Goal: Task Accomplishment & Management: Use online tool/utility

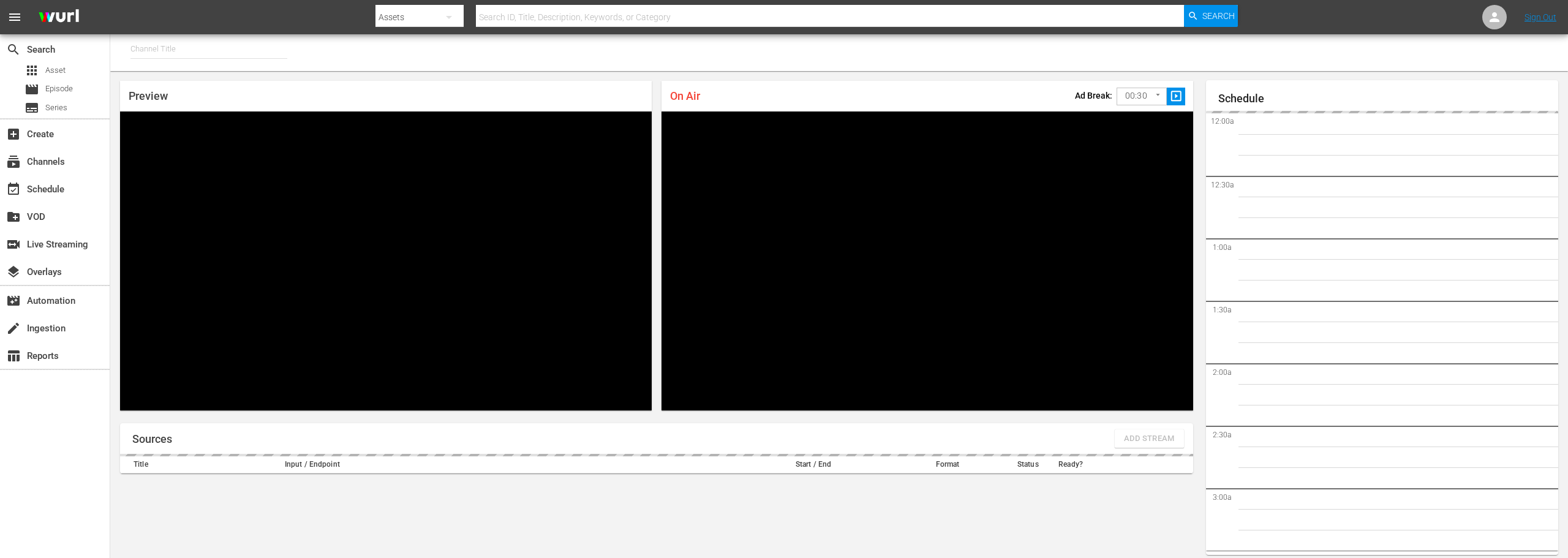
type input "FIFA+ English Global (1781)"
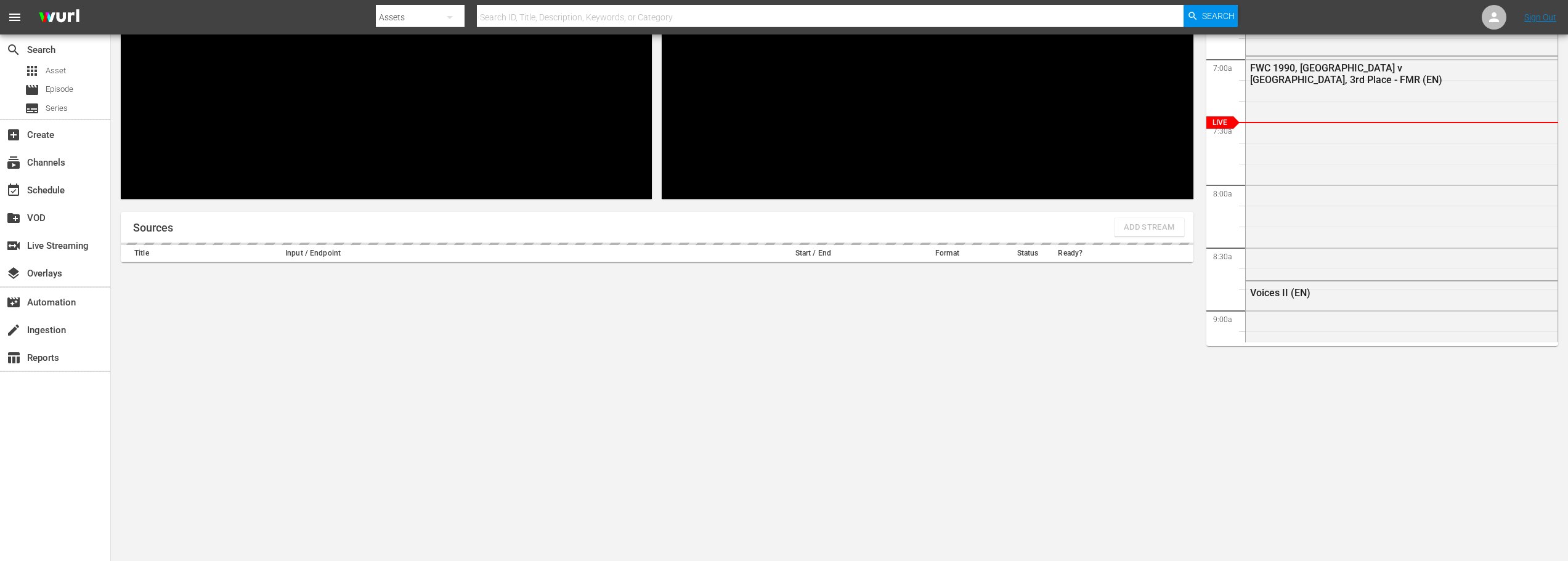
scroll to position [53, 0]
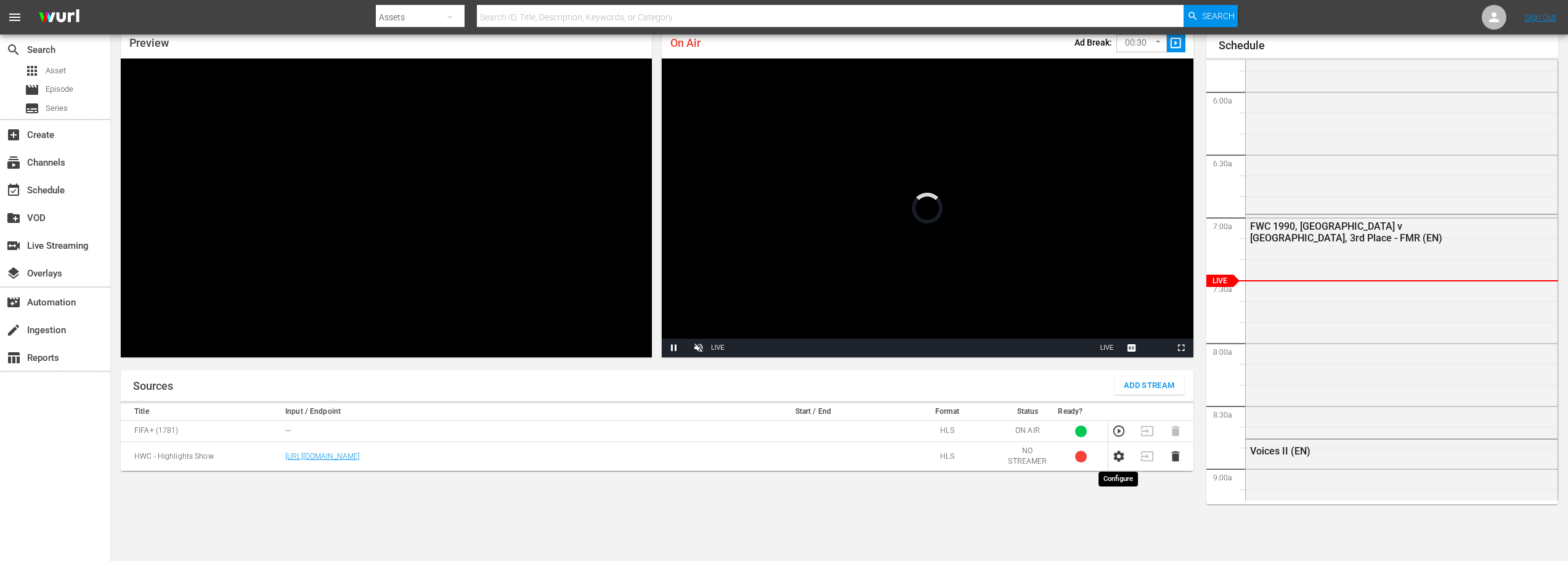
click at [1122, 459] on icon "button" at bounding box center [1118, 456] width 11 height 11
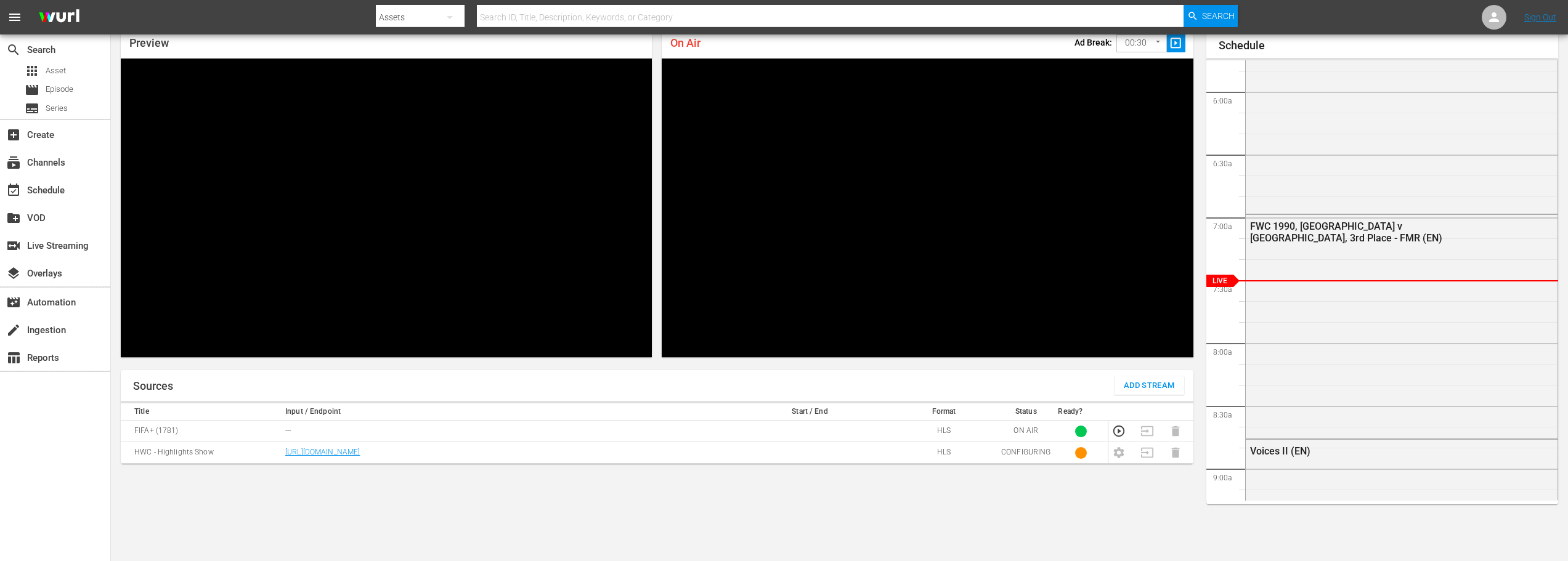
click at [1546, 57] on div at bounding box center [1382, 58] width 353 height 2
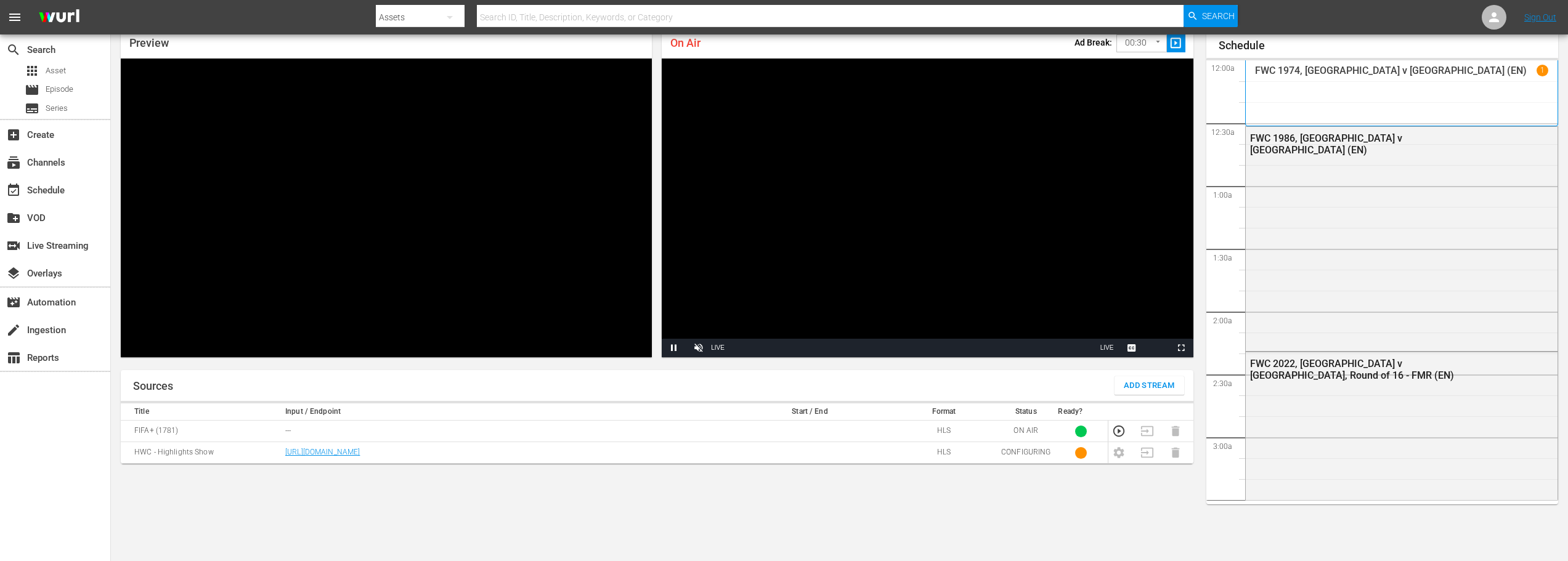
scroll to position [53, 0]
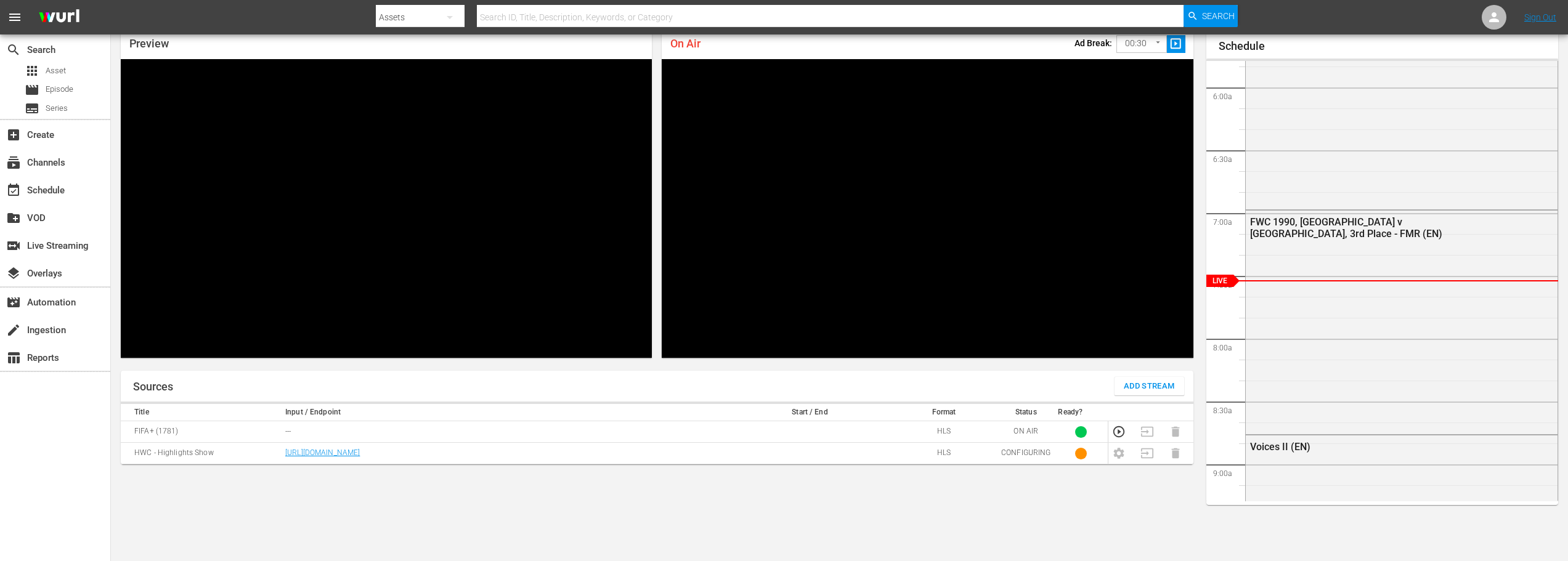
click at [1172, 453] on td at bounding box center [1178, 453] width 28 height 21
click at [1179, 453] on td at bounding box center [1178, 453] width 28 height 21
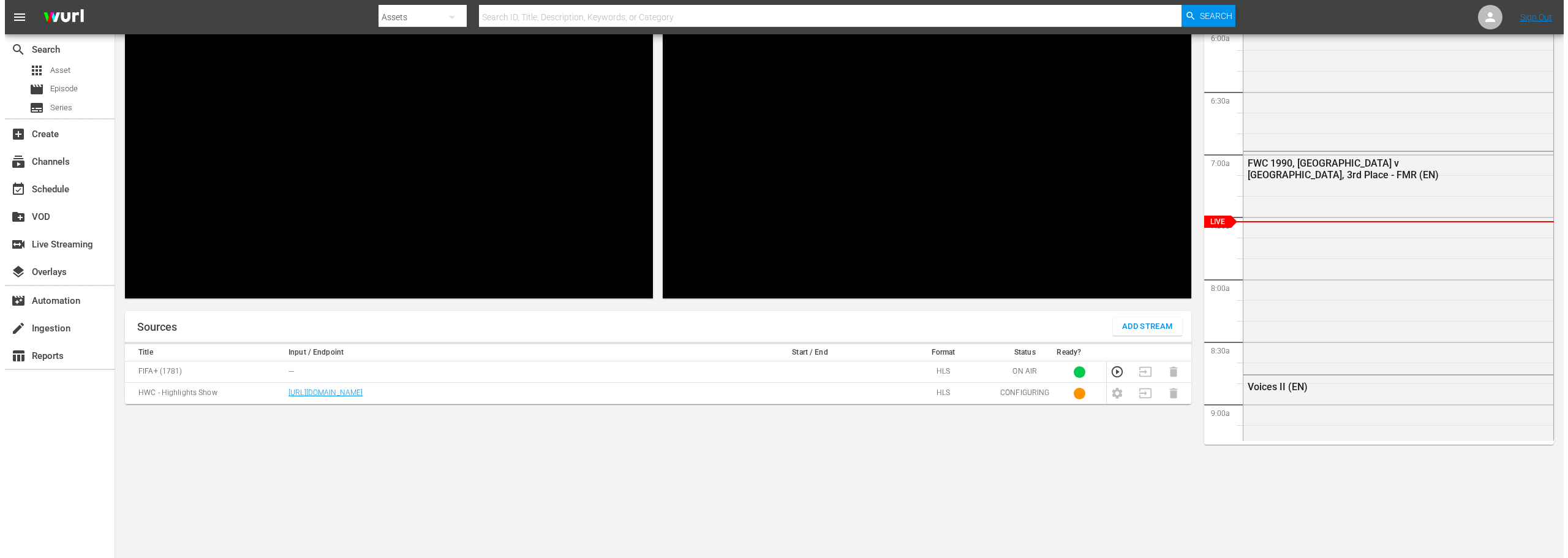
scroll to position [88, 0]
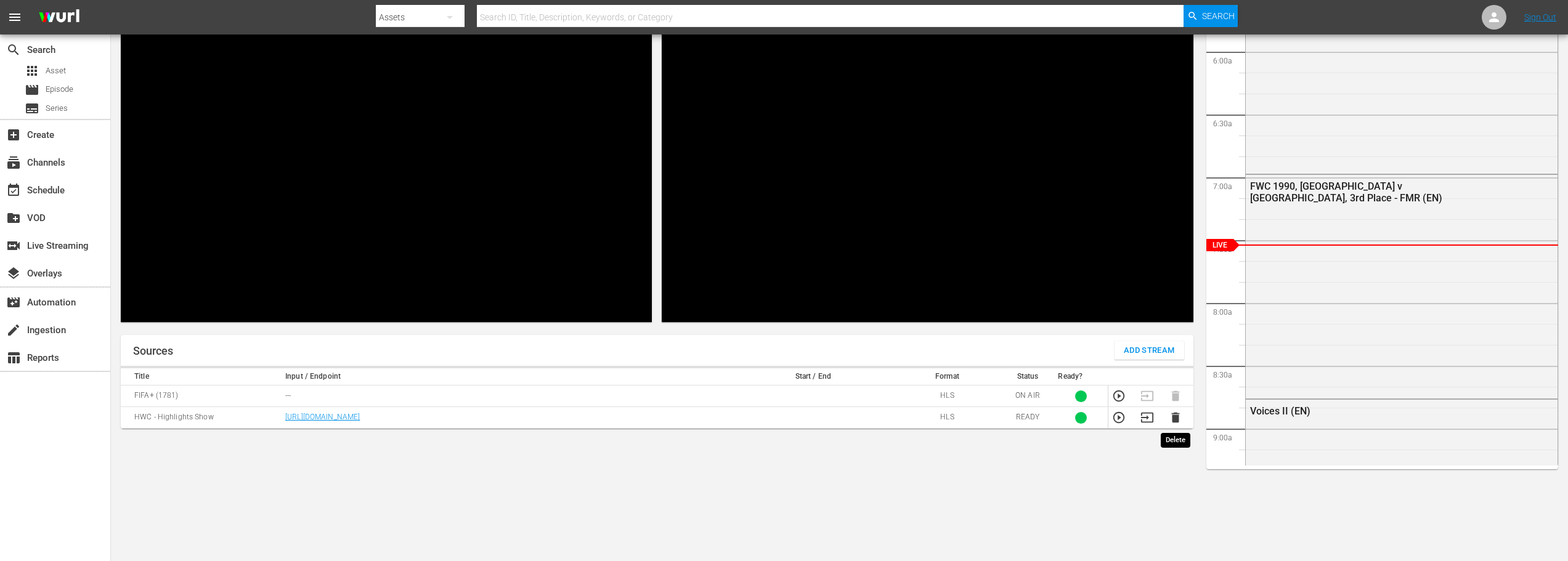
click at [1179, 414] on icon "button" at bounding box center [1175, 417] width 13 height 13
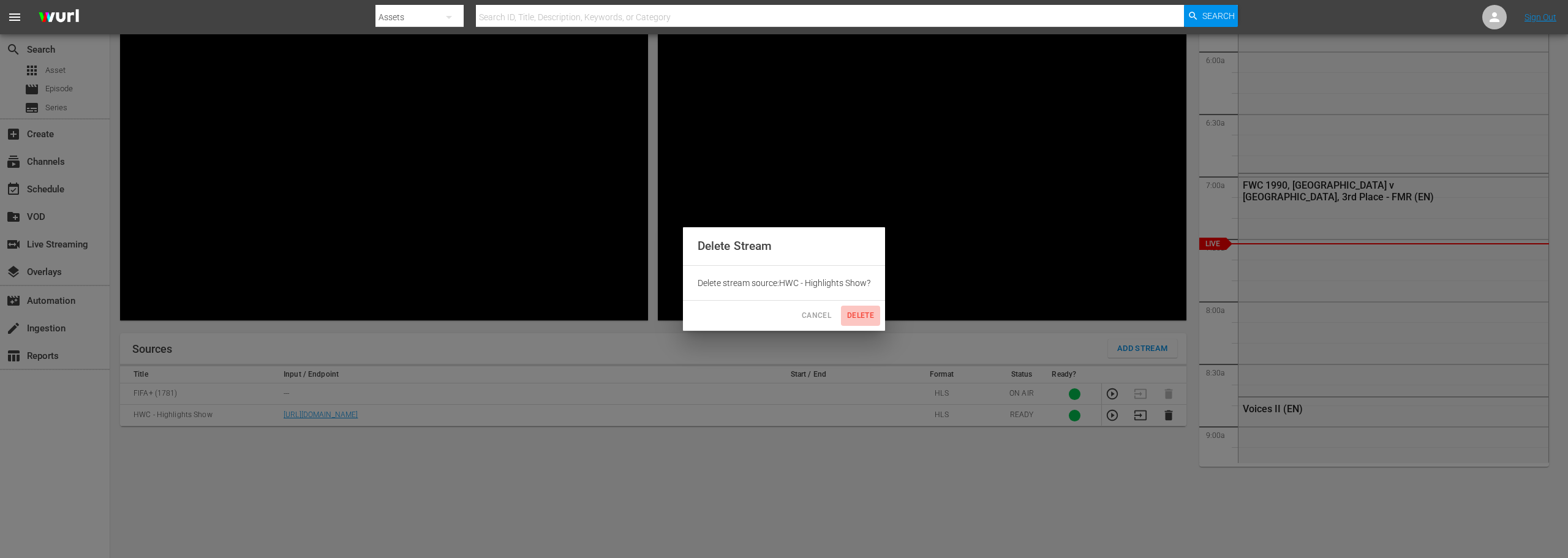
click at [865, 312] on span "Delete" at bounding box center [860, 316] width 29 height 13
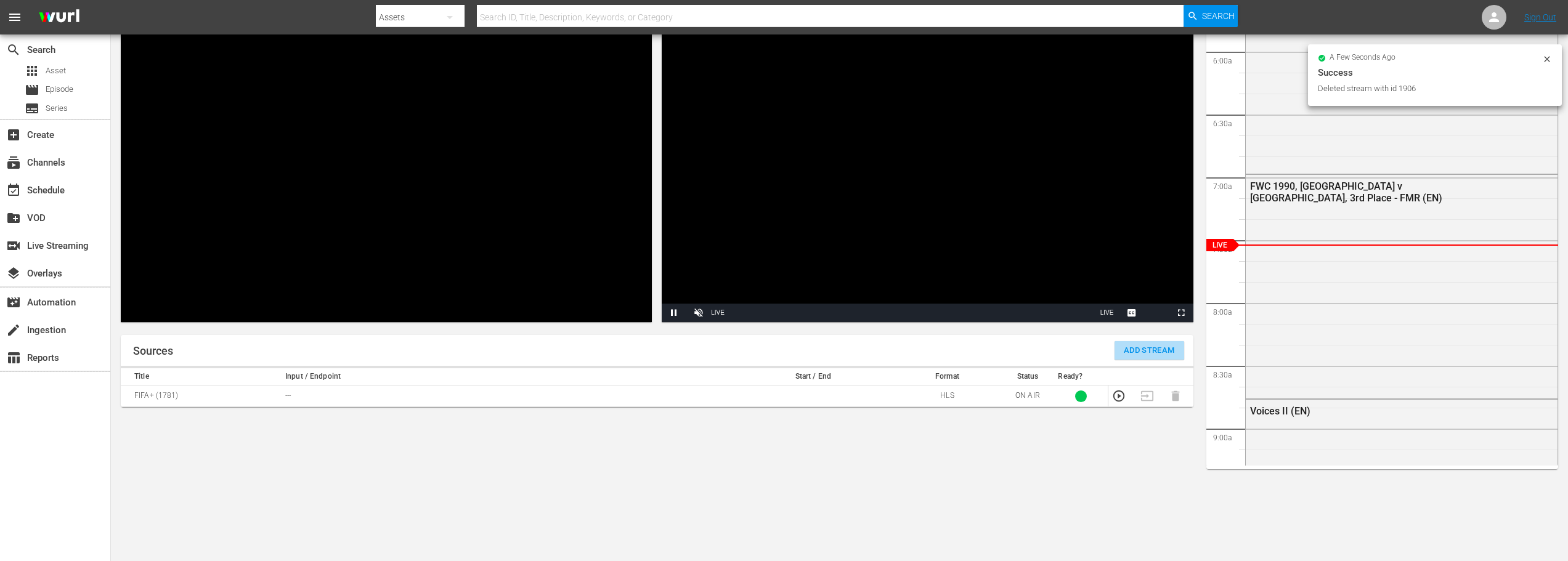
click at [1147, 349] on span "Add Stream" at bounding box center [1149, 350] width 51 height 14
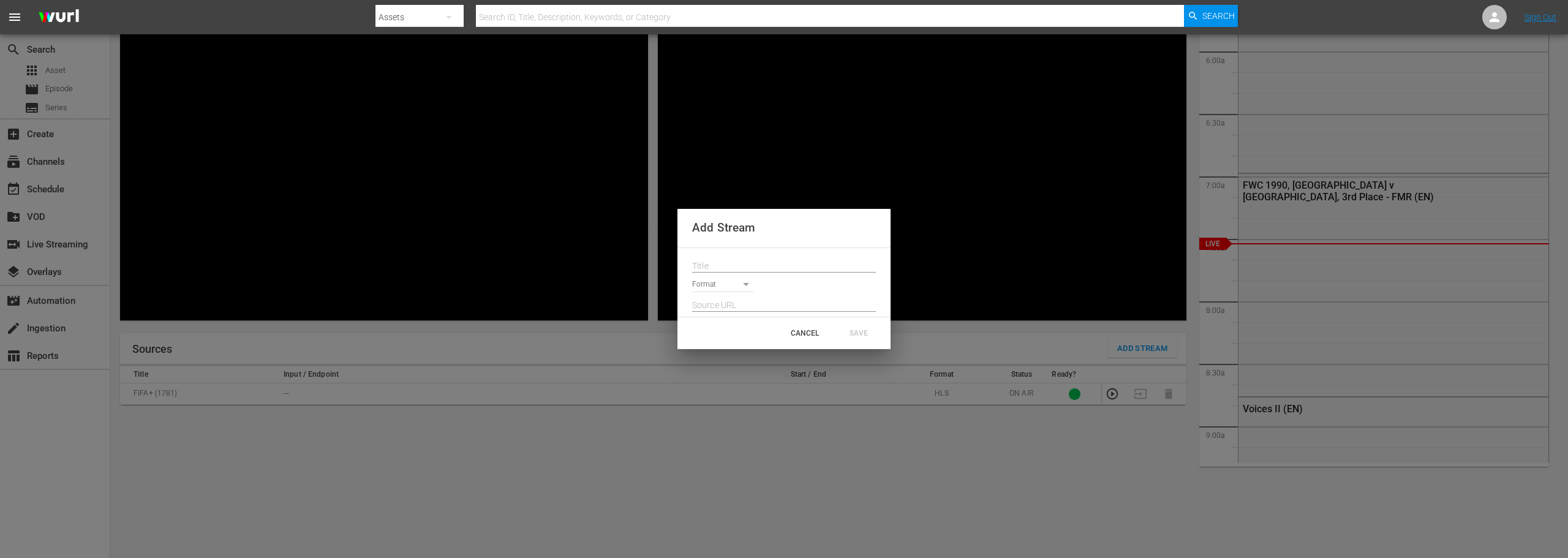
click at [745, 258] on input "text" at bounding box center [784, 266] width 184 height 18
paste input "[URL][DOMAIN_NAME][DATE][DATE]"
type input "[URL][DOMAIN_NAME][DATE][DATE]"
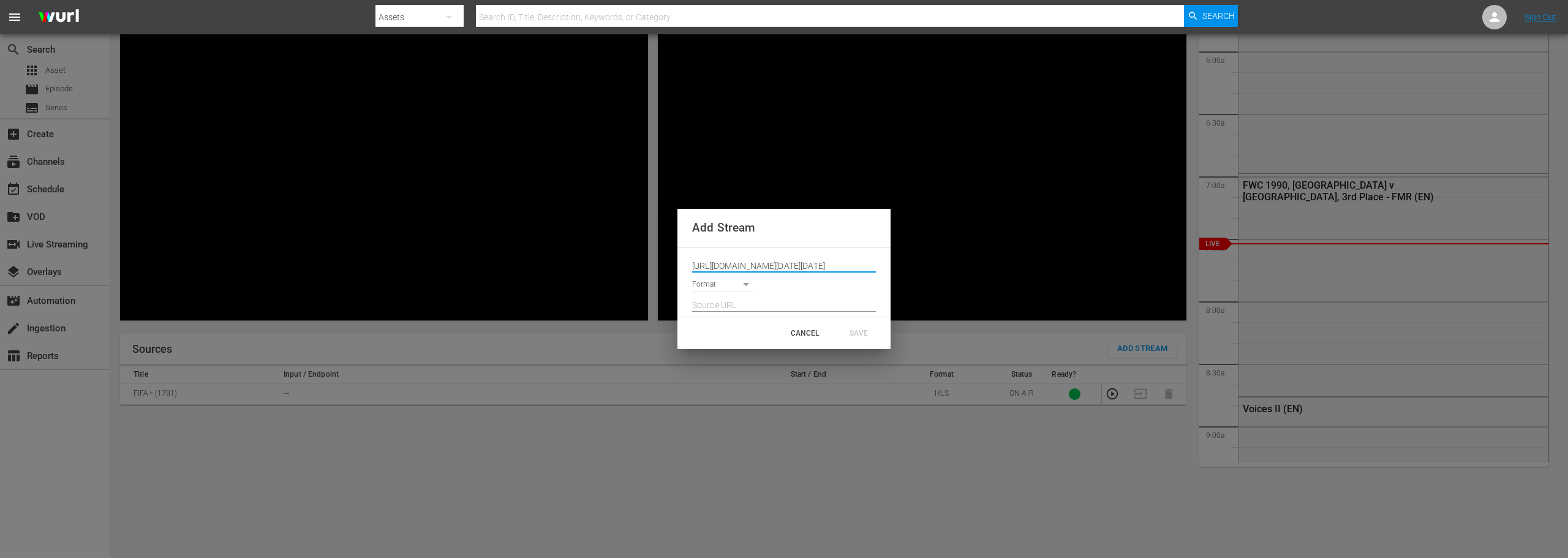
click at [741, 283] on body "menu Search By Assets Search ID, Title, Description, Keywords, or Category Sear…" at bounding box center [784, 190] width 1568 height 558
click at [729, 290] on li "HLS" at bounding box center [728, 285] width 72 height 20
type input "HLS"
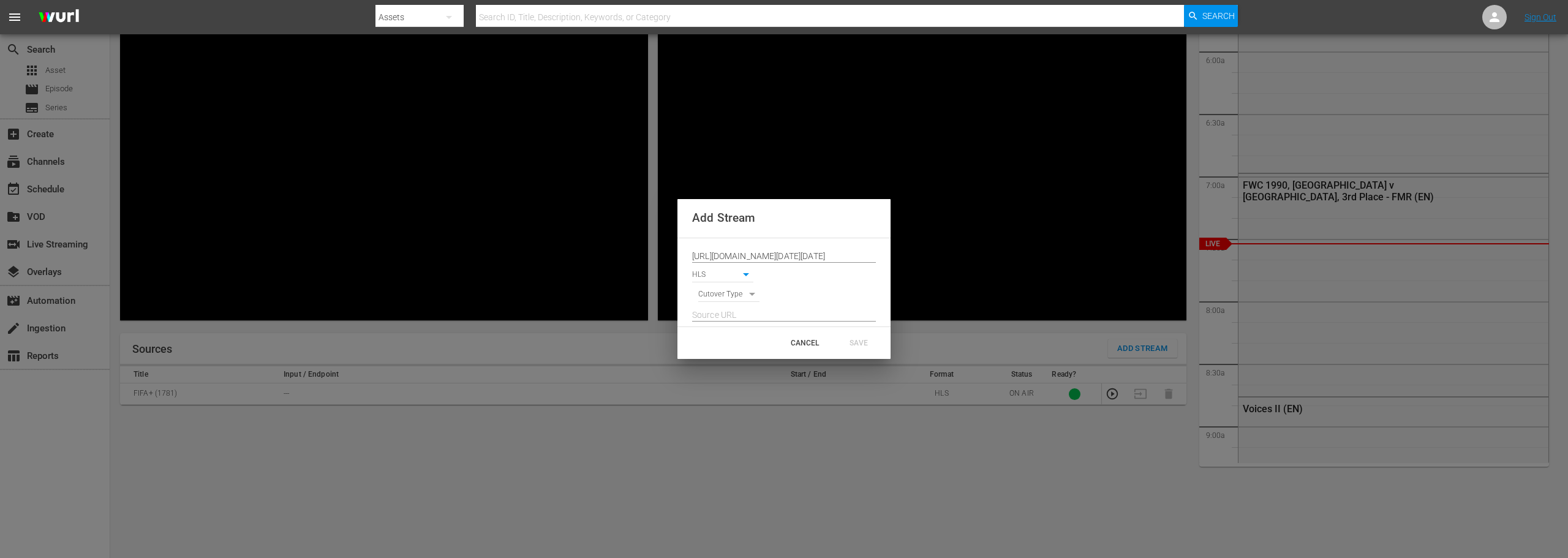
click at [737, 292] on body "menu Search By Assets Search ID, Title, Description, Keywords, or Category Sear…" at bounding box center [784, 190] width 1568 height 558
click at [736, 318] on li "SIGNAL" at bounding box center [729, 315] width 62 height 20
type input "SIGNAL"
click at [735, 316] on input "text" at bounding box center [784, 315] width 184 height 18
paste input "[URL][DOMAIN_NAME][DATE][DATE]"
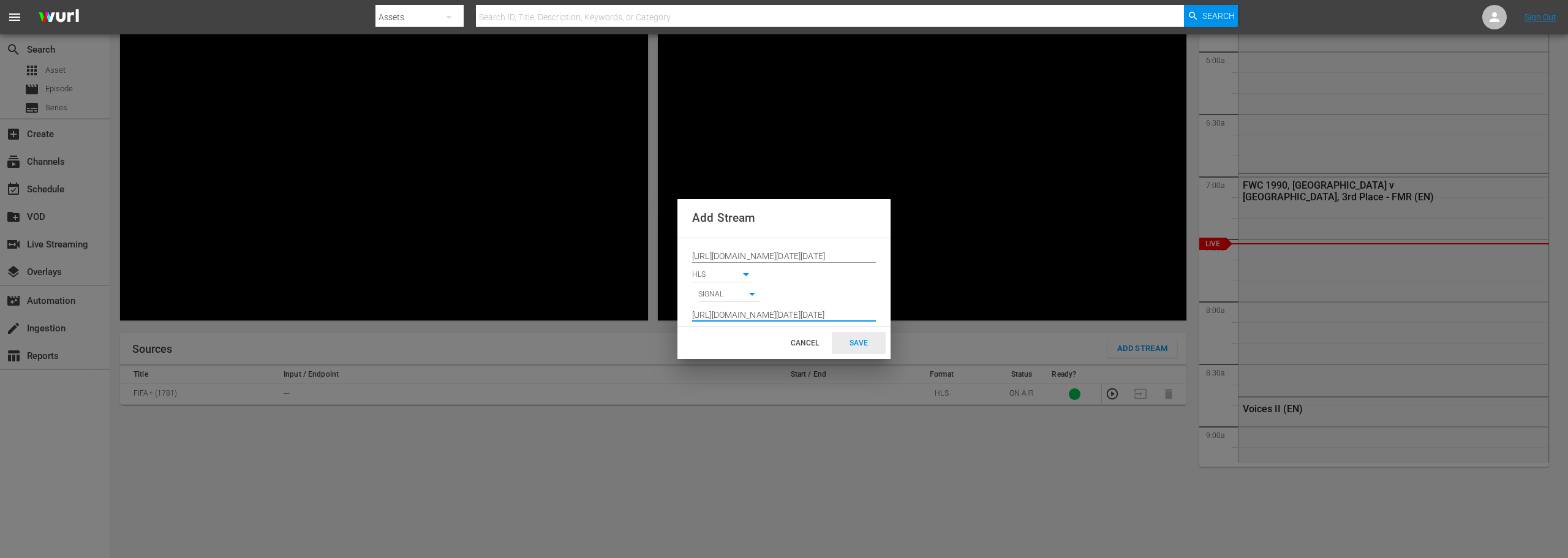
type input "[URL][DOMAIN_NAME][DATE][DATE]"
click at [847, 344] on div "SAVE" at bounding box center [859, 342] width 54 height 22
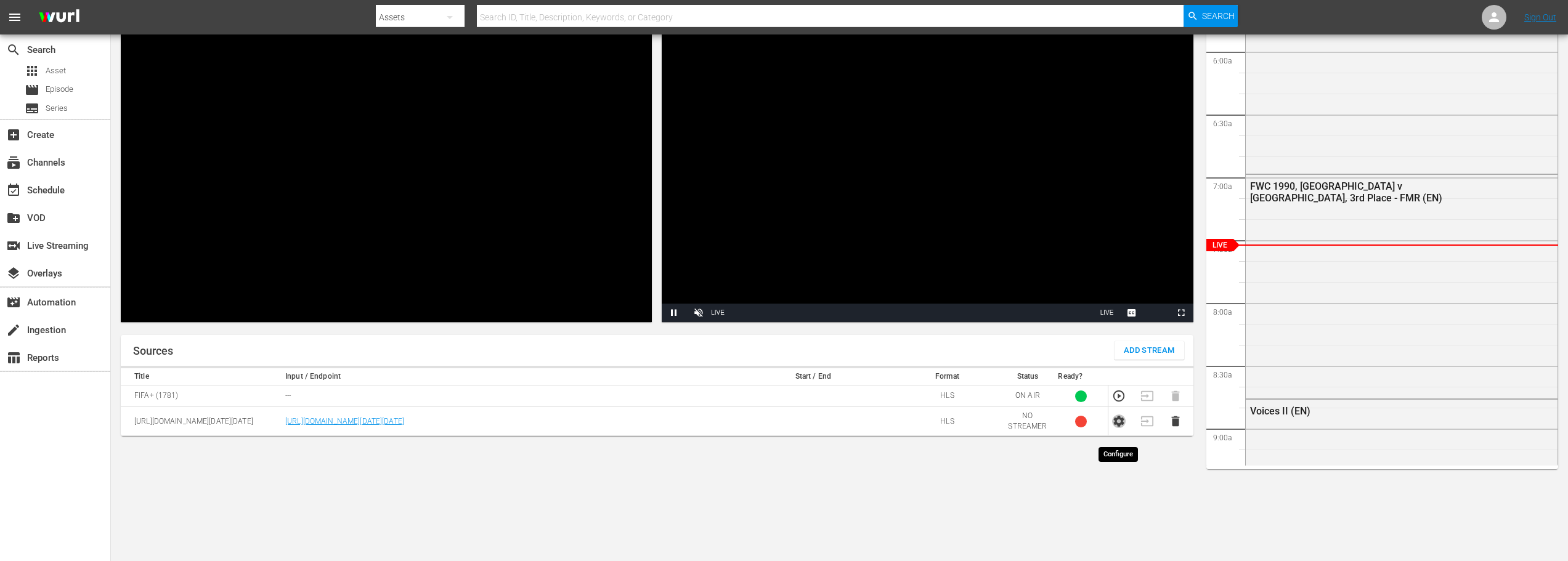
click at [1120, 428] on icon "button" at bounding box center [1118, 421] width 13 height 13
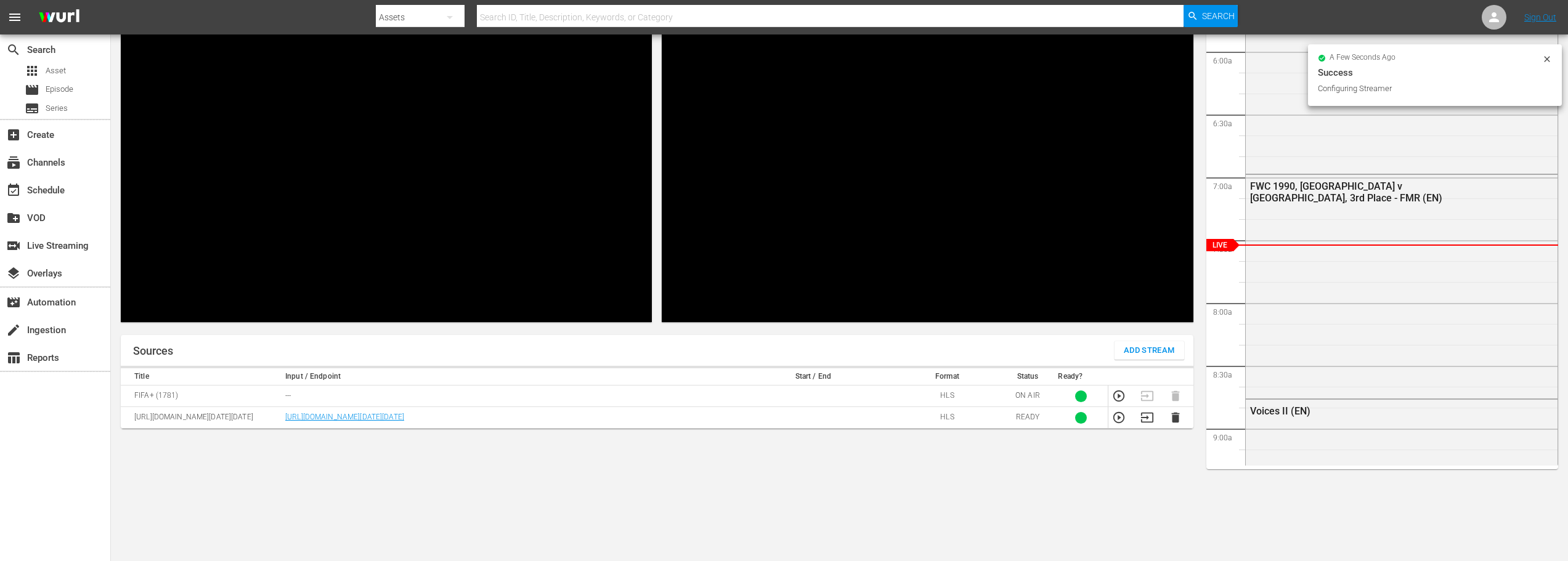
click at [176, 429] on td "[URL][DOMAIN_NAME][DATE][DATE]" at bounding box center [201, 417] width 161 height 21
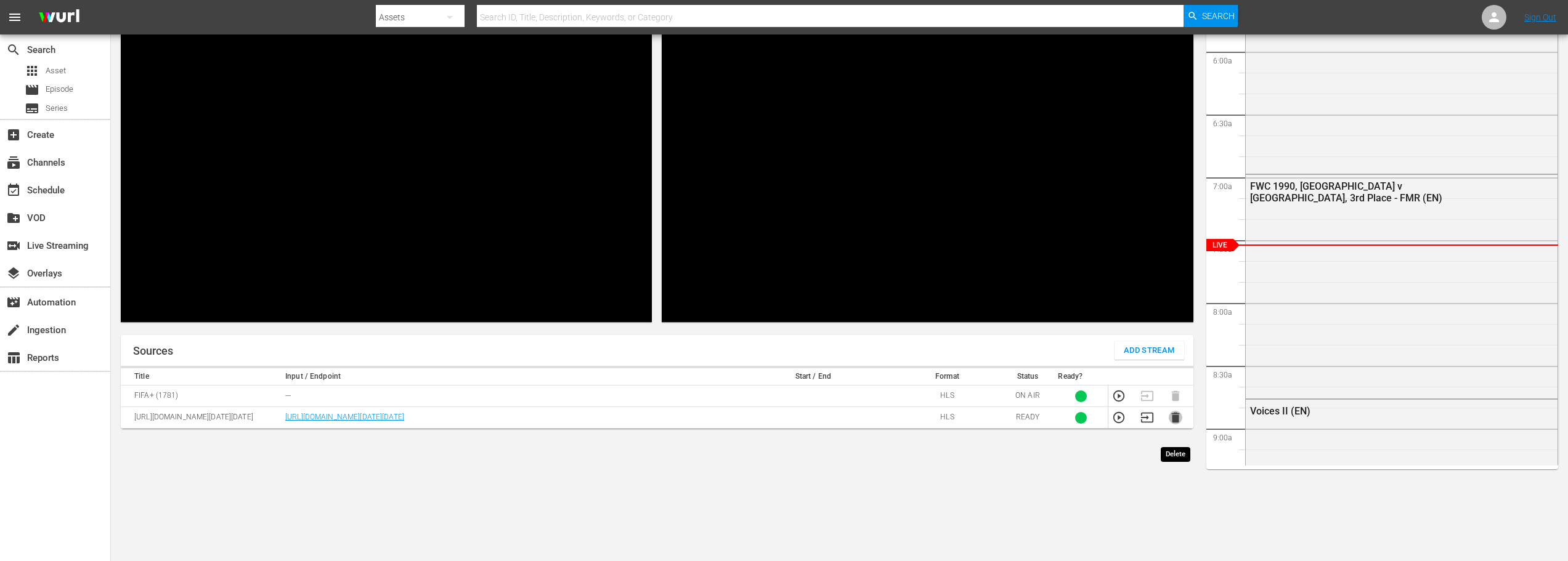
click at [1177, 423] on icon "button" at bounding box center [1175, 417] width 8 height 11
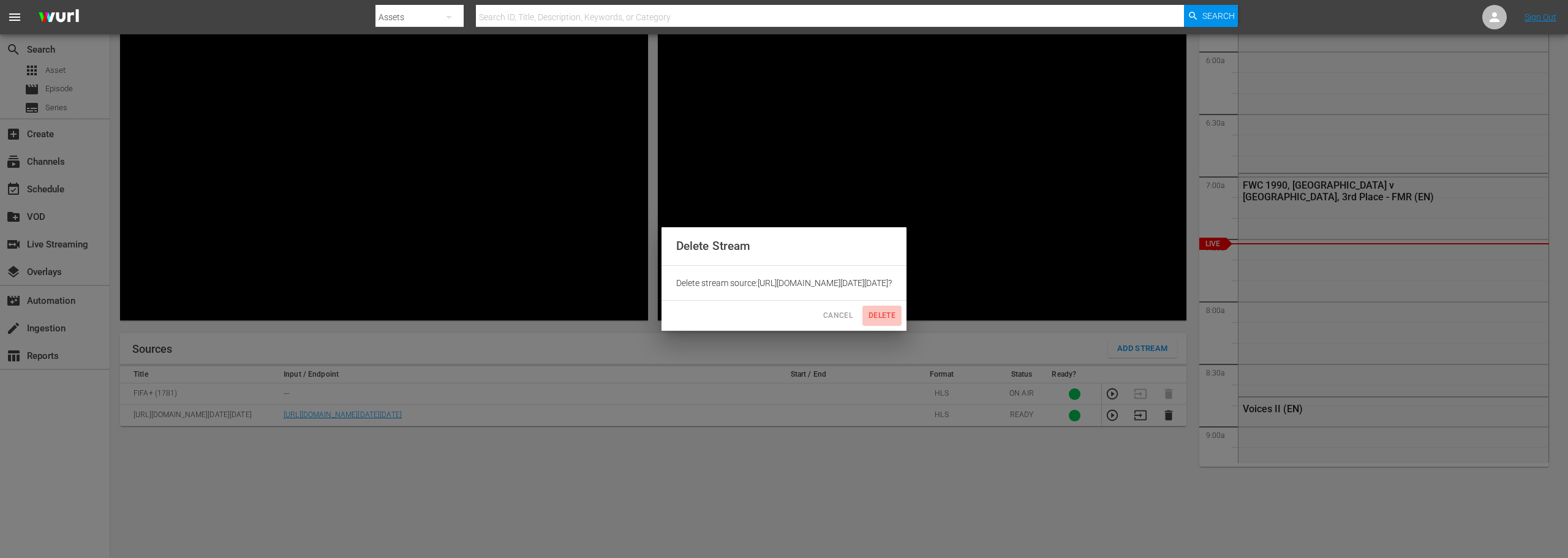
click at [896, 322] on span "Delete" at bounding box center [882, 316] width 29 height 13
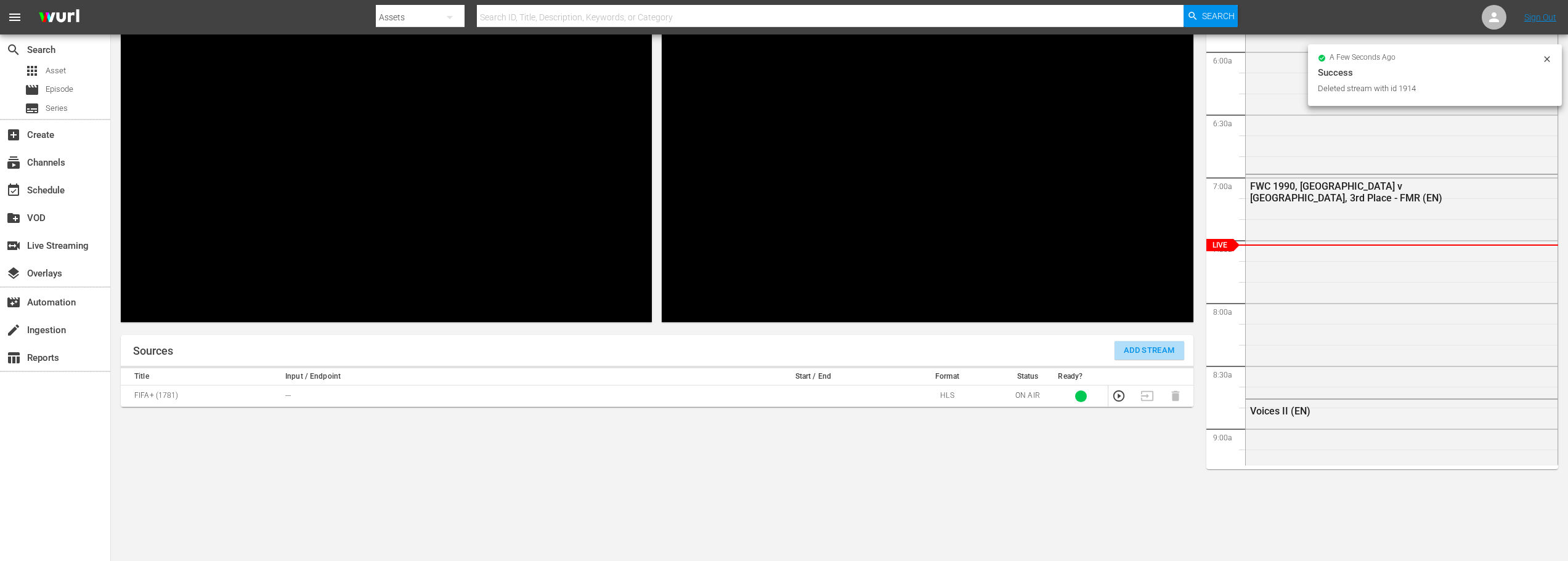
click at [1148, 346] on span "Add Stream" at bounding box center [1149, 350] width 51 height 14
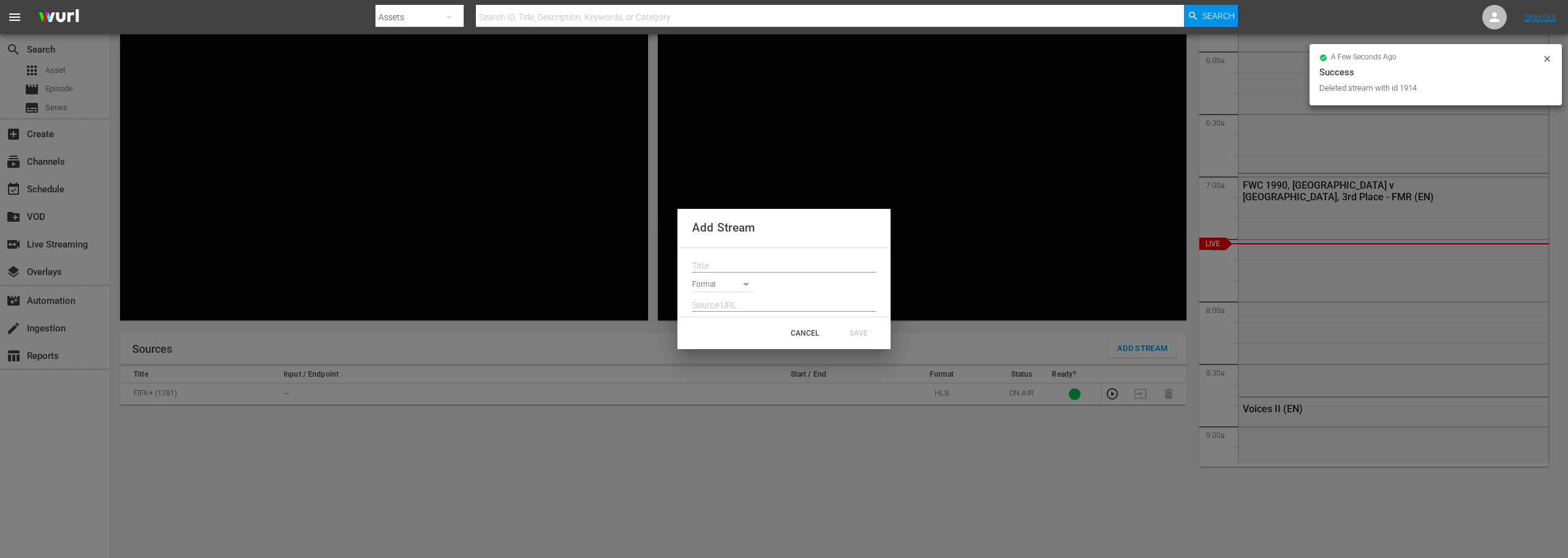
click at [724, 270] on input "text" at bounding box center [784, 266] width 184 height 18
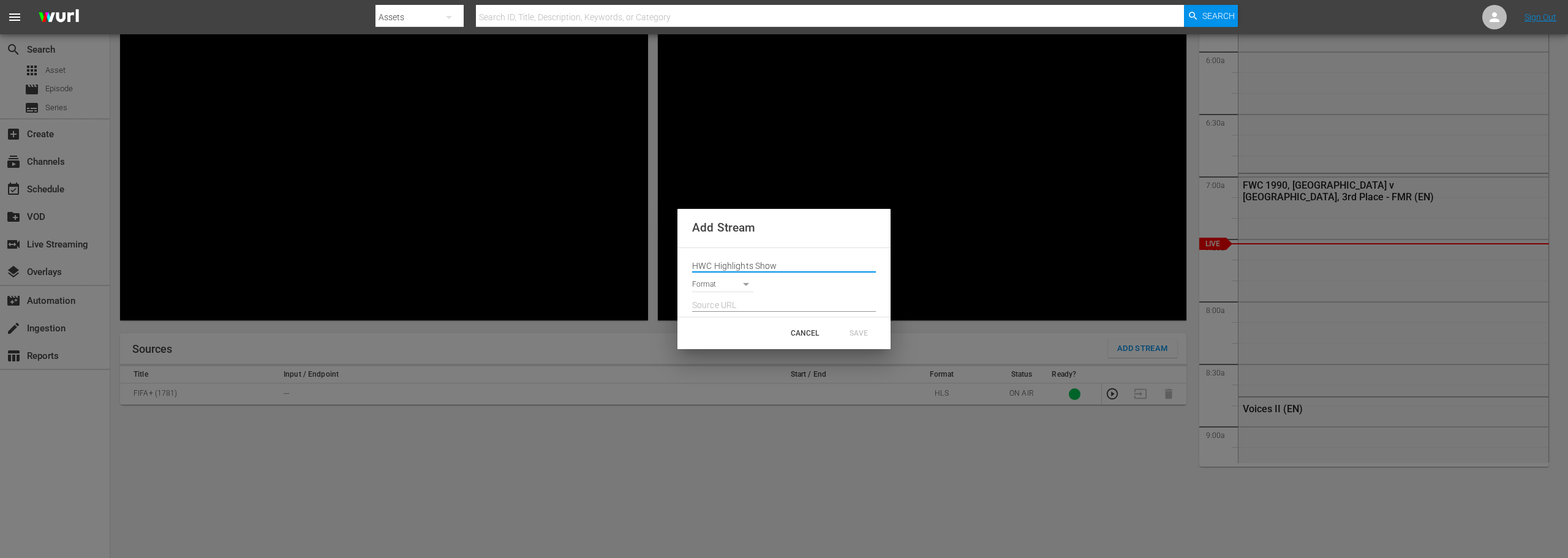
type input "HWC Highlights Show"
click at [723, 279] on body "menu Search By Assets Search ID, Title, Description, Keywords, or Category Sear…" at bounding box center [784, 190] width 1568 height 558
click at [722, 280] on li "HLS" at bounding box center [728, 285] width 72 height 20
type input "HLS"
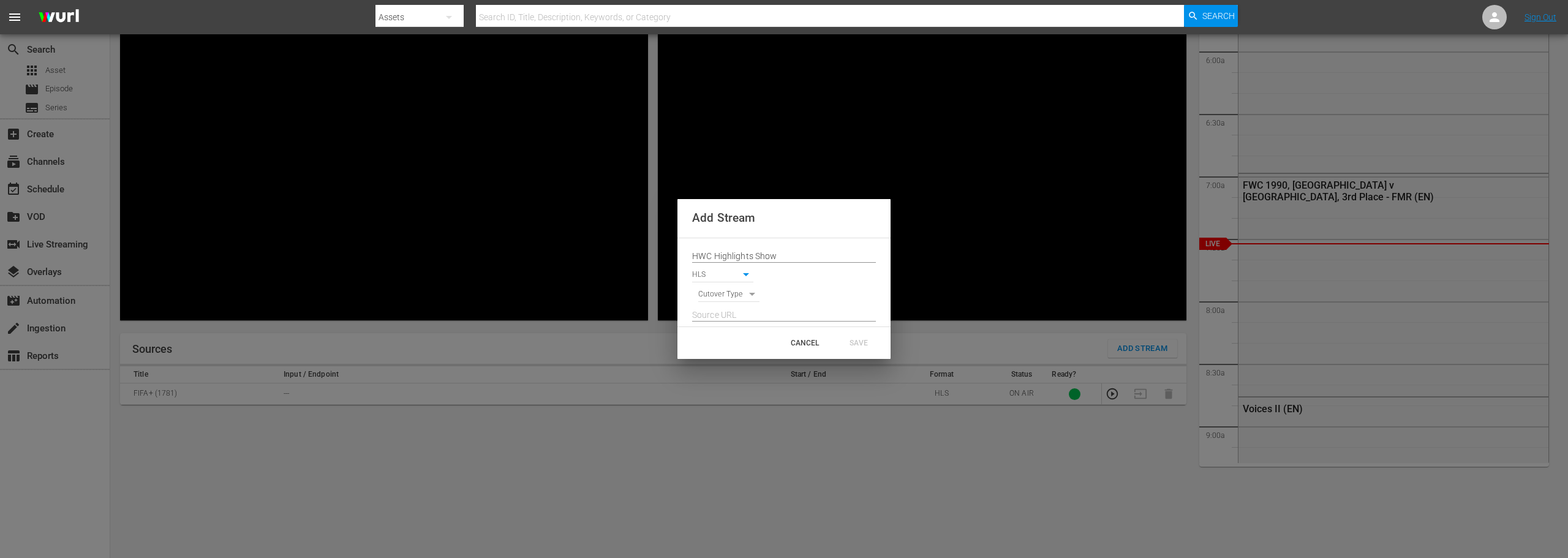
click at [769, 258] on input "HWC Highlights Show" at bounding box center [784, 257] width 184 height 18
click at [751, 312] on input "text" at bounding box center [784, 315] width 184 height 18
click at [747, 296] on body "menu Search By Assets Search ID, Title, Description, Keywords, or Category Sear…" at bounding box center [784, 190] width 1568 height 558
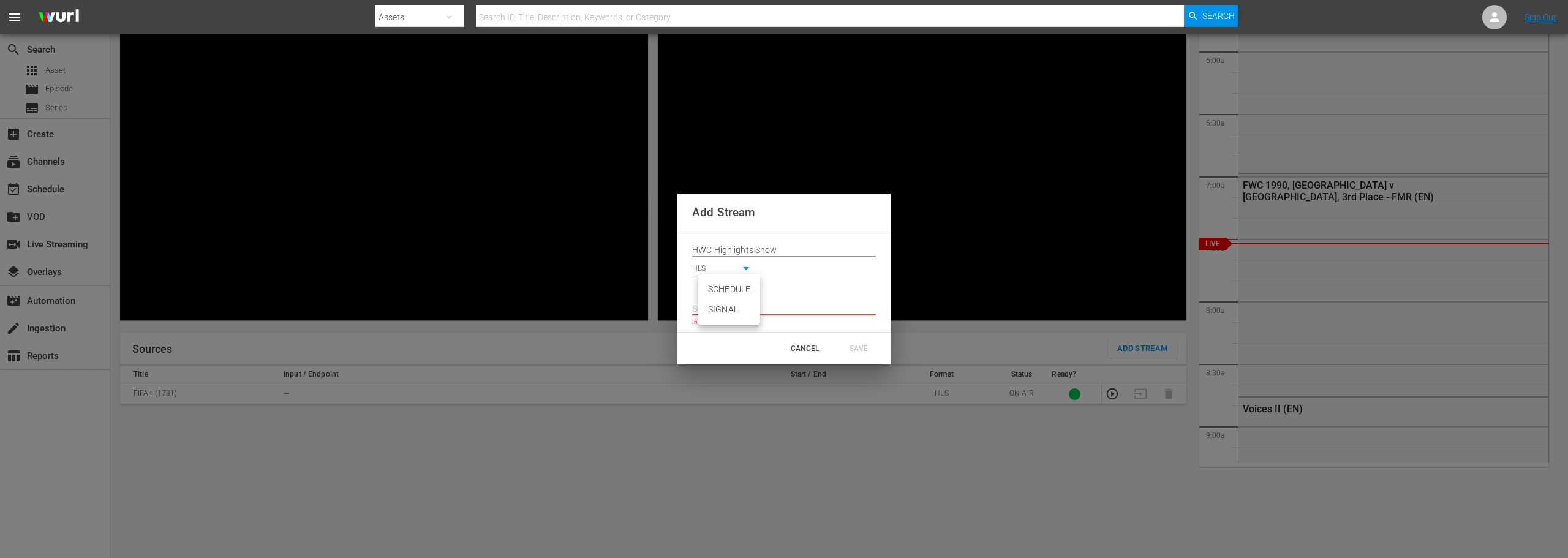
click at [744, 311] on li "SIGNAL" at bounding box center [729, 310] width 62 height 20
type input "SIGNAL"
click at [744, 311] on input "text" at bounding box center [784, 309] width 184 height 18
paste input "[URL][DOMAIN_NAME][DATE][DATE]"
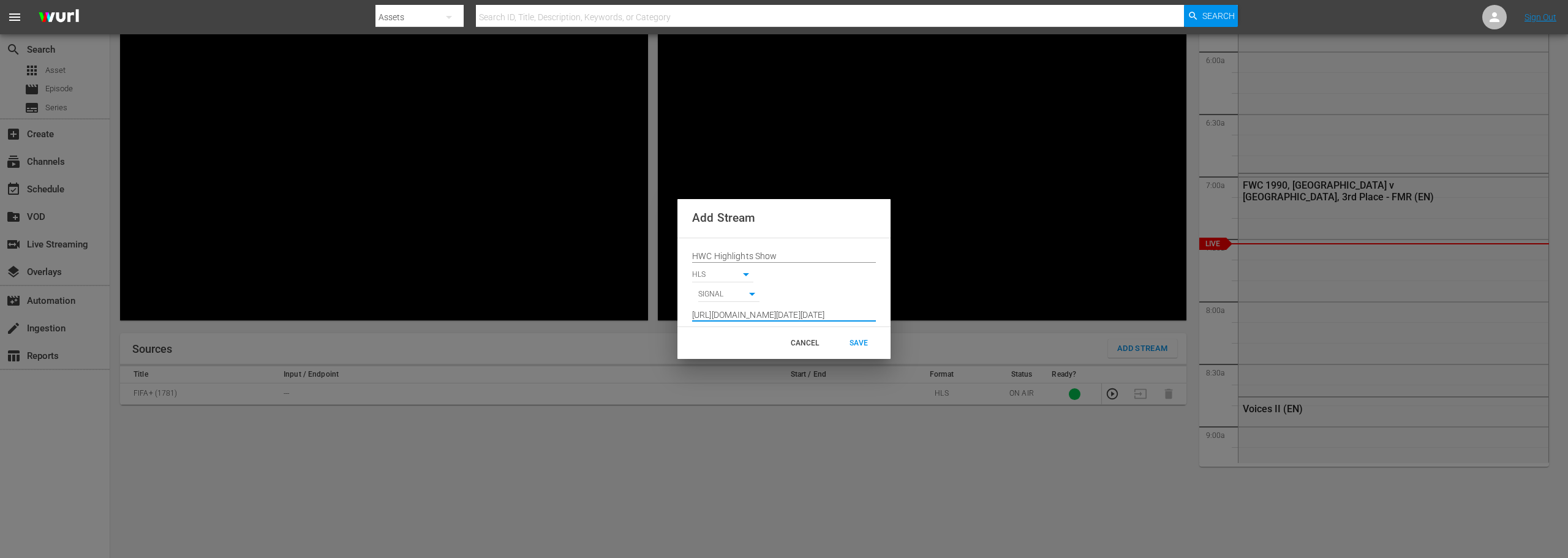
scroll to position [0, 500]
type input "[URL][DOMAIN_NAME][DATE][DATE]"
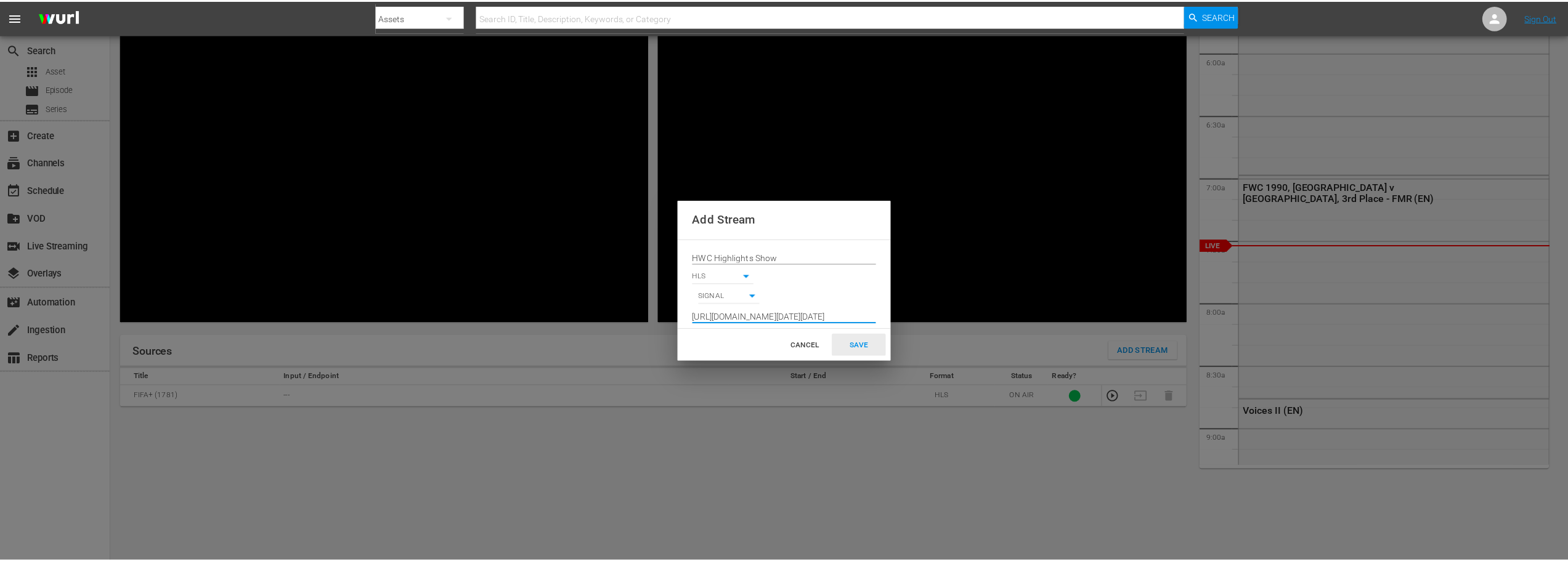
scroll to position [0, 0]
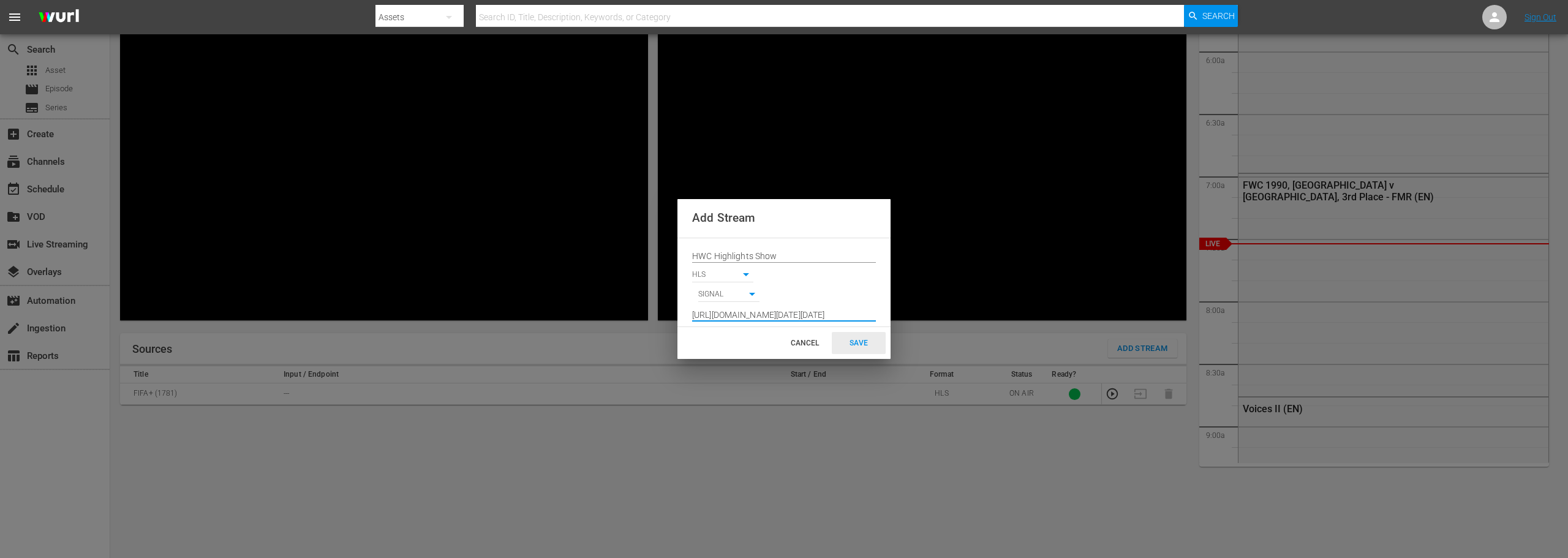
click at [864, 341] on div "SAVE" at bounding box center [859, 342] width 54 height 22
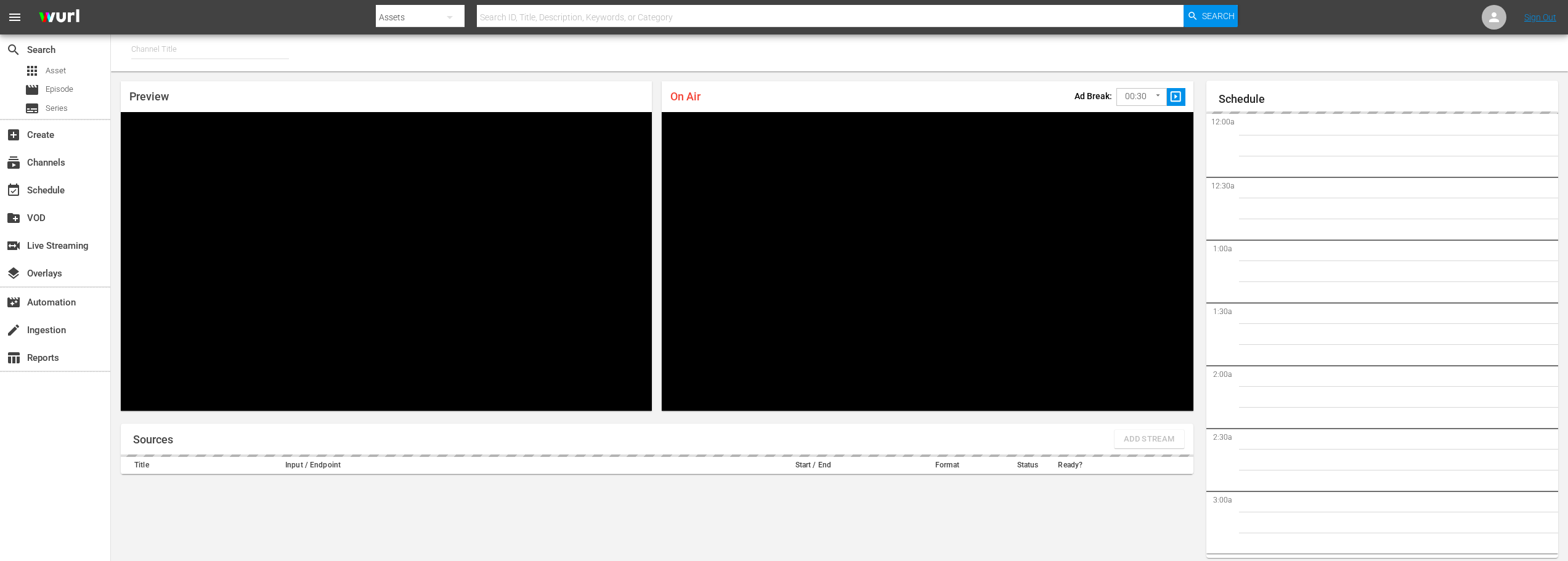
type input "FIFA+ French Local (1778)"
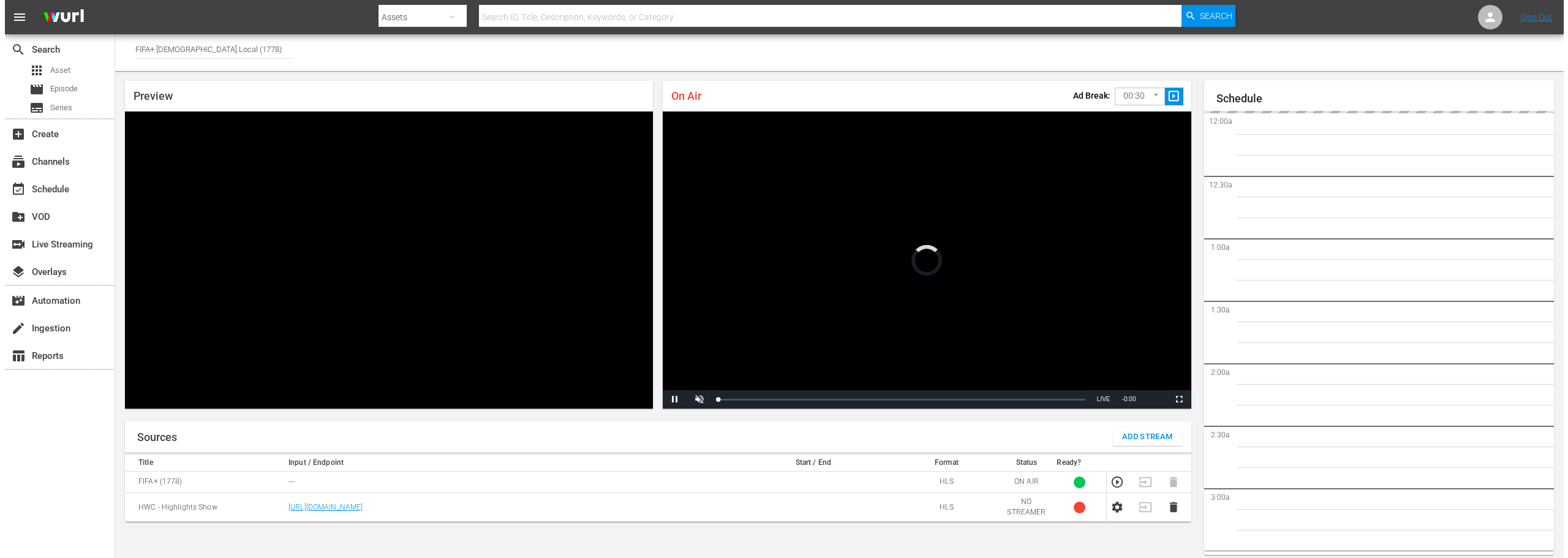
scroll to position [52, 0]
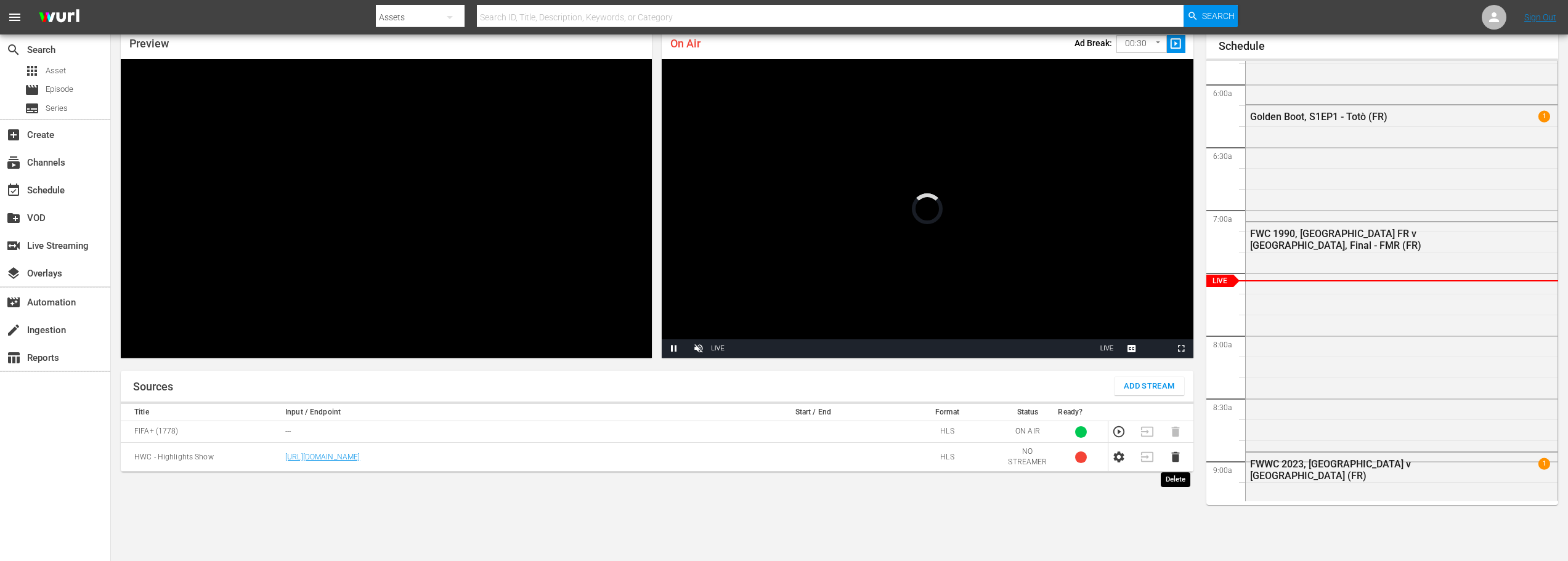
click at [1176, 458] on icon "button" at bounding box center [1175, 457] width 8 height 11
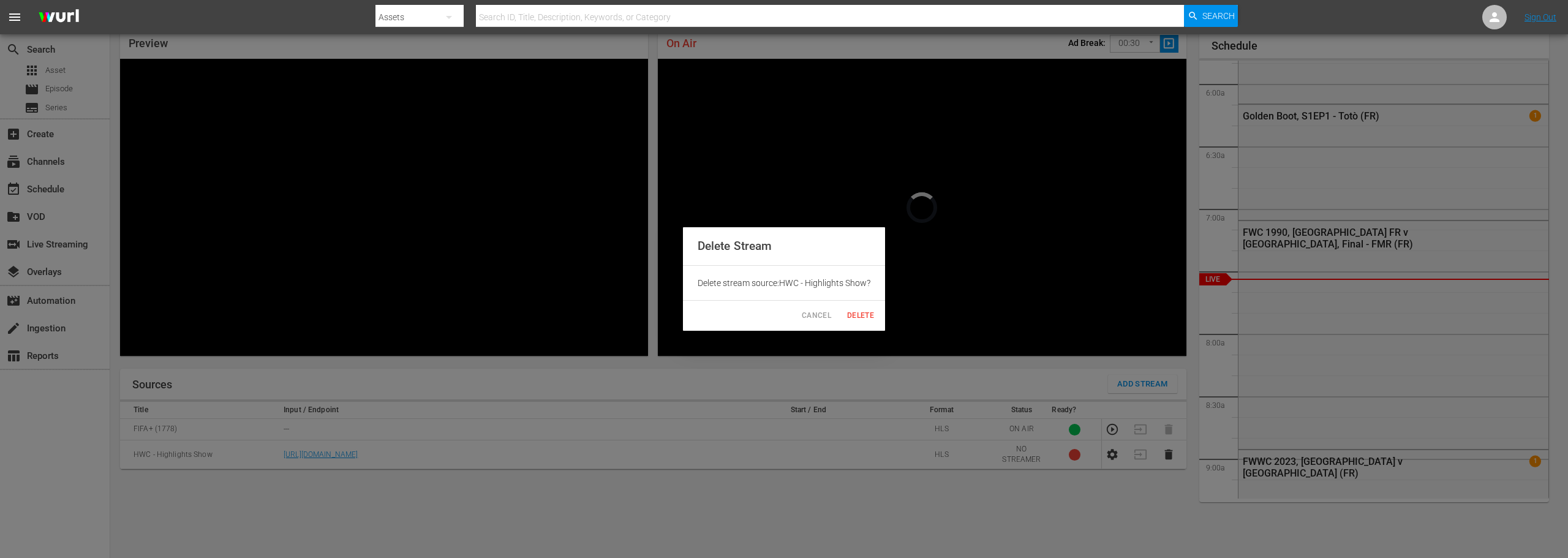
click at [856, 310] on span "Delete" at bounding box center [860, 316] width 29 height 13
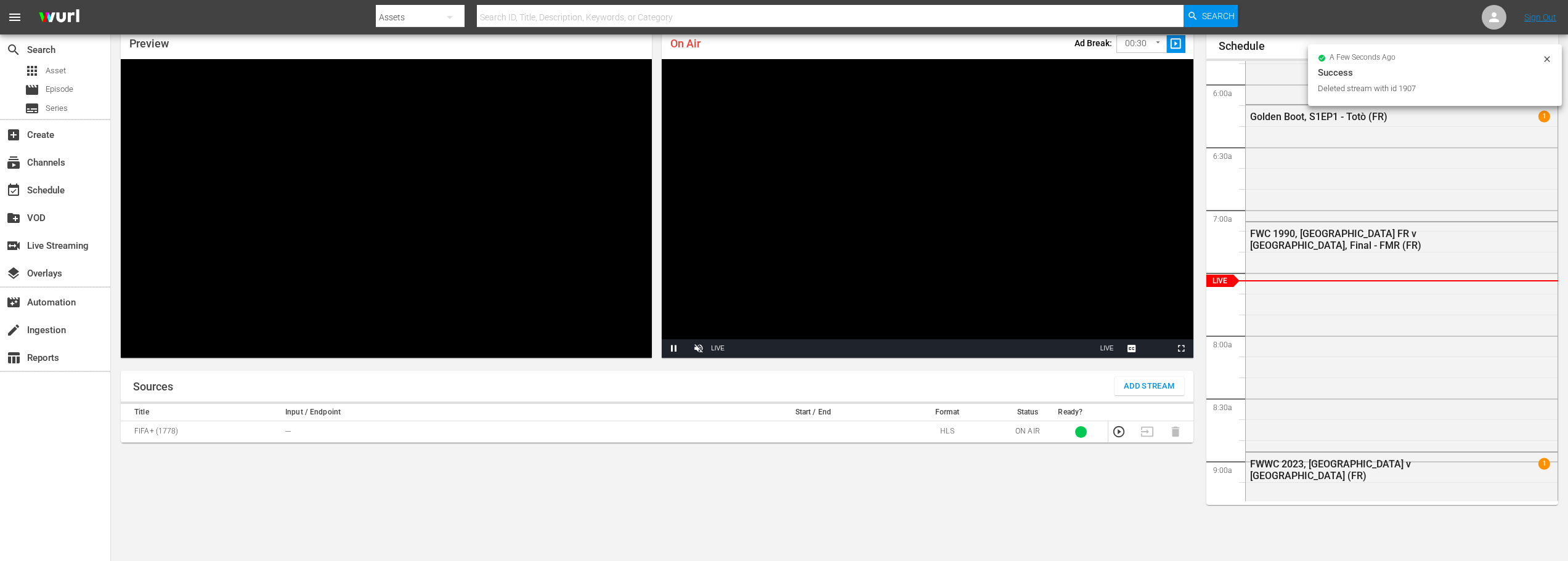
click at [1149, 376] on div "Sources Add Stream" at bounding box center [657, 385] width 1072 height 30
click at [1151, 384] on span "Add Stream" at bounding box center [1149, 386] width 51 height 14
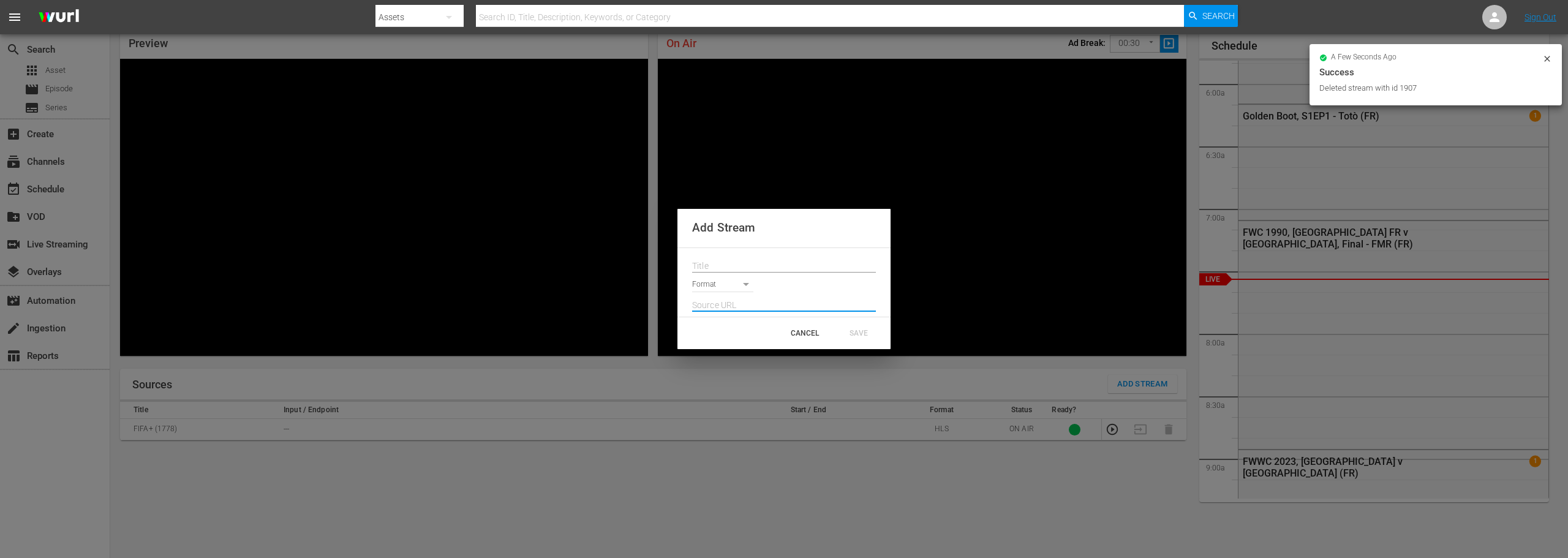
click at [730, 302] on input "text" at bounding box center [784, 306] width 184 height 18
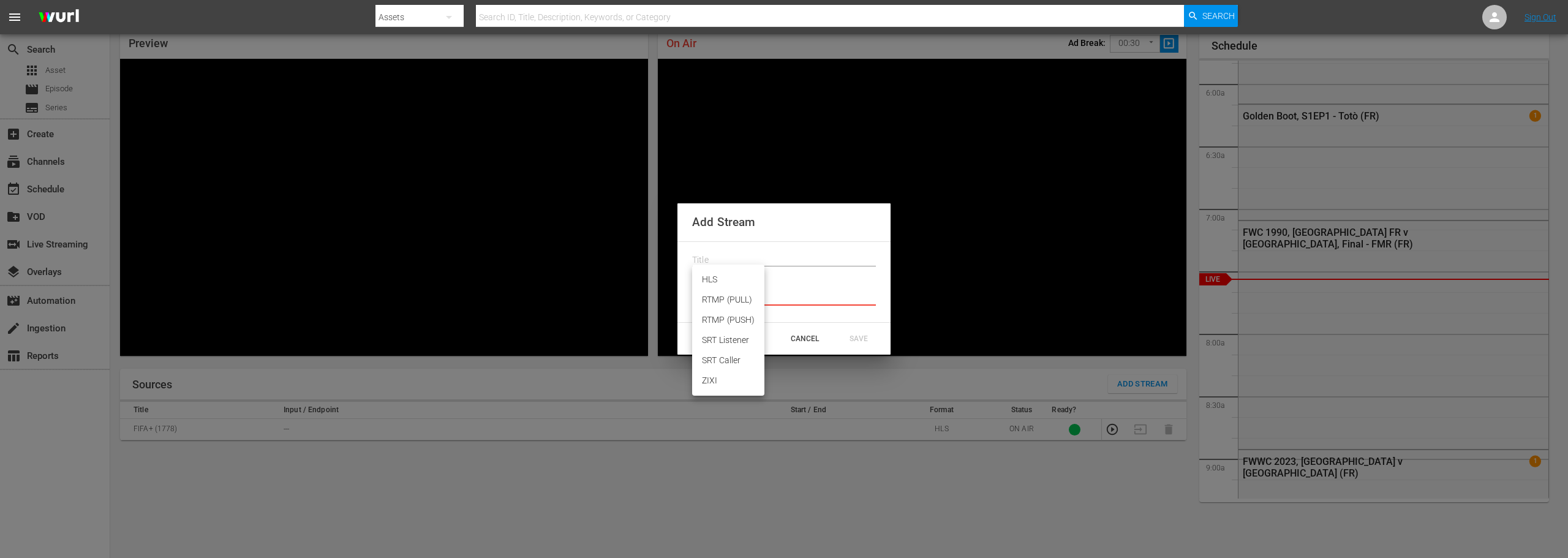
click at [737, 280] on body "menu Search By Assets Search ID, Title, Description, Keywords, or Category Sear…" at bounding box center [784, 226] width 1568 height 558
click at [735, 283] on li "HLS" at bounding box center [728, 279] width 72 height 20
type input "HLS"
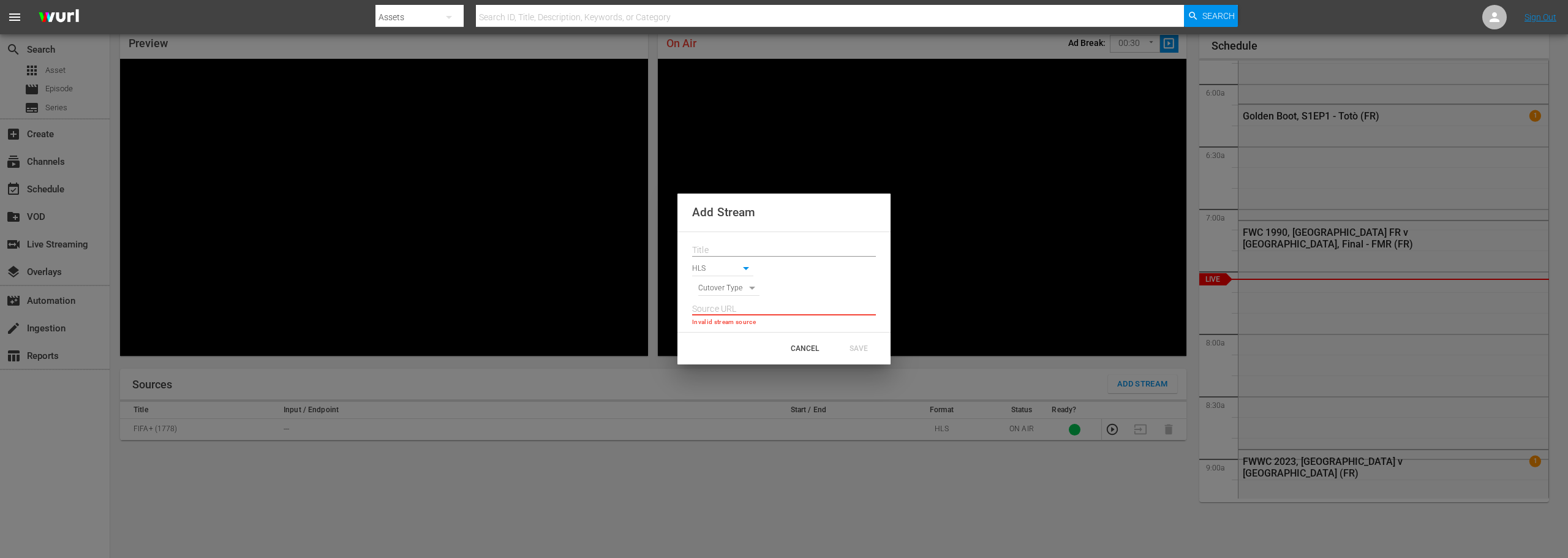
click at [734, 292] on body "menu Search By Assets Search ID, Title, Description, Keywords, or Category Sear…" at bounding box center [784, 226] width 1568 height 558
click at [731, 310] on li "SIGNAL" at bounding box center [729, 310] width 62 height 20
type input "SIGNAL"
click at [735, 305] on input "text" at bounding box center [784, 309] width 184 height 18
paste input "[URL][DOMAIN_NAME][DATE][DATE]"
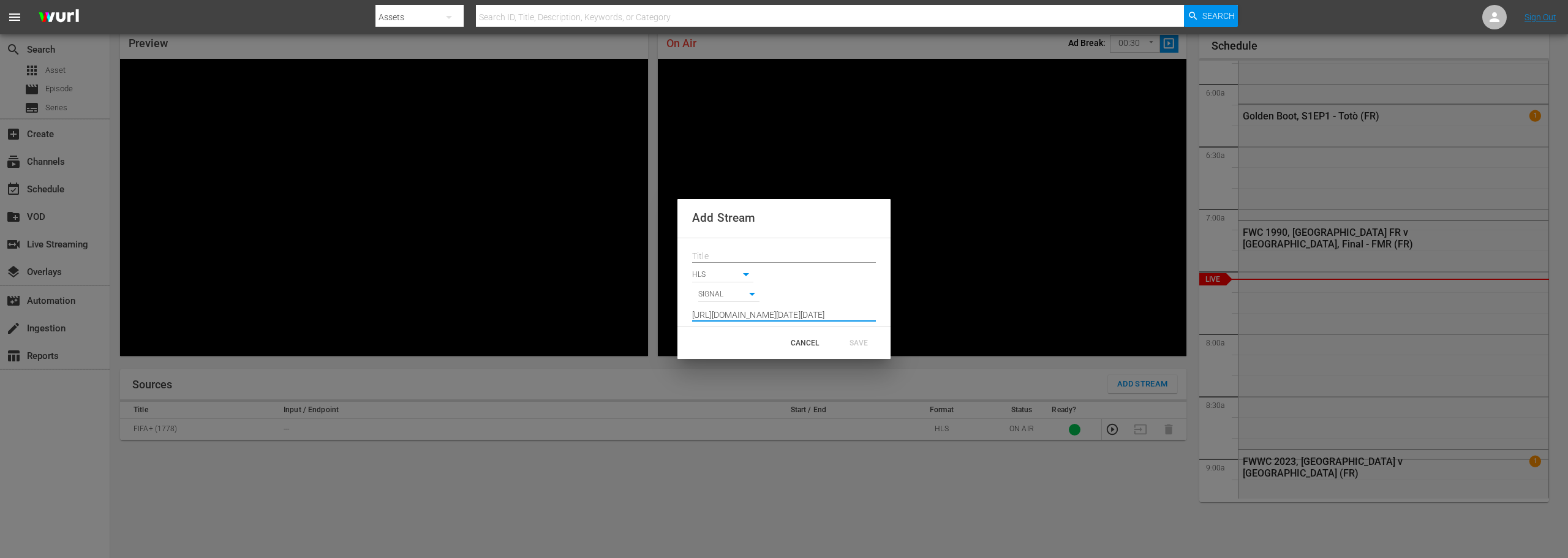
scroll to position [0, 500]
type input "[URL][DOMAIN_NAME][DATE][DATE]"
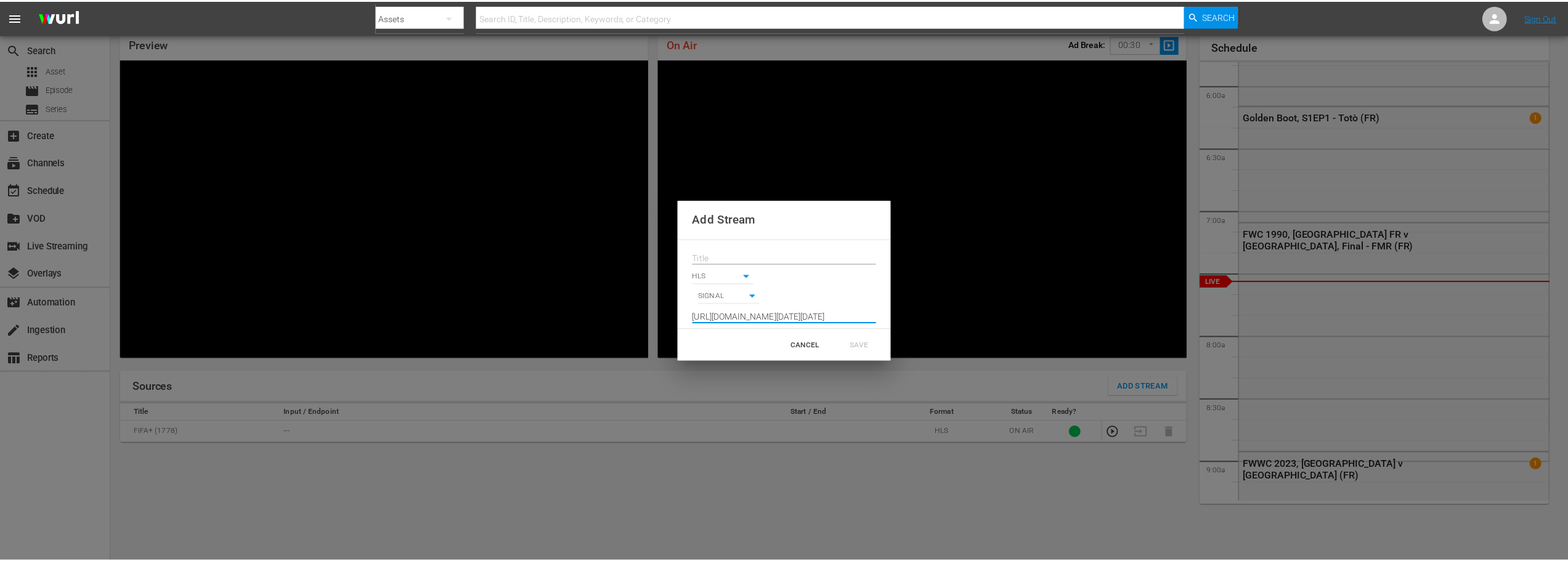
scroll to position [0, 0]
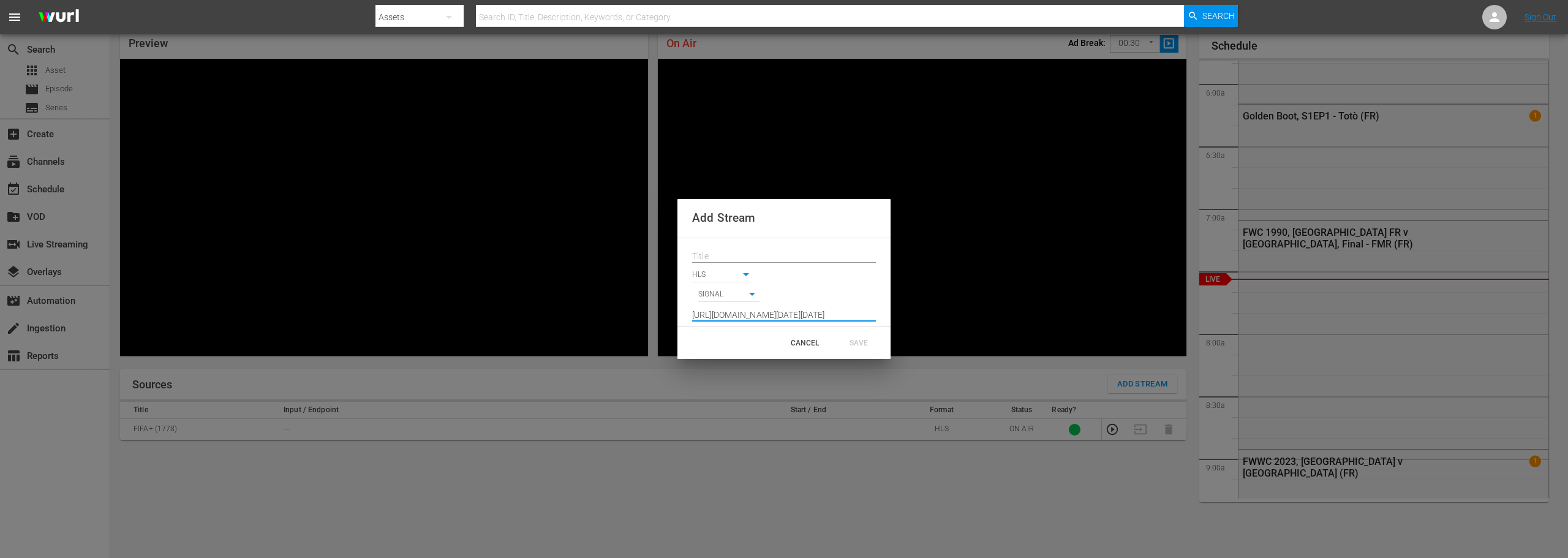
click at [739, 256] on input "text" at bounding box center [784, 257] width 184 height 18
paste input "HWC Highlights Show"
type input "HWC Highlights Show"
click at [862, 346] on div "SAVE" at bounding box center [859, 342] width 54 height 22
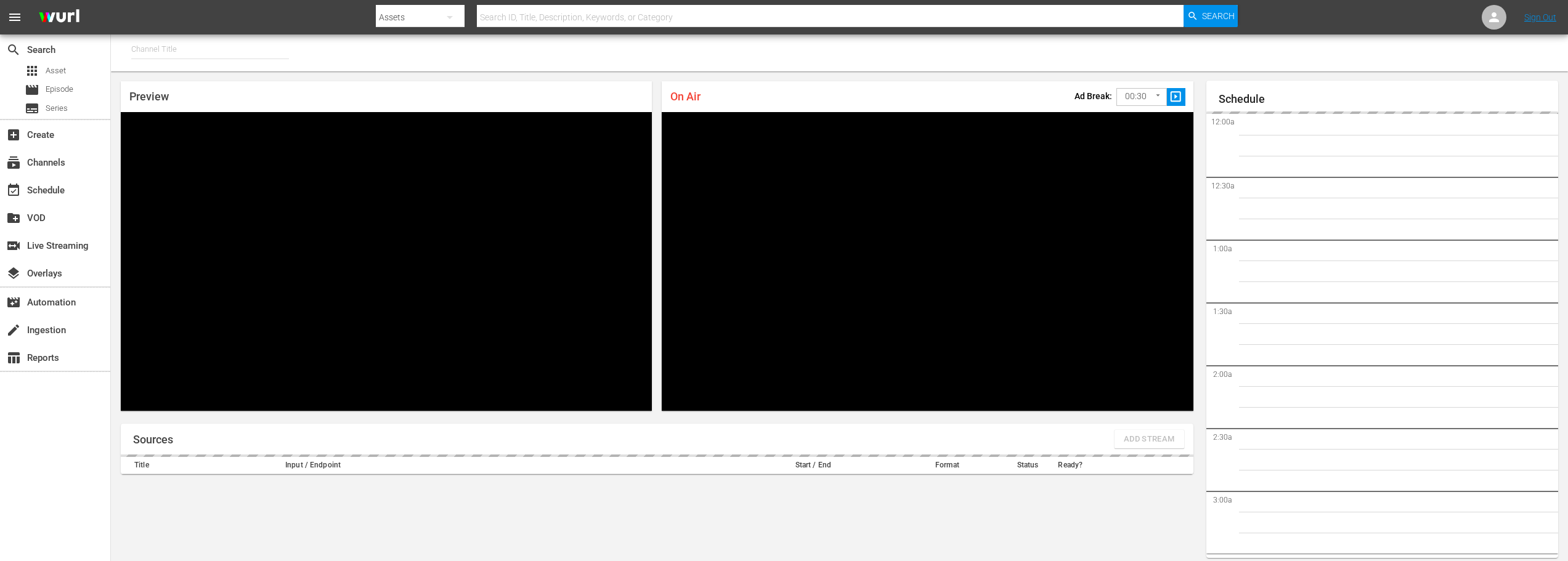
type input "FIFA+ German Local (1777)"
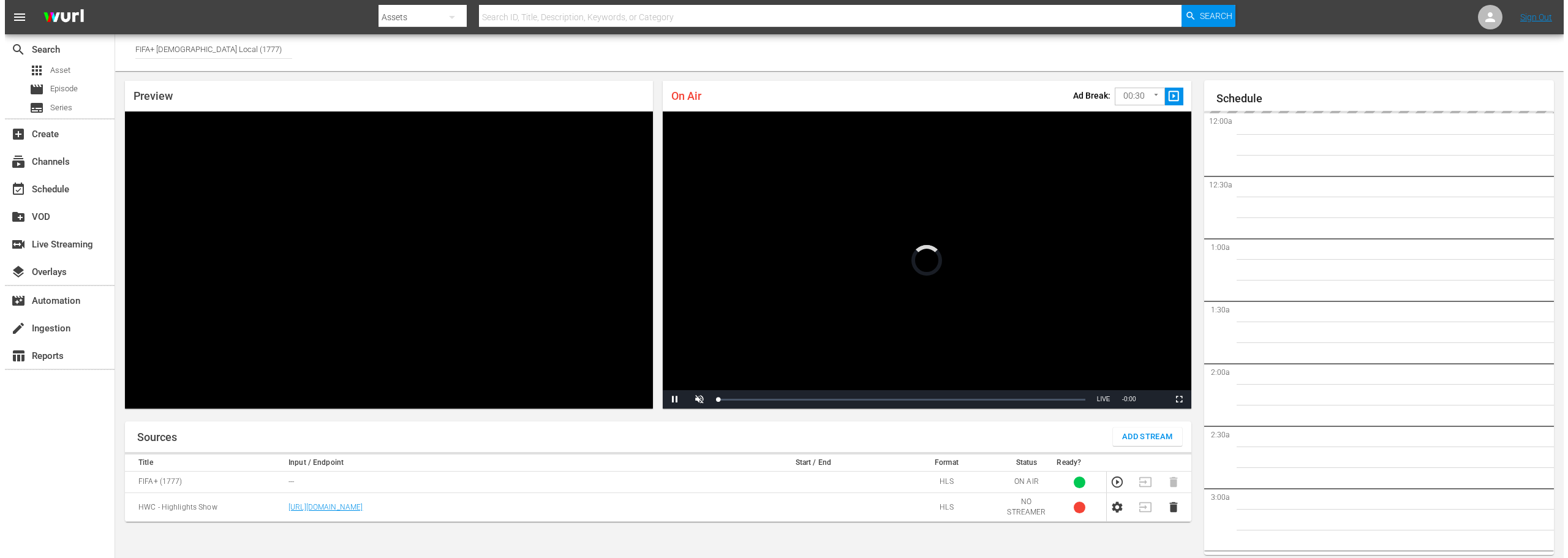
scroll to position [53, 0]
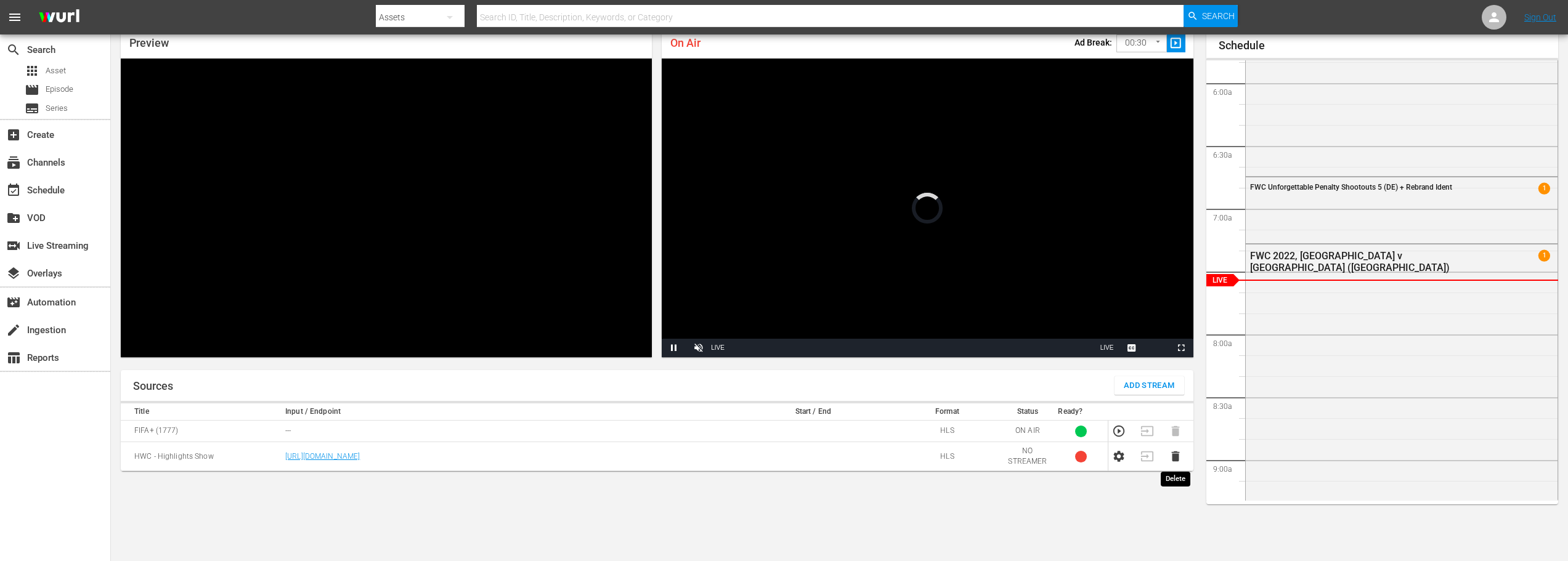
click at [1176, 453] on icon "button" at bounding box center [1175, 456] width 8 height 11
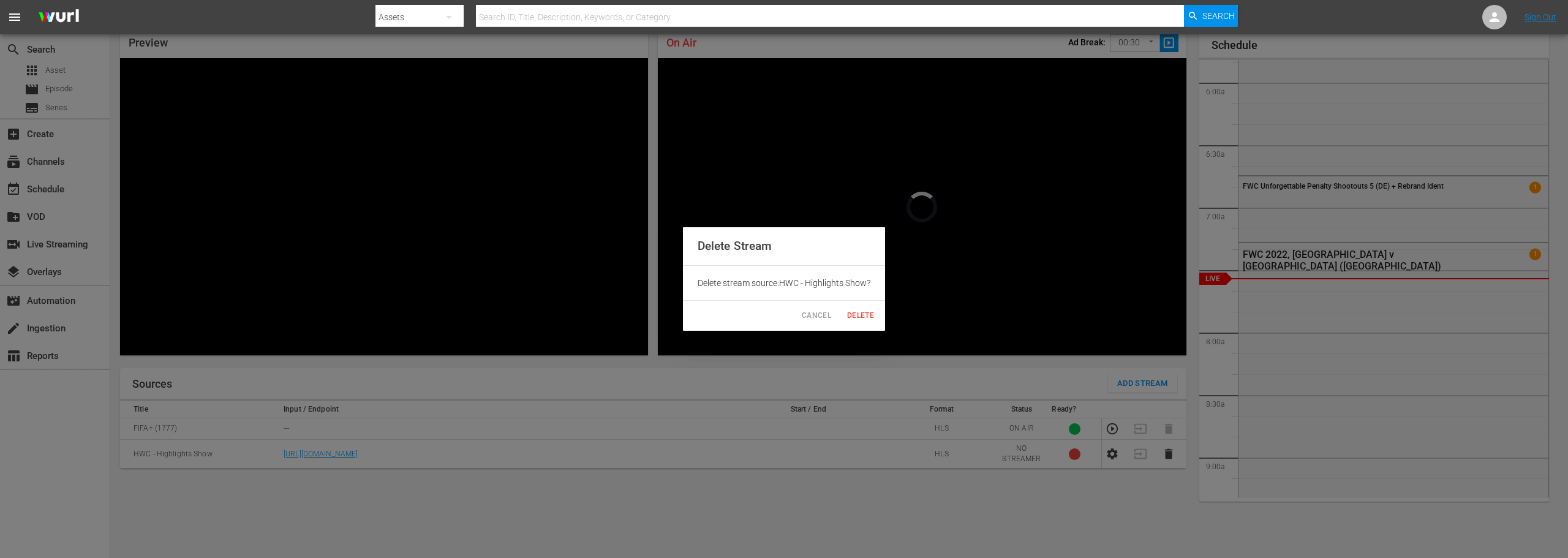
click at [874, 316] on span "Delete" at bounding box center [860, 316] width 29 height 13
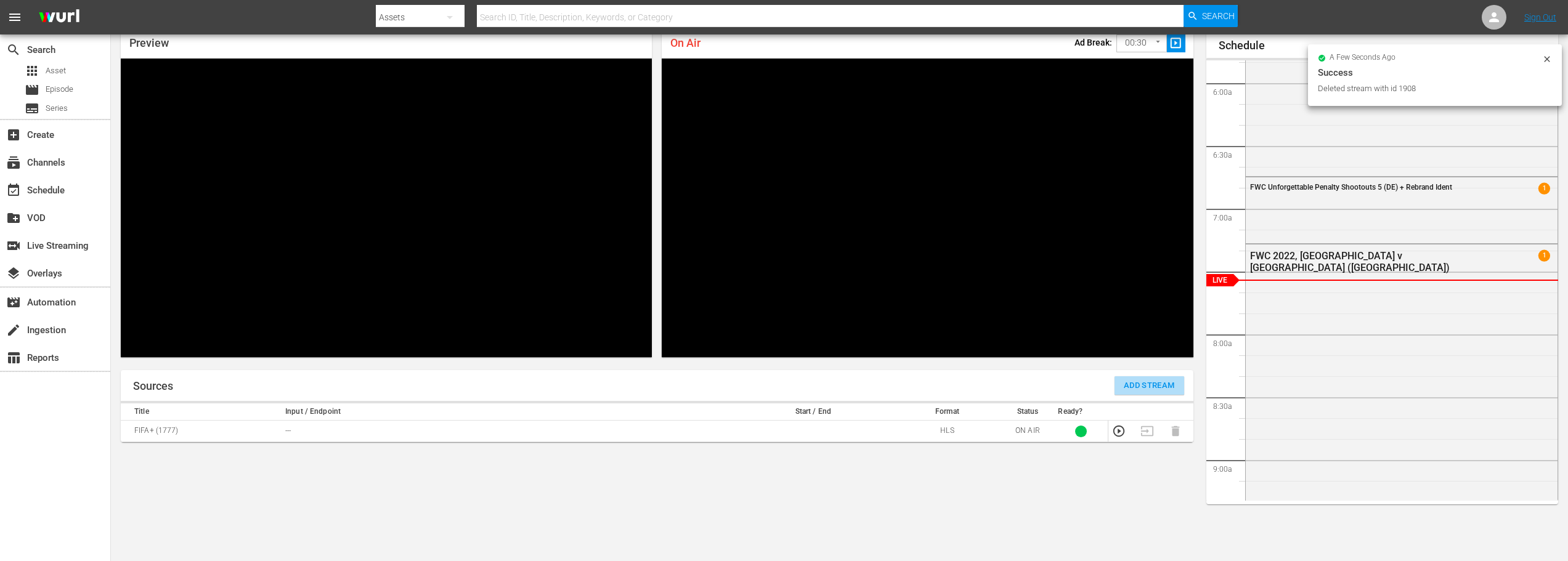
click at [1151, 386] on span "Add Stream" at bounding box center [1149, 385] width 51 height 14
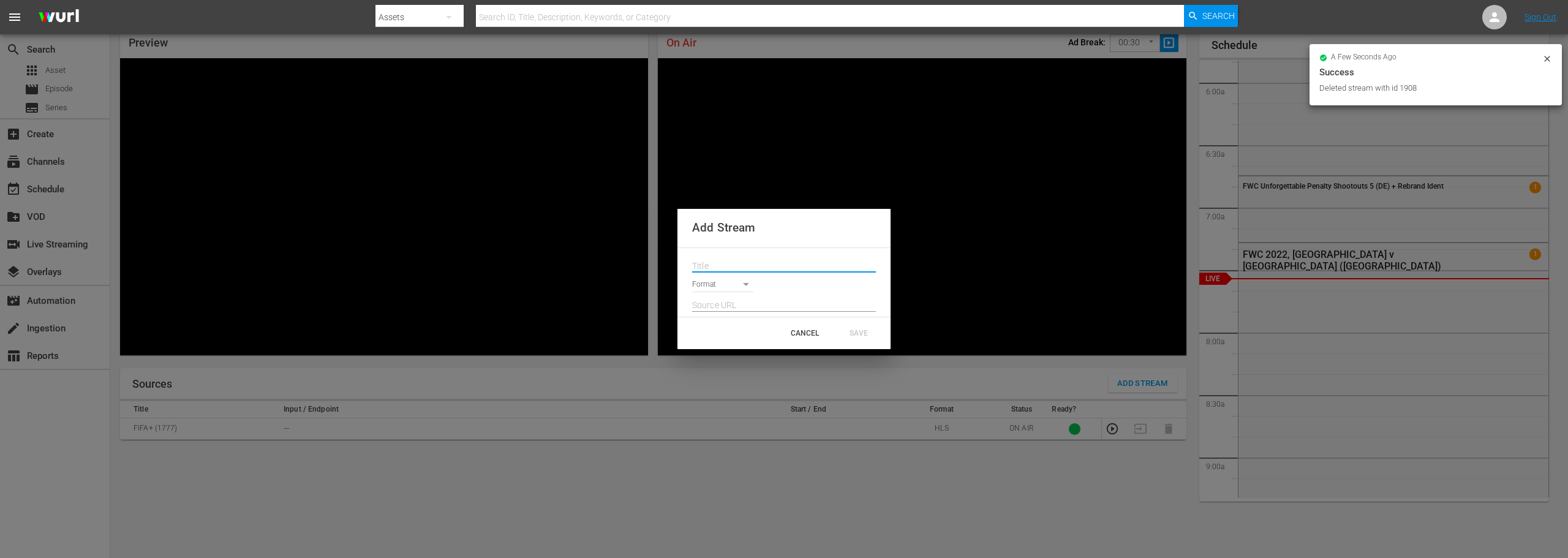
click at [741, 267] on input "text" at bounding box center [784, 266] width 184 height 18
paste input "HWC Highlights Show"
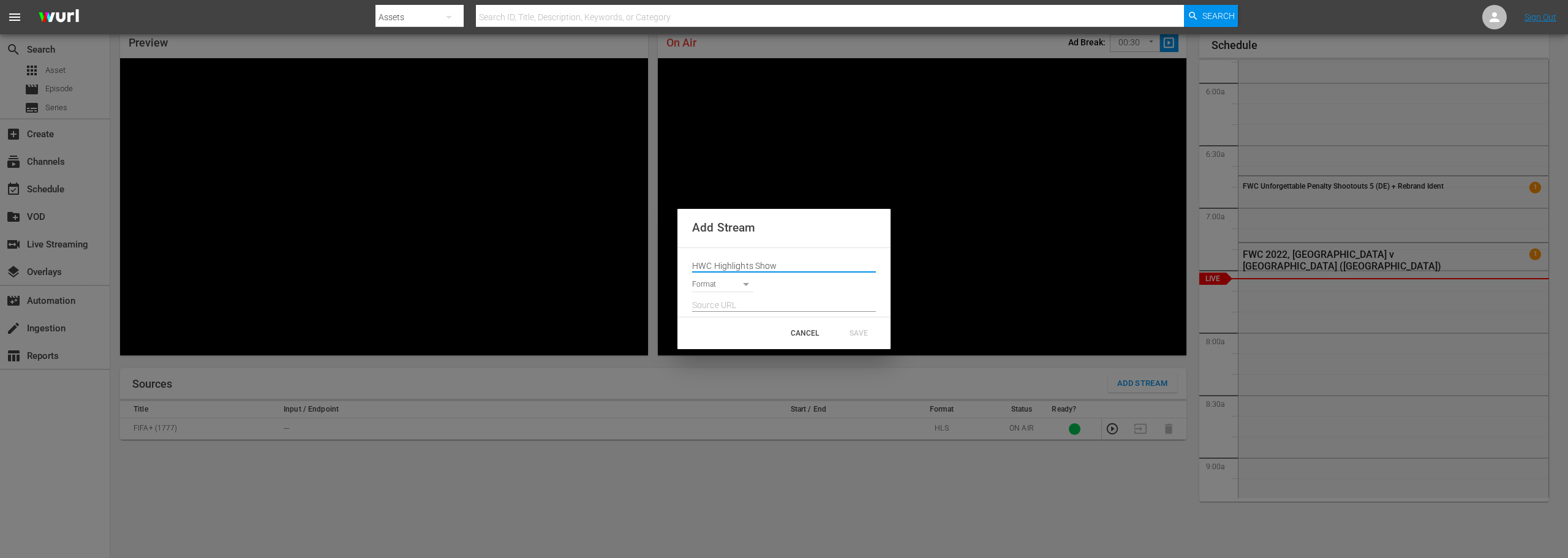
type input "HWC Highlights Show"
click at [707, 278] on body "menu Search By Assets Search ID, Title, Description, Keywords, or Category Sear…" at bounding box center [784, 225] width 1568 height 558
drag, startPoint x: 715, startPoint y: 286, endPoint x: 715, endPoint y: 295, distance: 9.0
click at [715, 286] on li "HLS" at bounding box center [728, 285] width 72 height 20
type input "HLS"
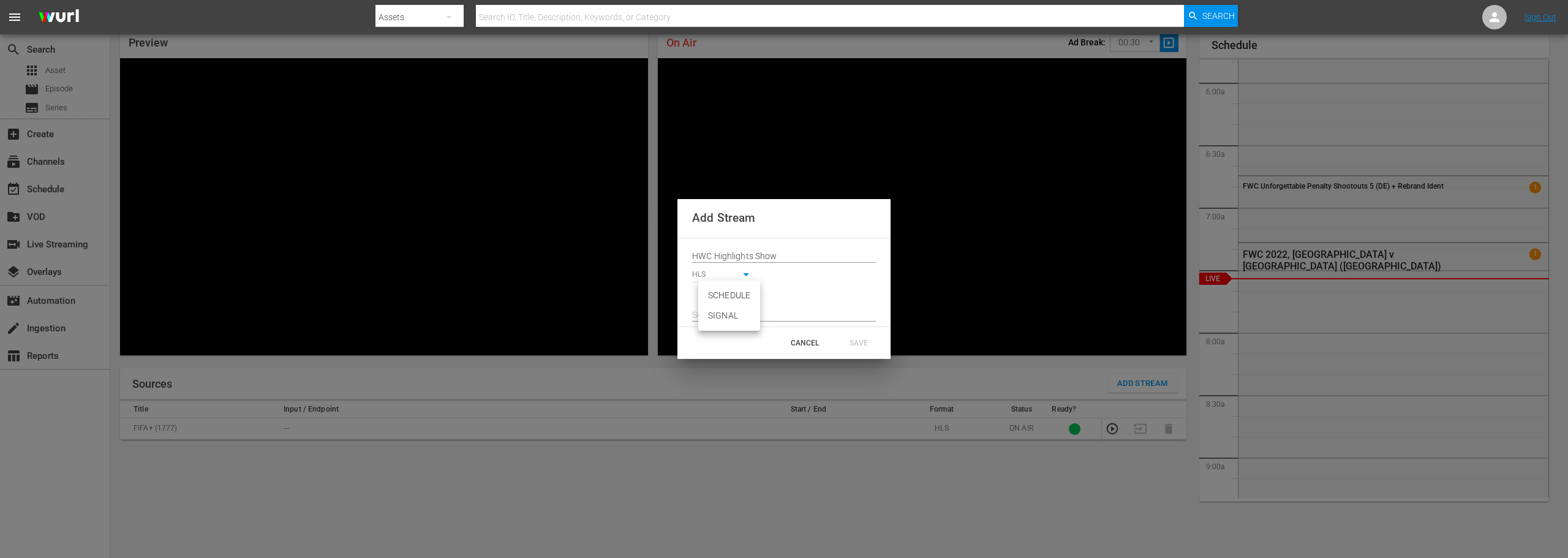
click at [717, 301] on body "menu Search By Assets Search ID, Title, Description, Keywords, or Category Sear…" at bounding box center [784, 225] width 1568 height 558
click at [718, 319] on li "SIGNAL" at bounding box center [729, 315] width 62 height 20
type input "SIGNAL"
click at [720, 316] on input "text" at bounding box center [784, 315] width 184 height 18
paste input "[URL][DOMAIN_NAME][DATE][DATE]"
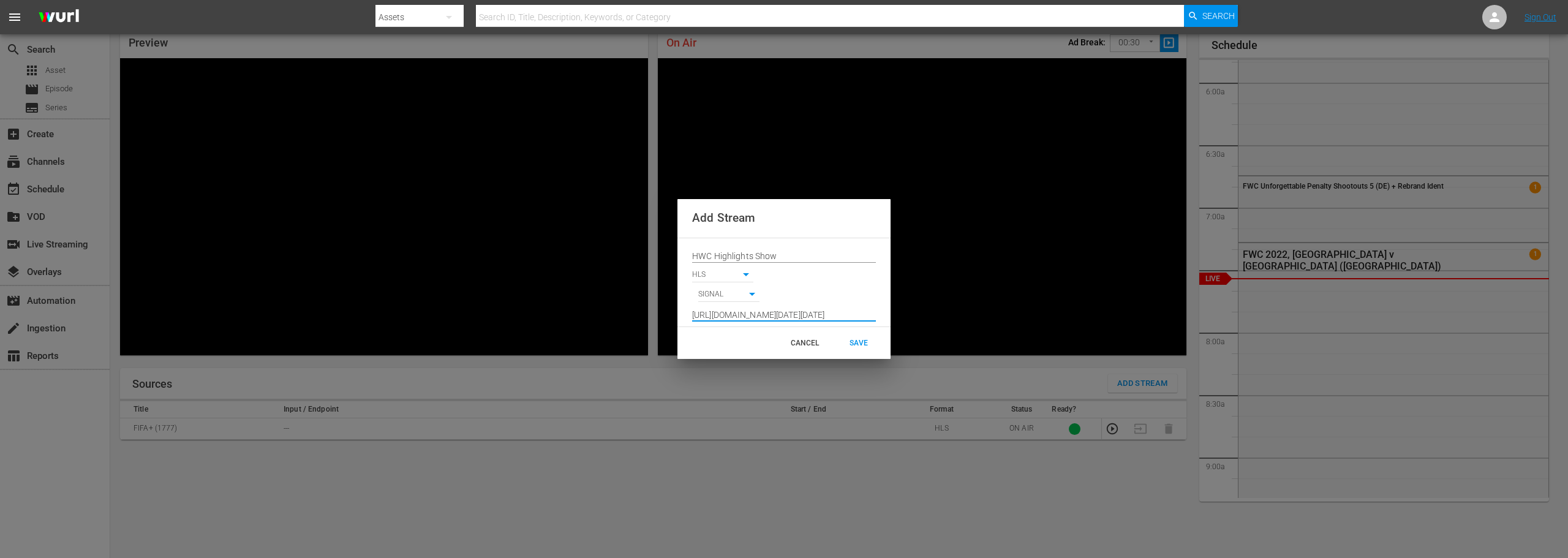
scroll to position [0, 500]
type input "[URL][DOMAIN_NAME][DATE][DATE]"
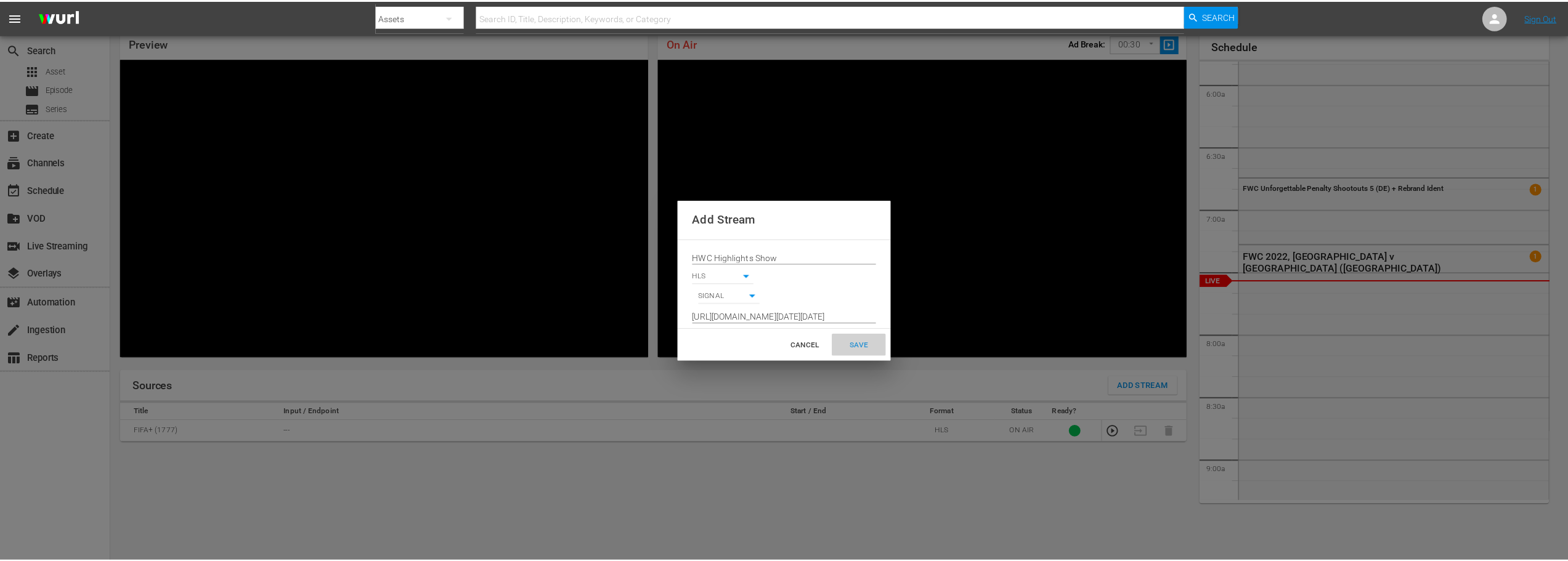
scroll to position [0, 0]
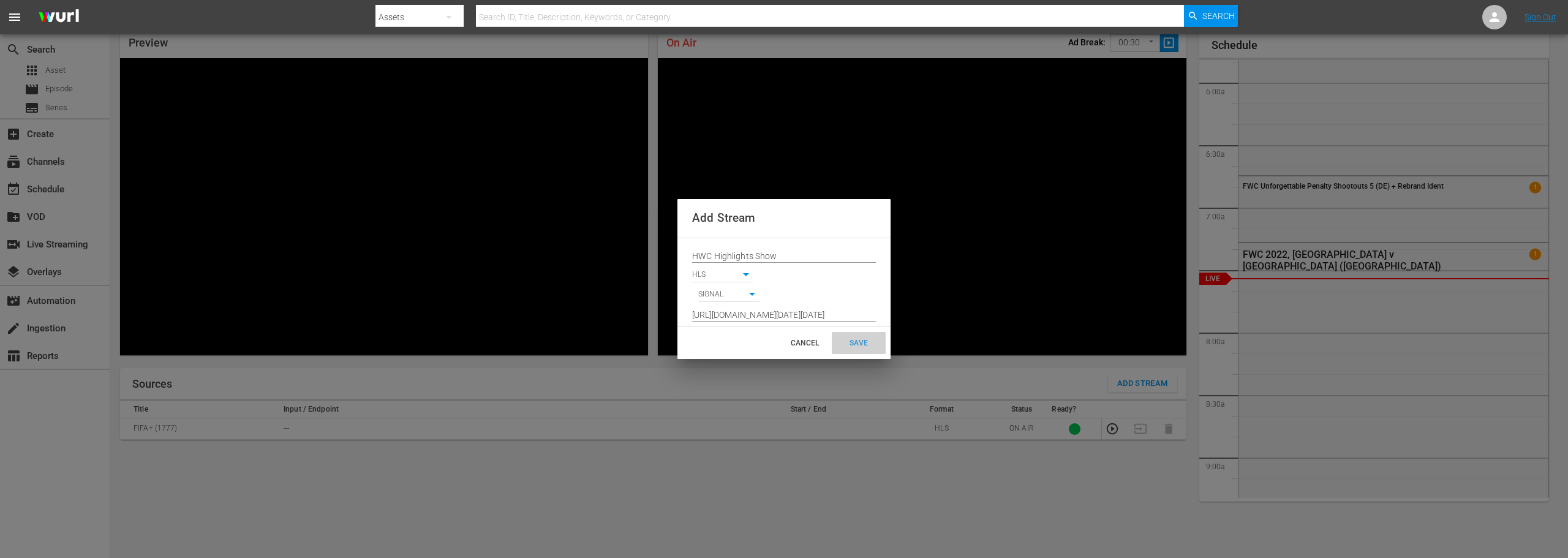
click at [859, 337] on div "SAVE" at bounding box center [859, 342] width 54 height 22
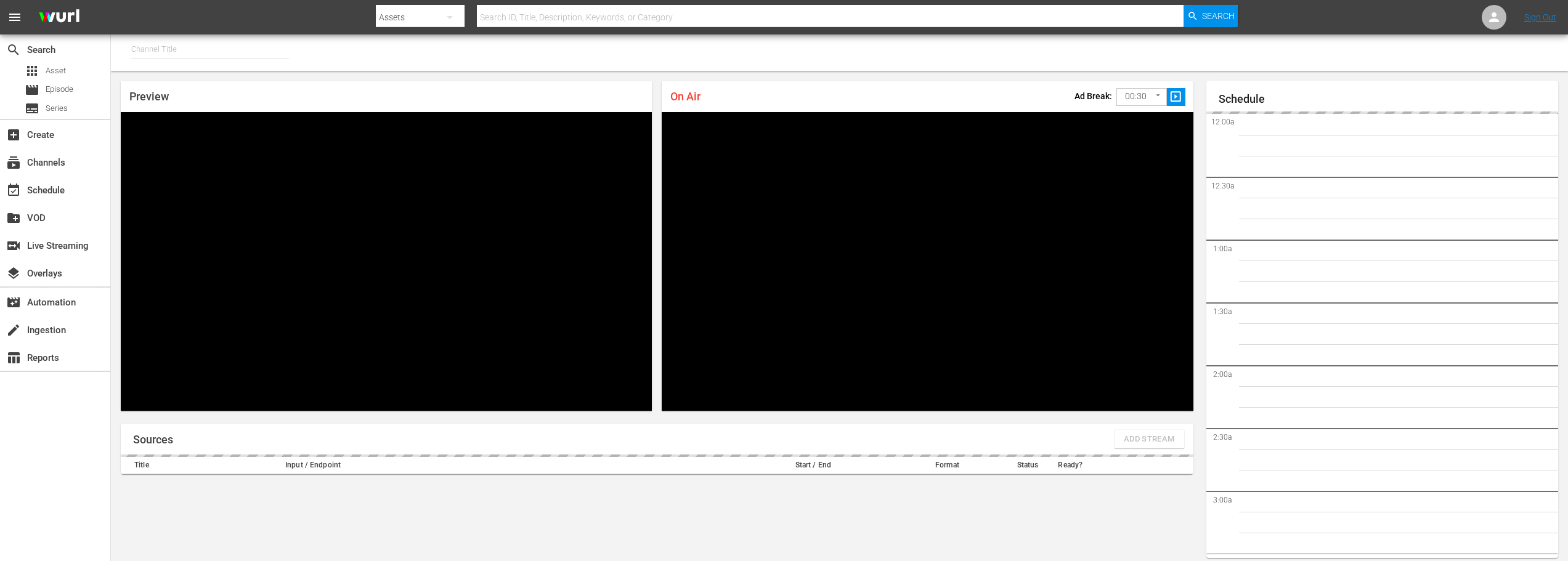
type input "FIFA+ Italian Local (1779)"
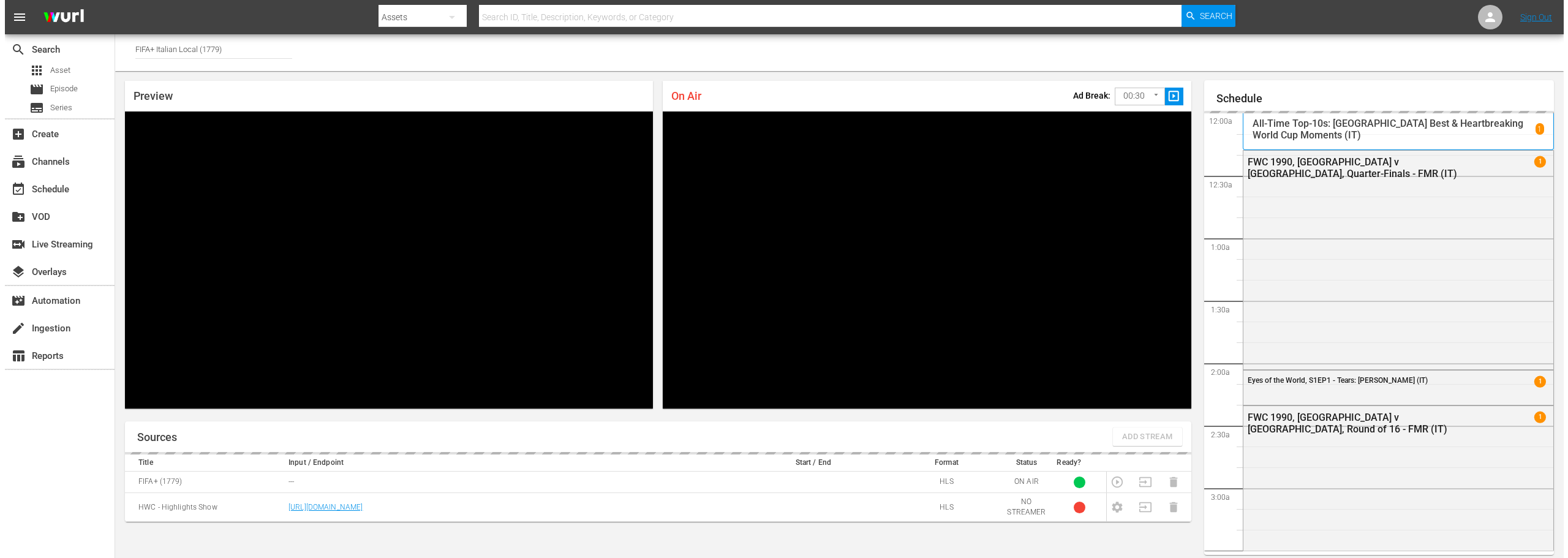
scroll to position [53, 0]
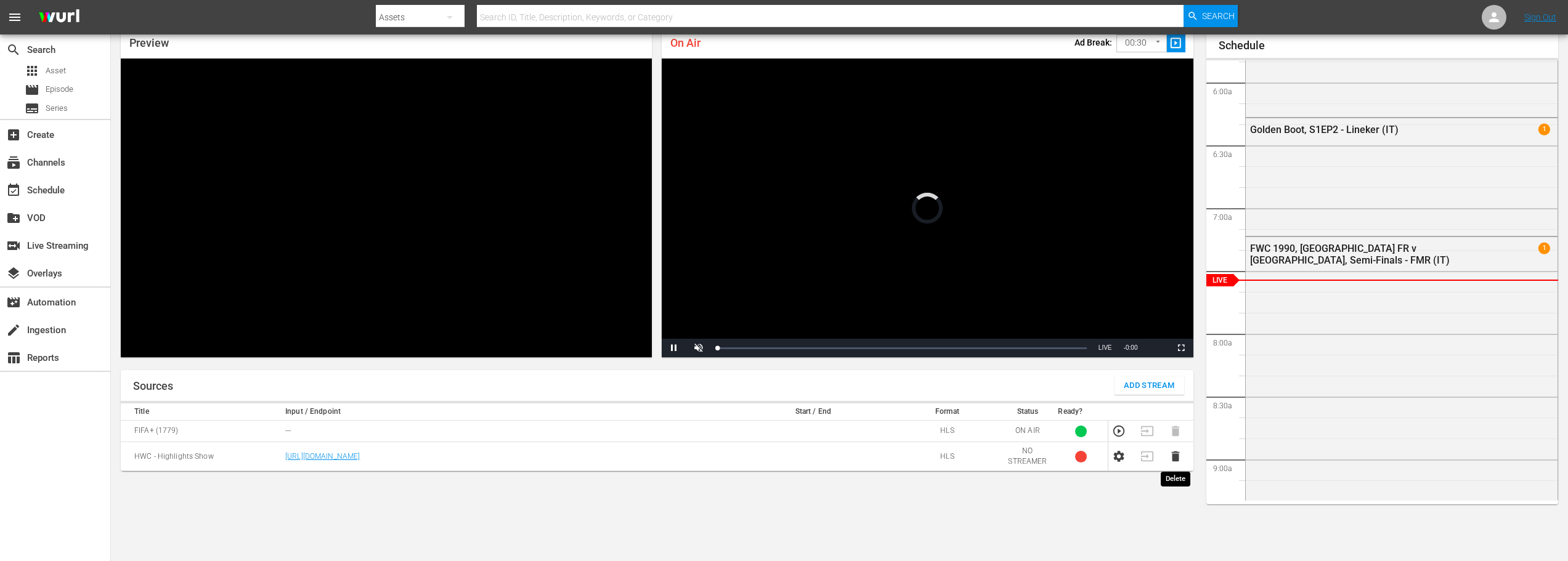
click at [1174, 456] on icon "button" at bounding box center [1175, 456] width 8 height 11
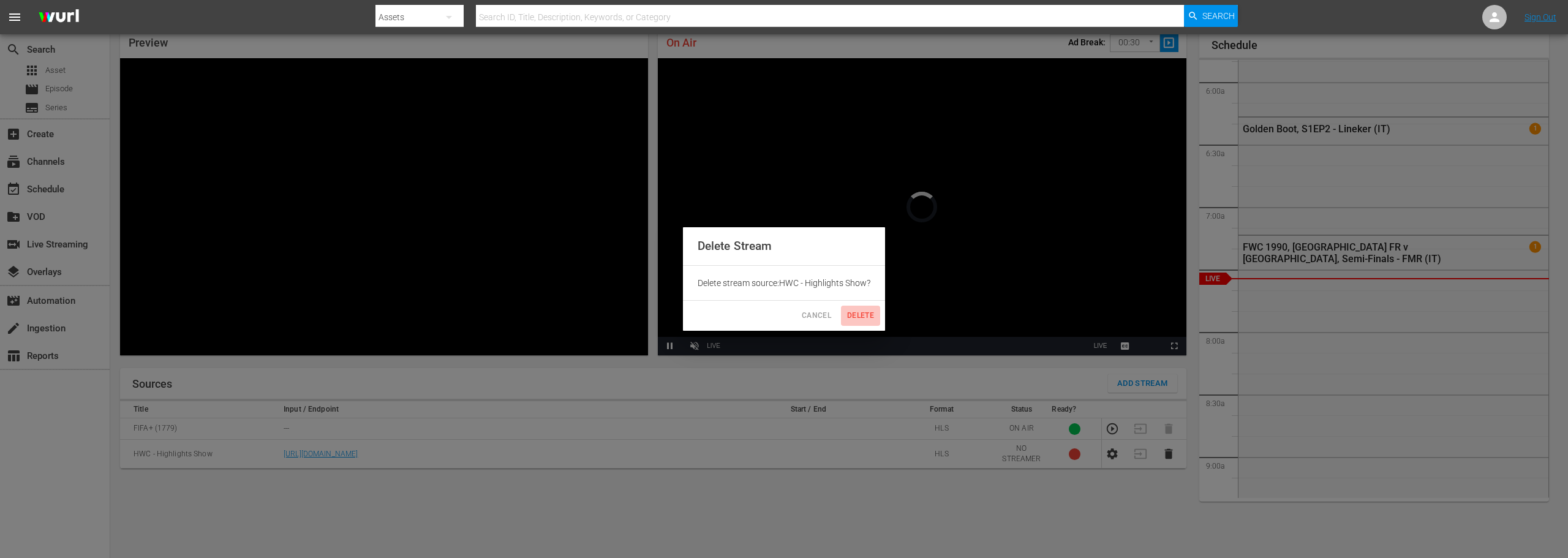
click at [862, 310] on span "Delete" at bounding box center [860, 316] width 29 height 13
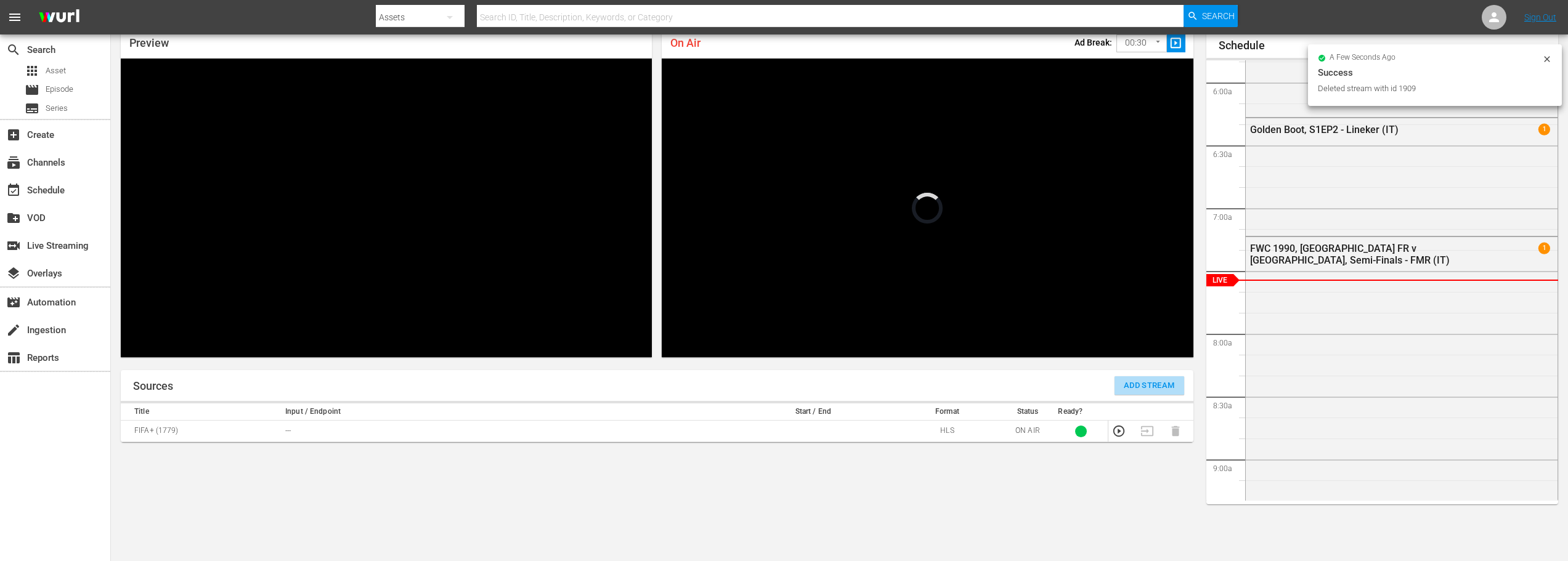
click at [1142, 385] on span "Add Stream" at bounding box center [1149, 385] width 51 height 14
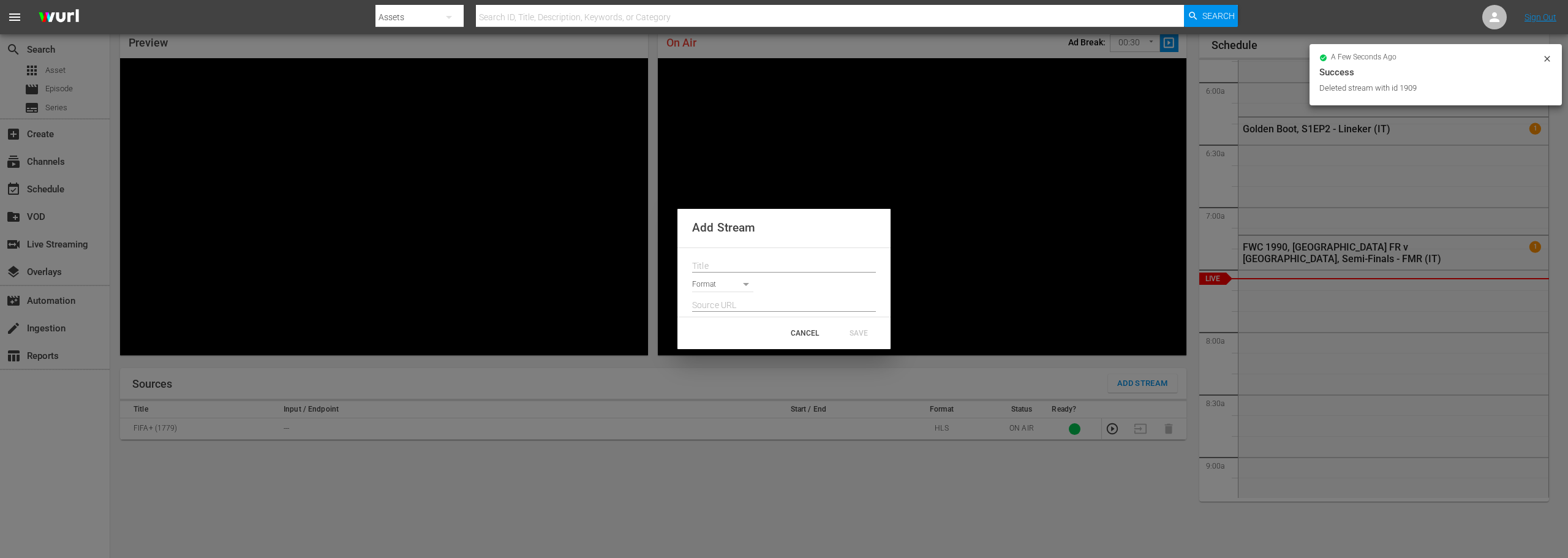
click at [813, 263] on input "text" at bounding box center [784, 266] width 184 height 18
paste input "HWC Highlights Show"
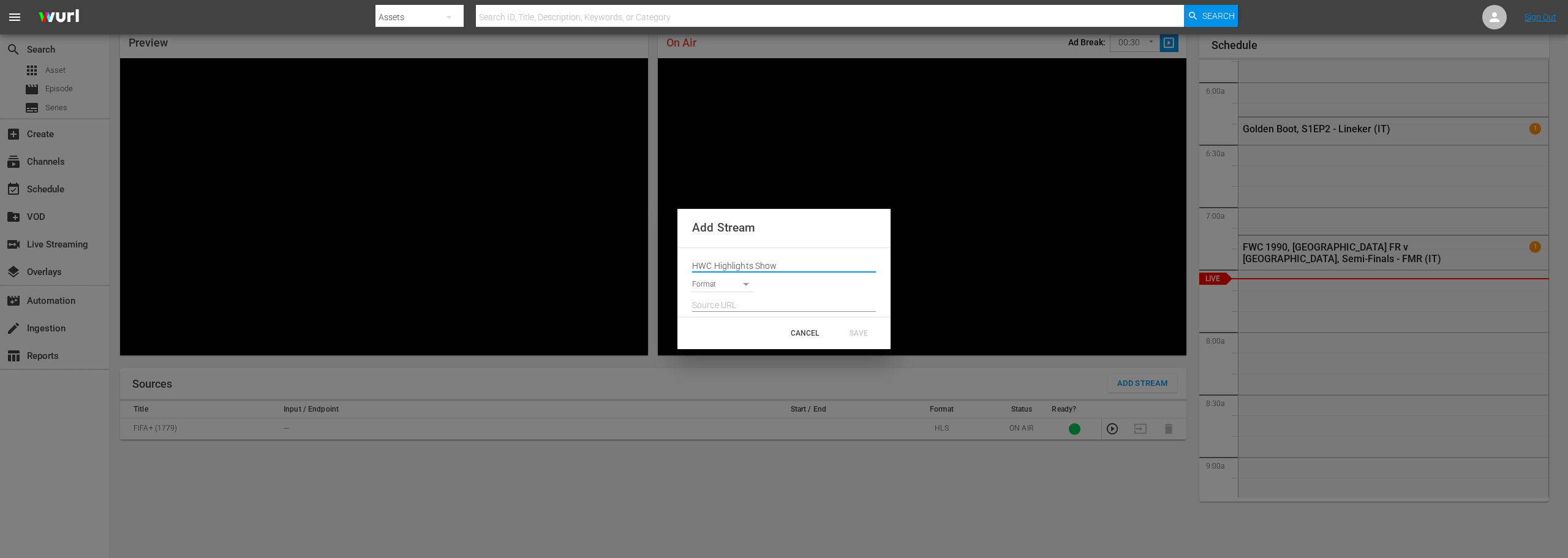
type input "HWC Highlights Show"
click at [726, 286] on body "menu Search By Assets Search ID, Title, Description, Keywords, or Category Sear…" at bounding box center [784, 225] width 1568 height 558
click at [730, 288] on li "HLS" at bounding box center [728, 285] width 72 height 20
type input "HLS"
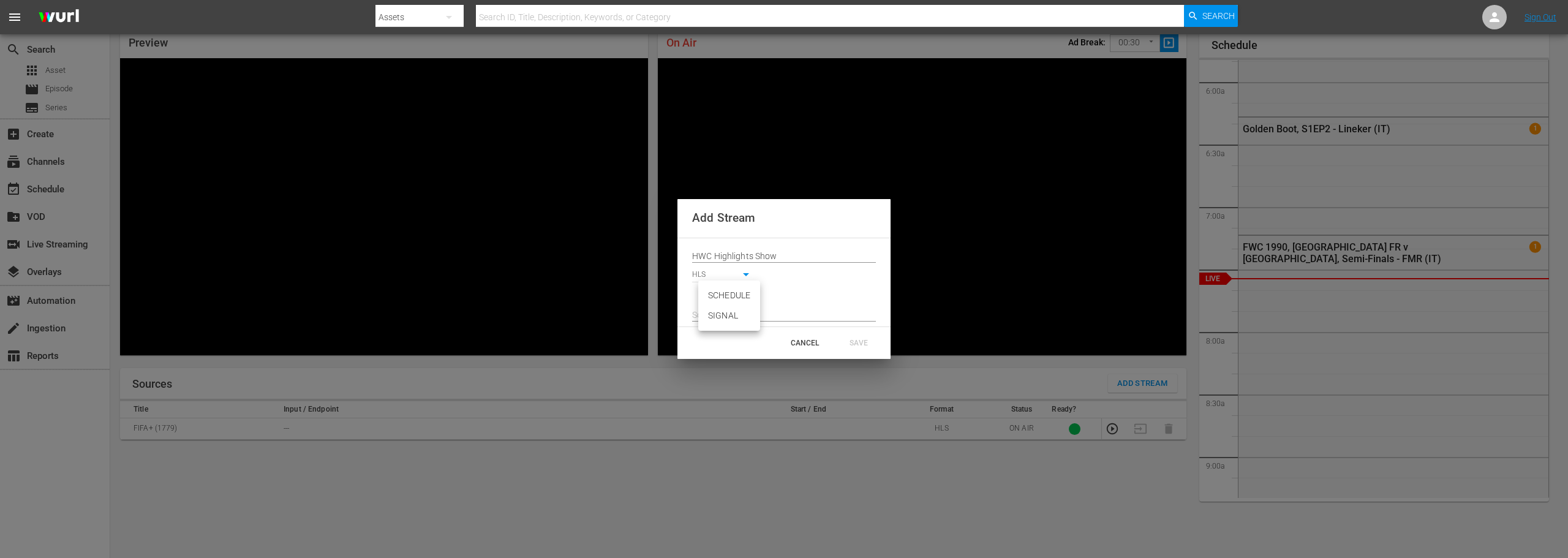
click at [731, 292] on body "menu Search By Assets Search ID, Title, Description, Keywords, or Category Sear…" at bounding box center [784, 225] width 1568 height 558
click at [730, 319] on li "SIGNAL" at bounding box center [729, 315] width 62 height 20
type input "SIGNAL"
click at [732, 310] on input "text" at bounding box center [784, 315] width 184 height 18
paste input "[URL][DOMAIN_NAME][DATE][DATE]"
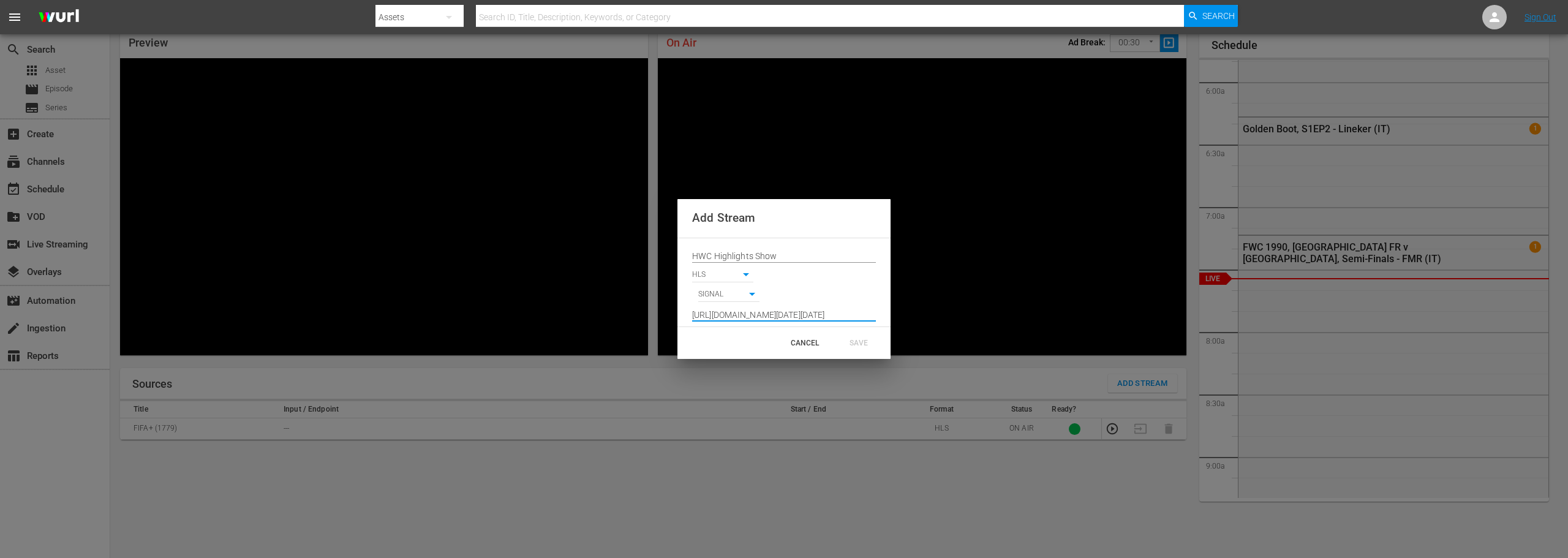
scroll to position [0, 500]
type input "[URL][DOMAIN_NAME][DATE][DATE]"
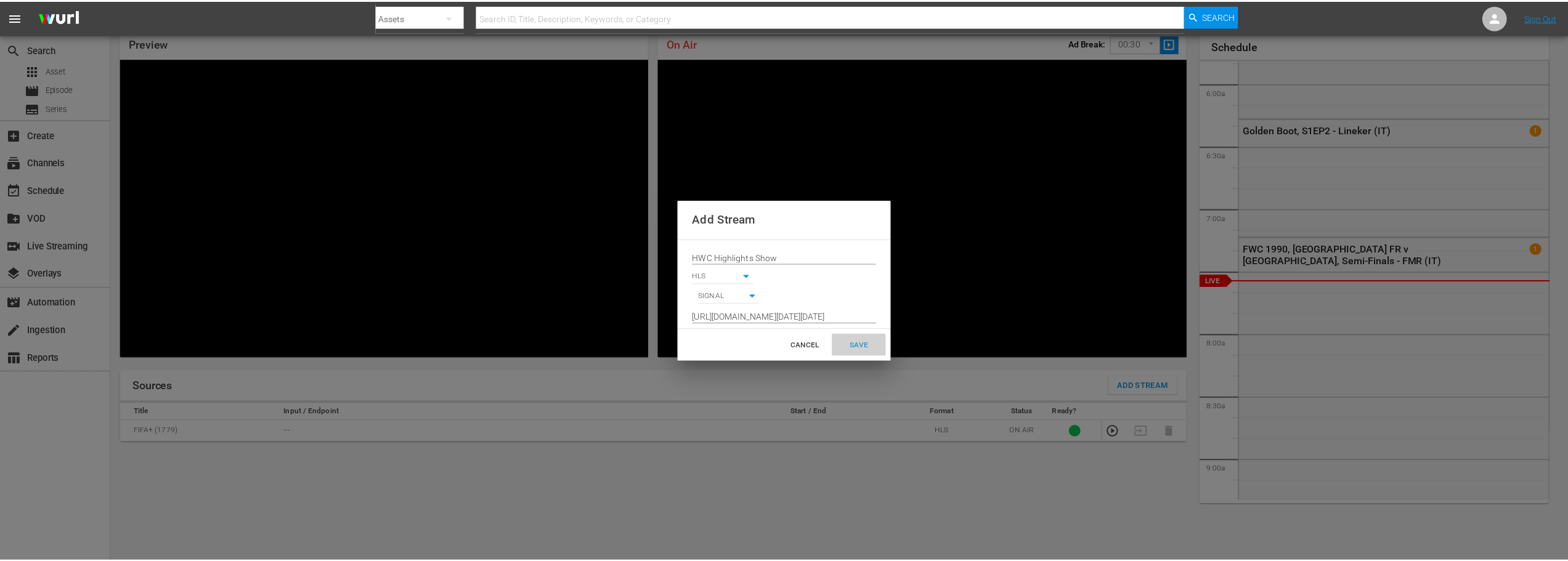
scroll to position [0, 0]
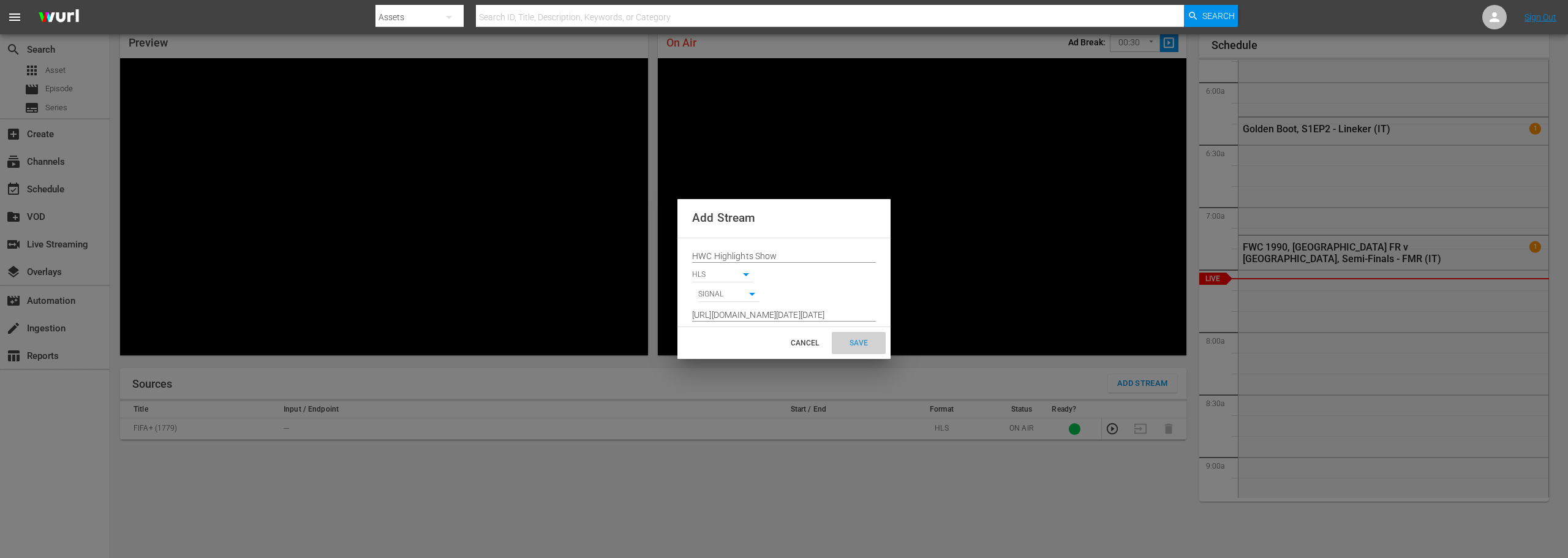
click at [860, 339] on div "SAVE" at bounding box center [859, 342] width 54 height 22
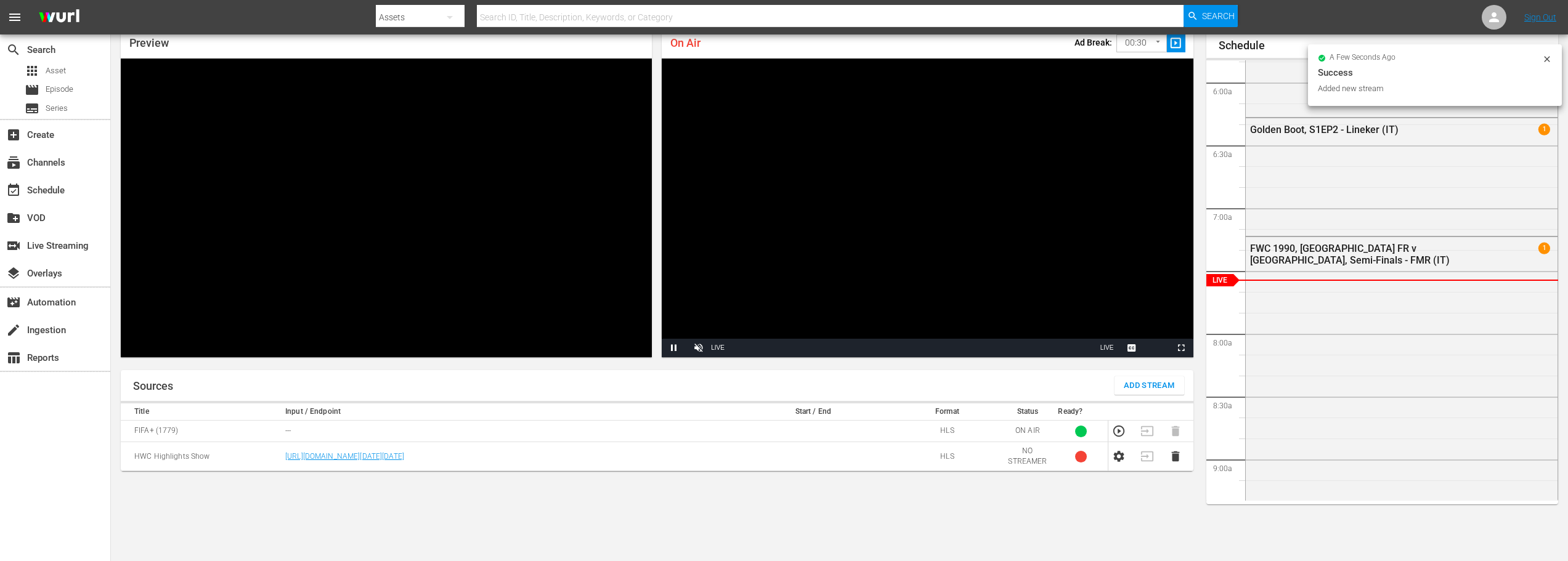
click at [1151, 384] on span "Add Stream" at bounding box center [1149, 385] width 51 height 14
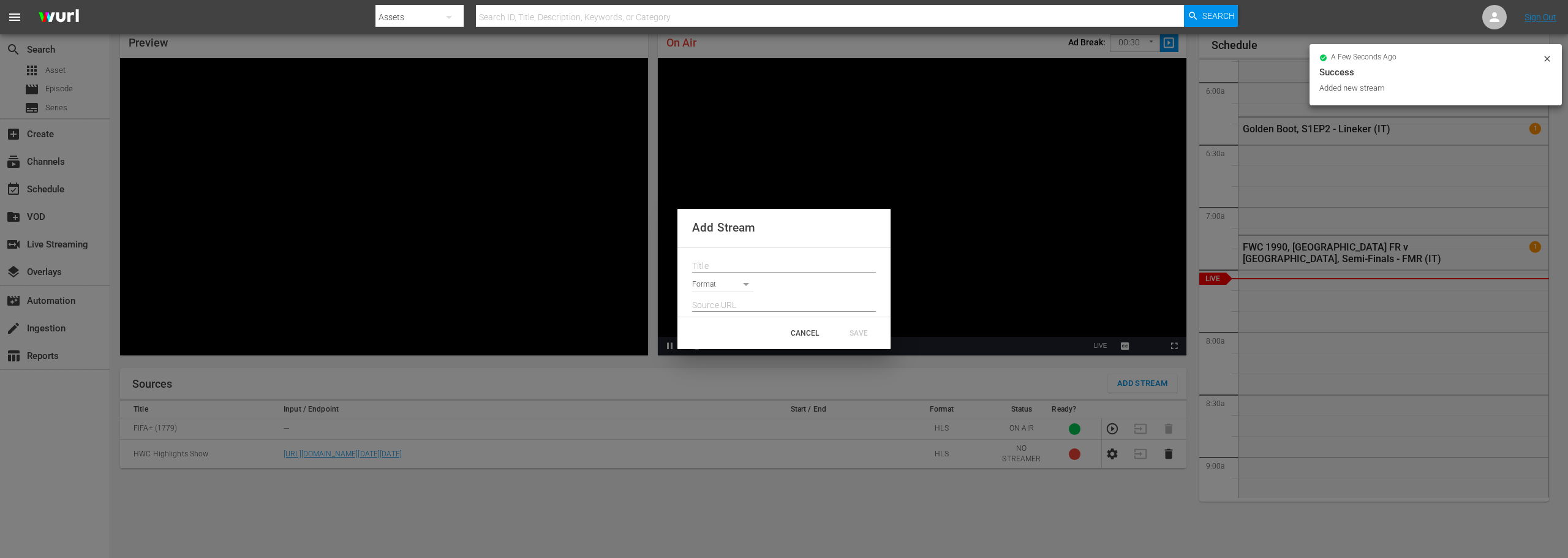
click at [759, 265] on input "text" at bounding box center [784, 266] width 184 height 18
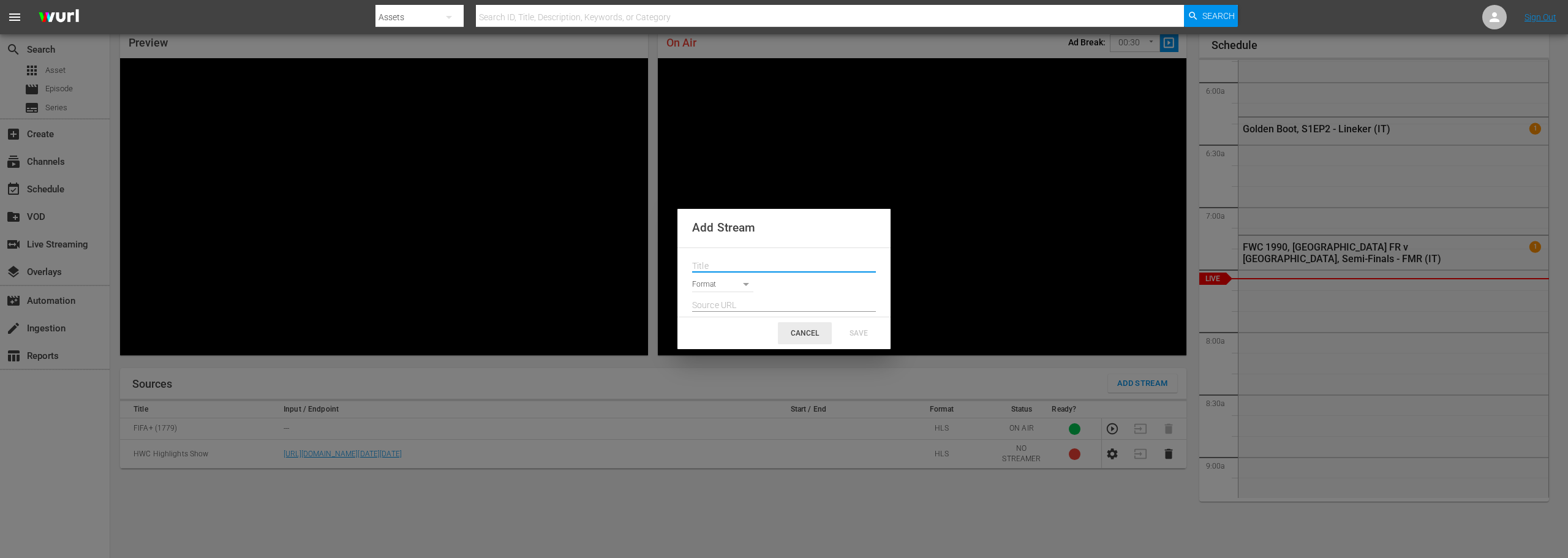
drag, startPoint x: 810, startPoint y: 337, endPoint x: 809, endPoint y: 328, distance: 9.1
click at [810, 333] on div "CANCEL" at bounding box center [805, 333] width 54 height 22
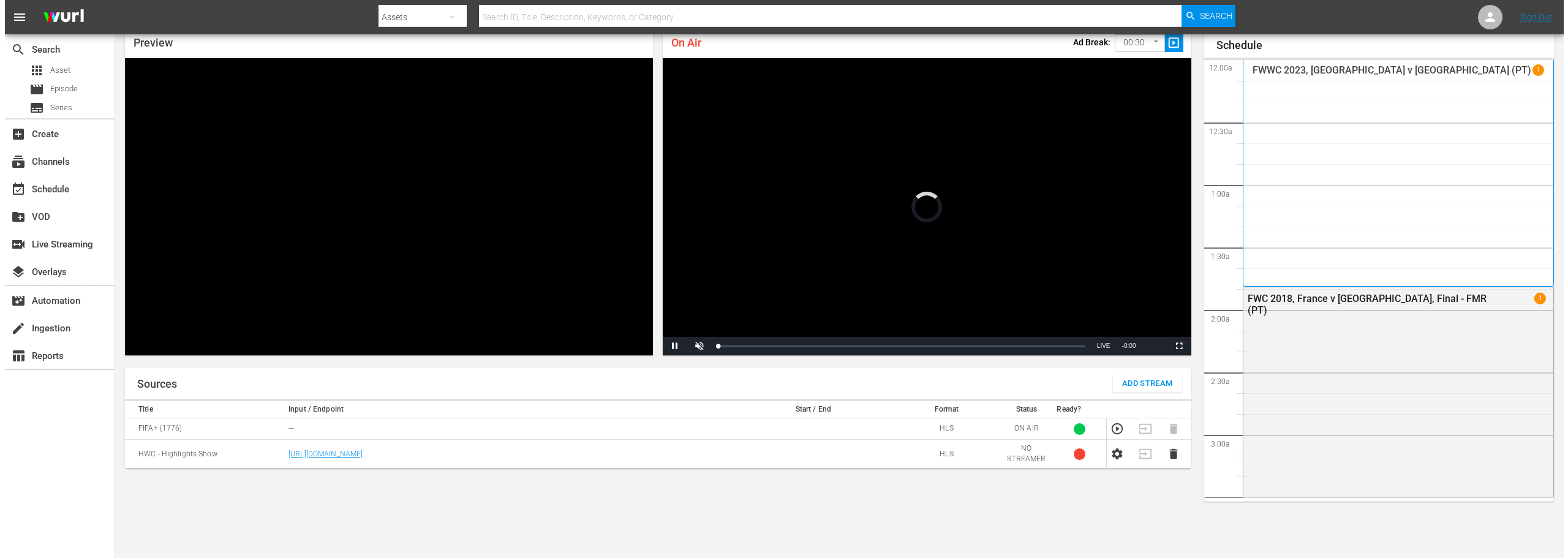
scroll to position [728, 0]
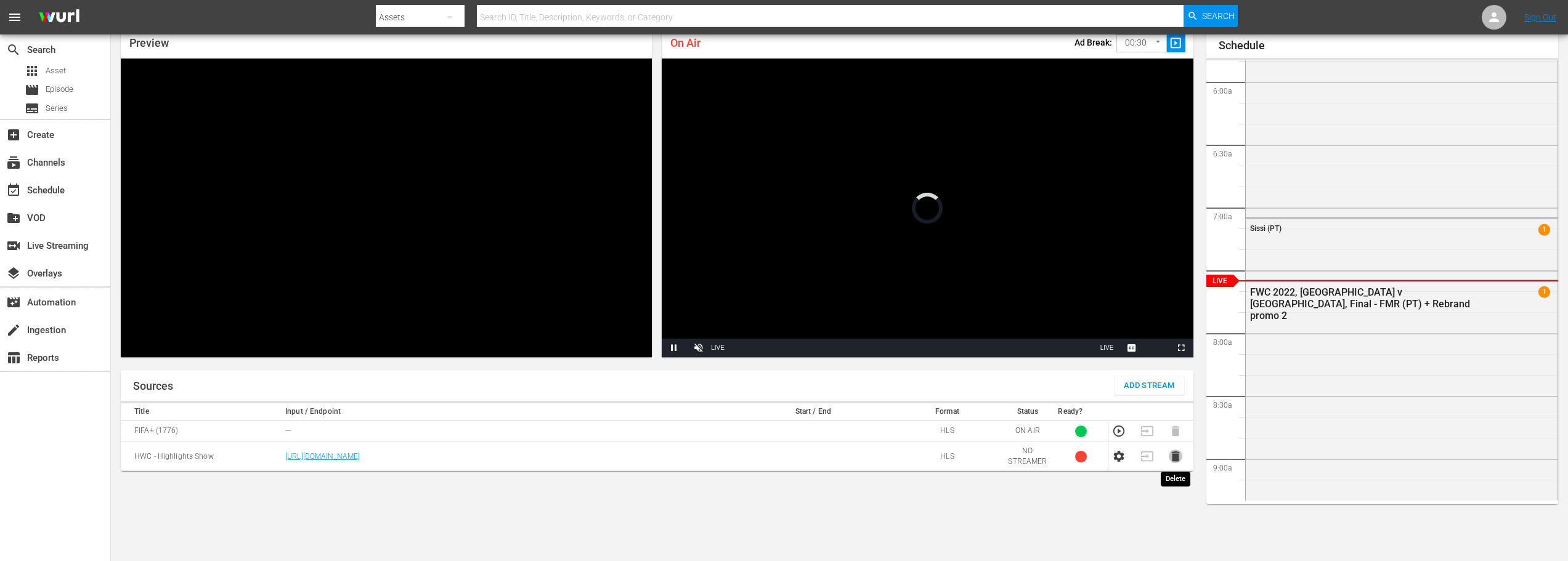
click at [1173, 458] on icon "button" at bounding box center [1175, 456] width 8 height 11
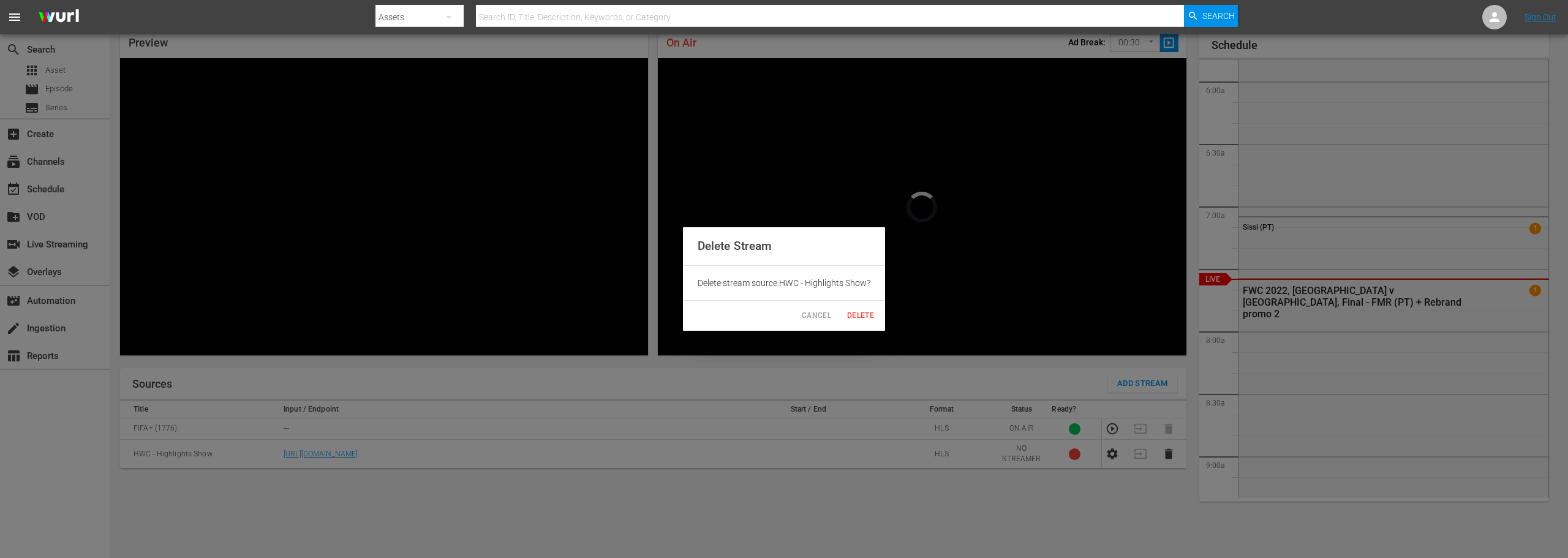
click at [864, 319] on span "Delete" at bounding box center [860, 316] width 29 height 13
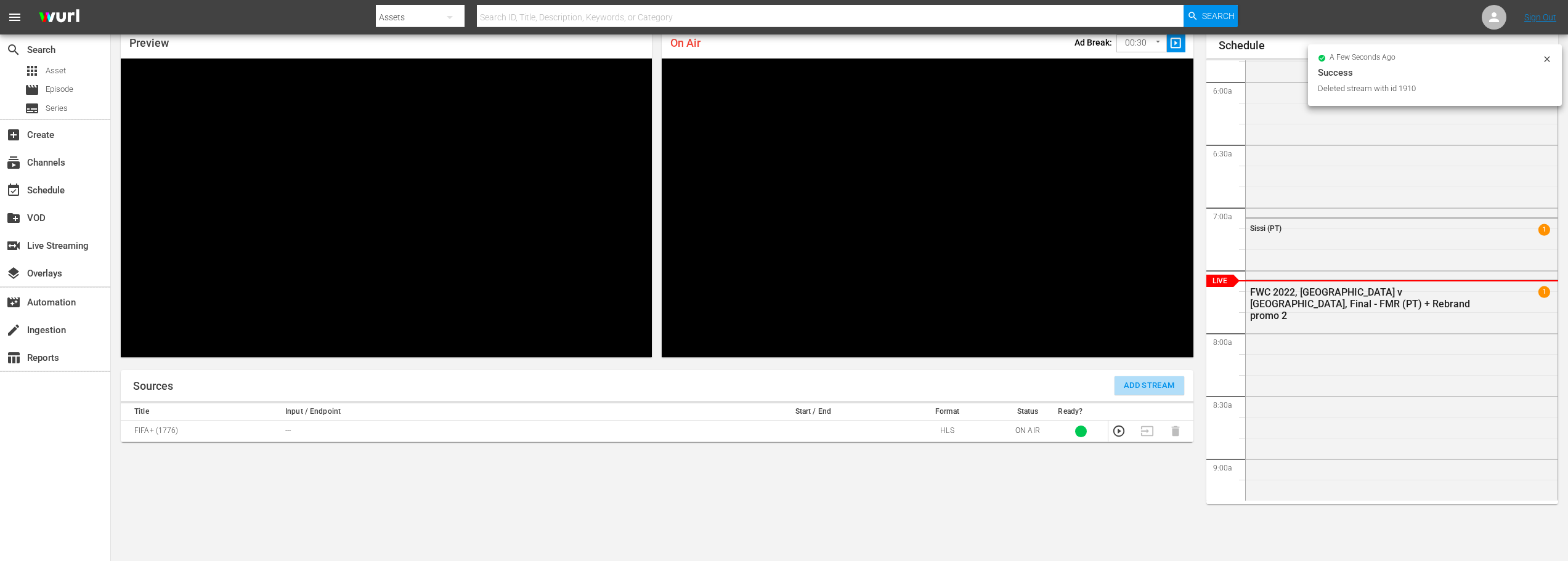
click at [1145, 389] on span "Add Stream" at bounding box center [1149, 385] width 51 height 14
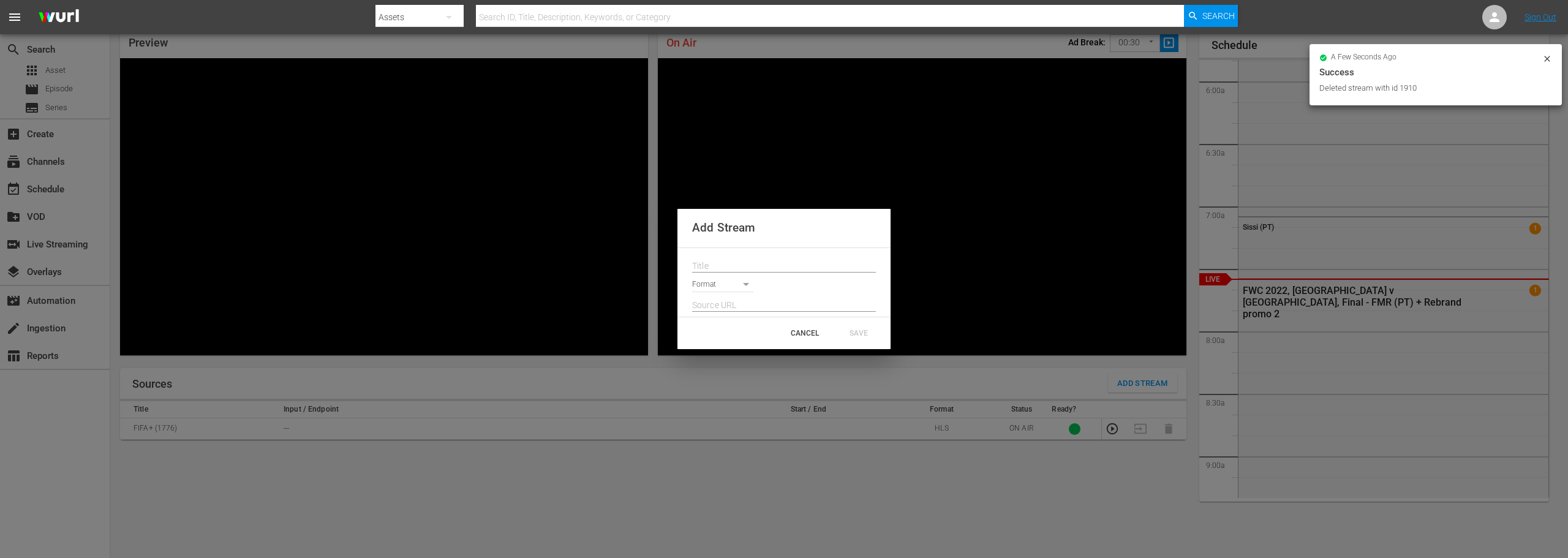
click at [744, 263] on input "text" at bounding box center [784, 266] width 184 height 18
paste input "HWC Highlights Show"
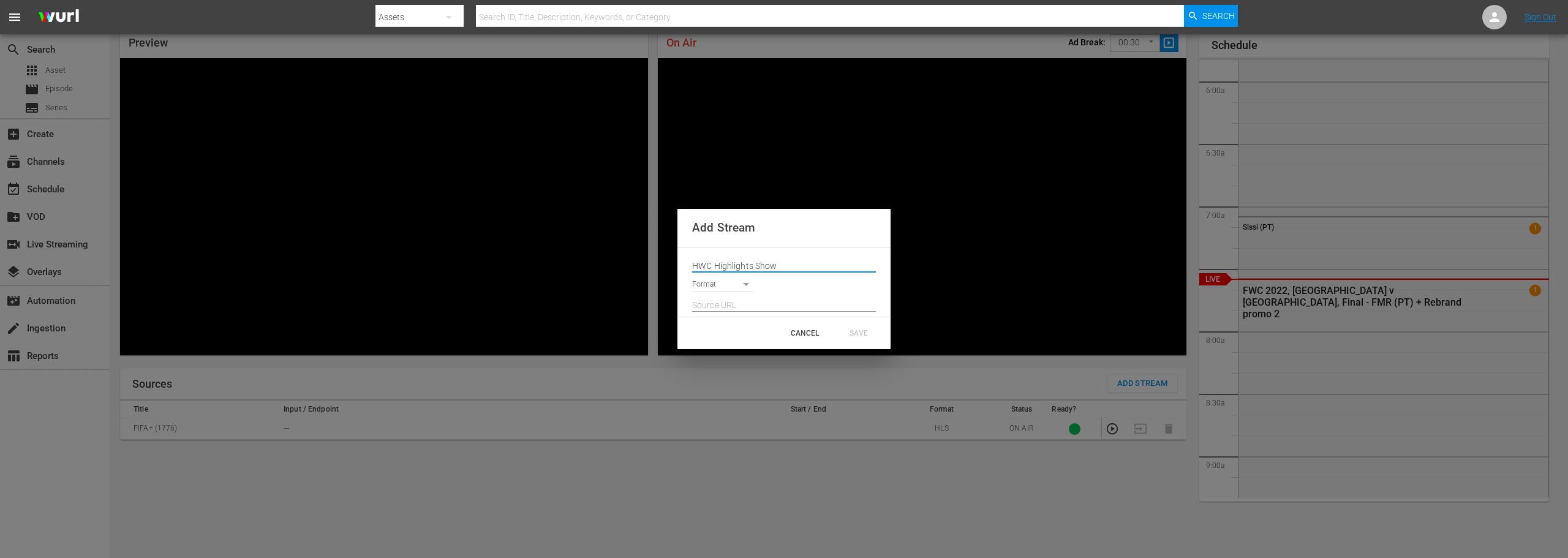
type input "HWC Highlights Show"
click at [704, 286] on body "menu Search By Assets Search ID, Title, Description, Keywords, or Category Sear…" at bounding box center [784, 225] width 1568 height 558
click at [713, 283] on li "HLS" at bounding box center [728, 285] width 72 height 20
type input "HLS"
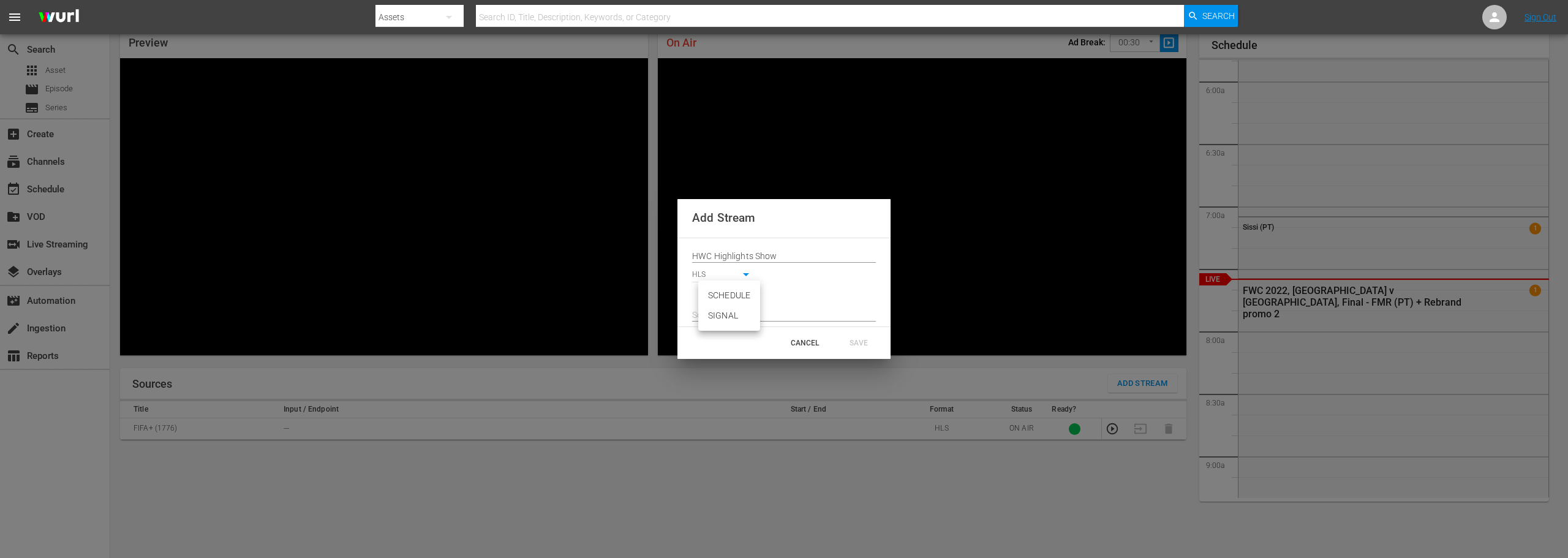
click at [715, 296] on body "menu Search By Assets Search ID, Title, Description, Keywords, or Category Sear…" at bounding box center [784, 225] width 1568 height 558
click at [720, 320] on li "SIGNAL" at bounding box center [729, 315] width 62 height 20
type input "SIGNAL"
click at [720, 319] on input "text" at bounding box center [784, 315] width 184 height 18
paste input "[URL][DOMAIN_NAME][DATE][DATE]"
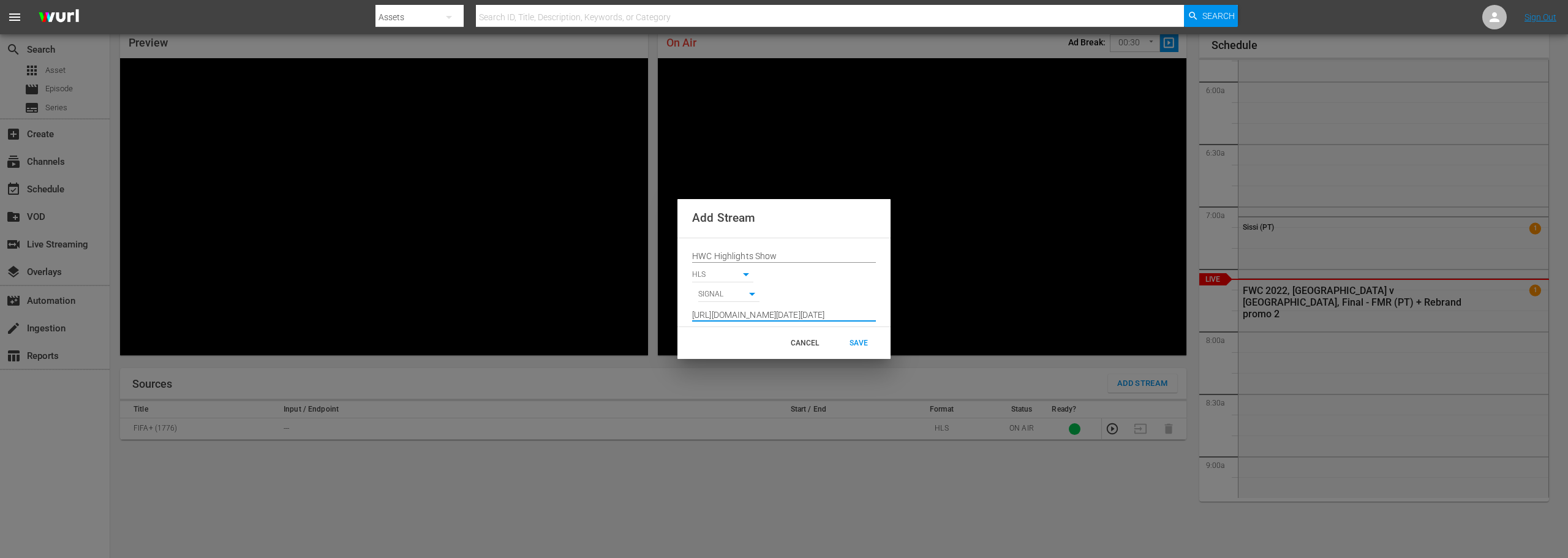
scroll to position [0, 500]
type input "[URL][DOMAIN_NAME][DATE][DATE]"
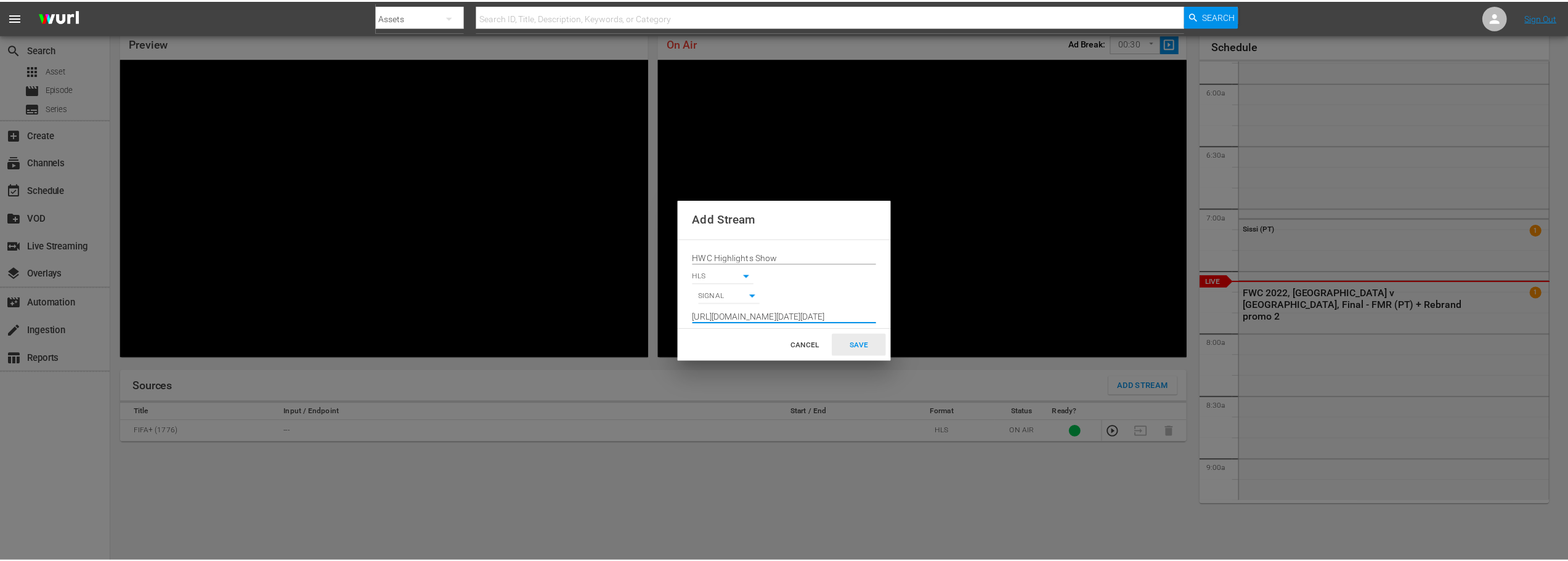
scroll to position [0, 0]
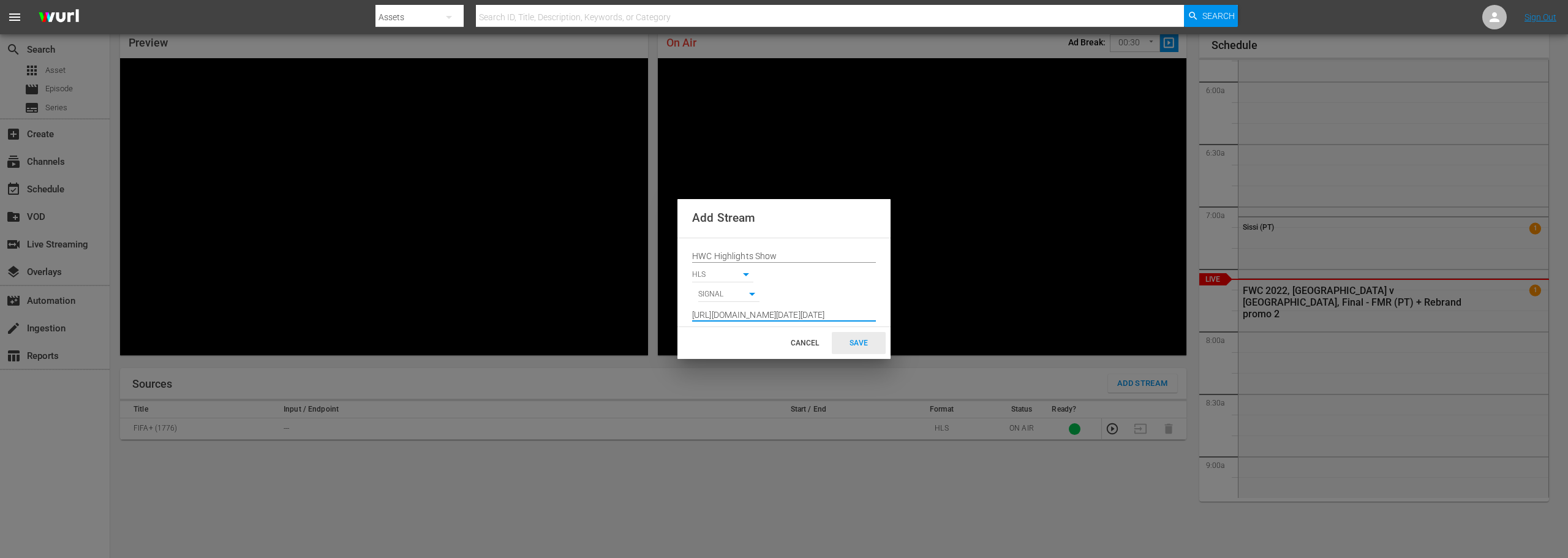
click at [862, 338] on div "SAVE" at bounding box center [859, 342] width 54 height 22
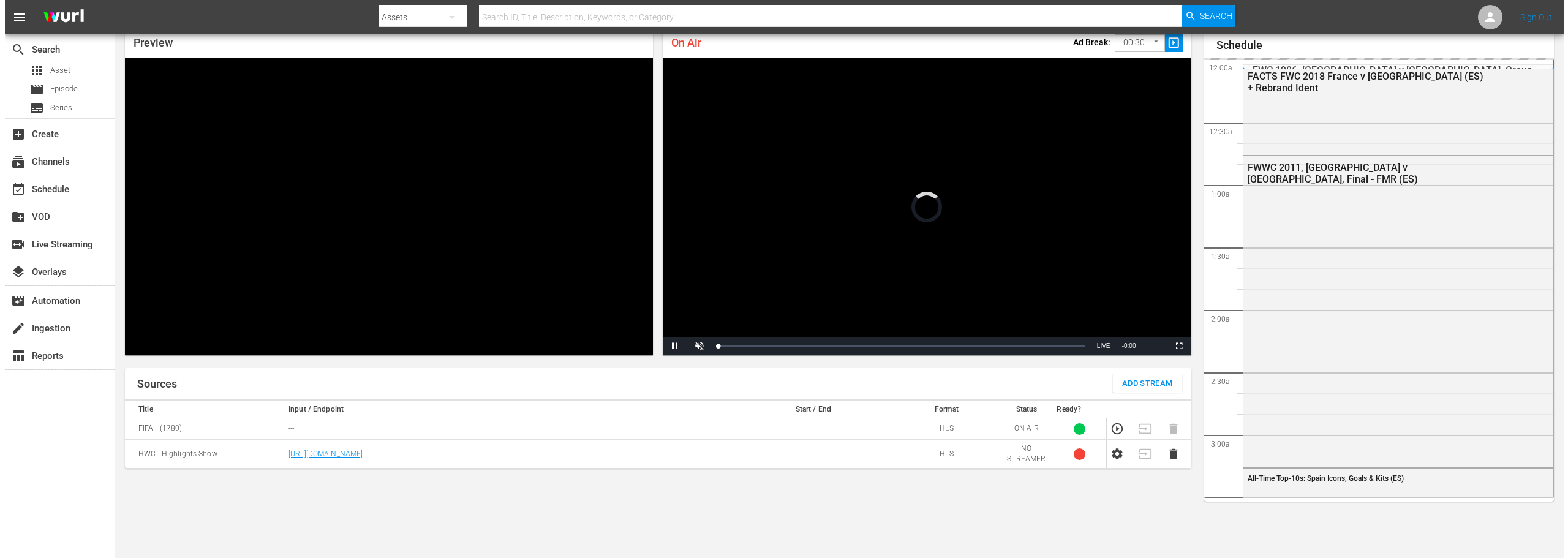
scroll to position [729, 0]
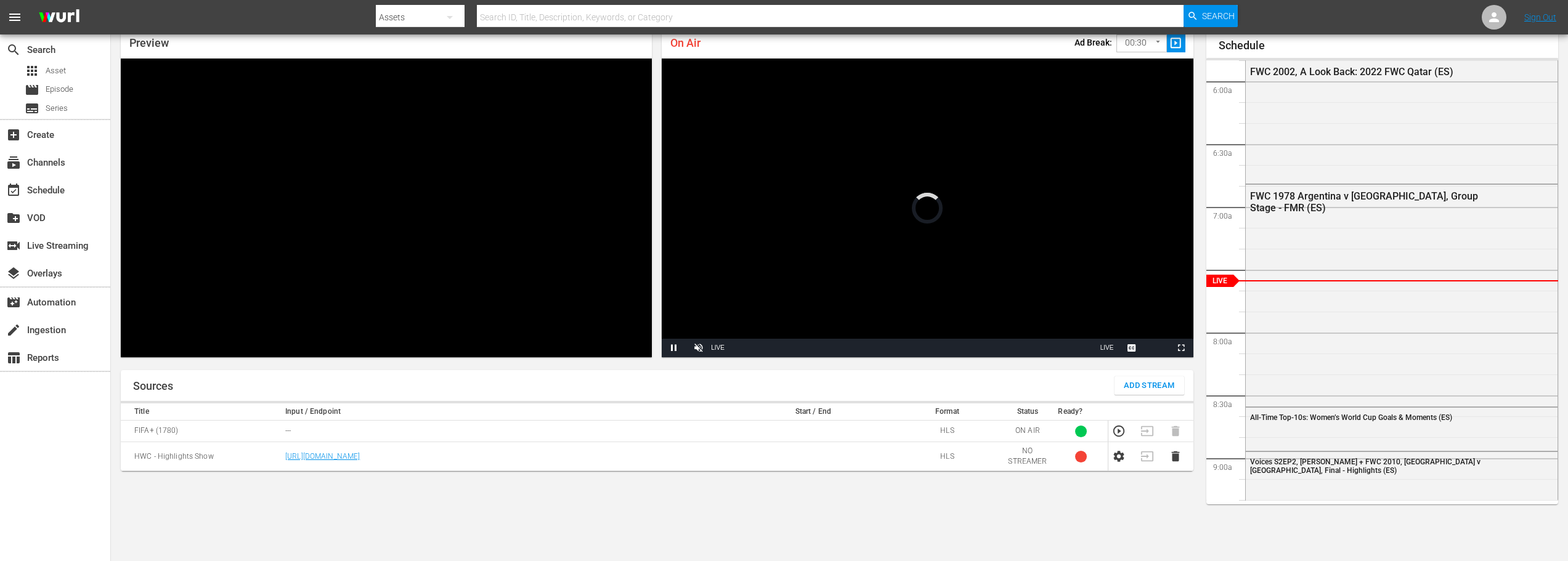
click at [1171, 456] on icon "button" at bounding box center [1175, 456] width 13 height 13
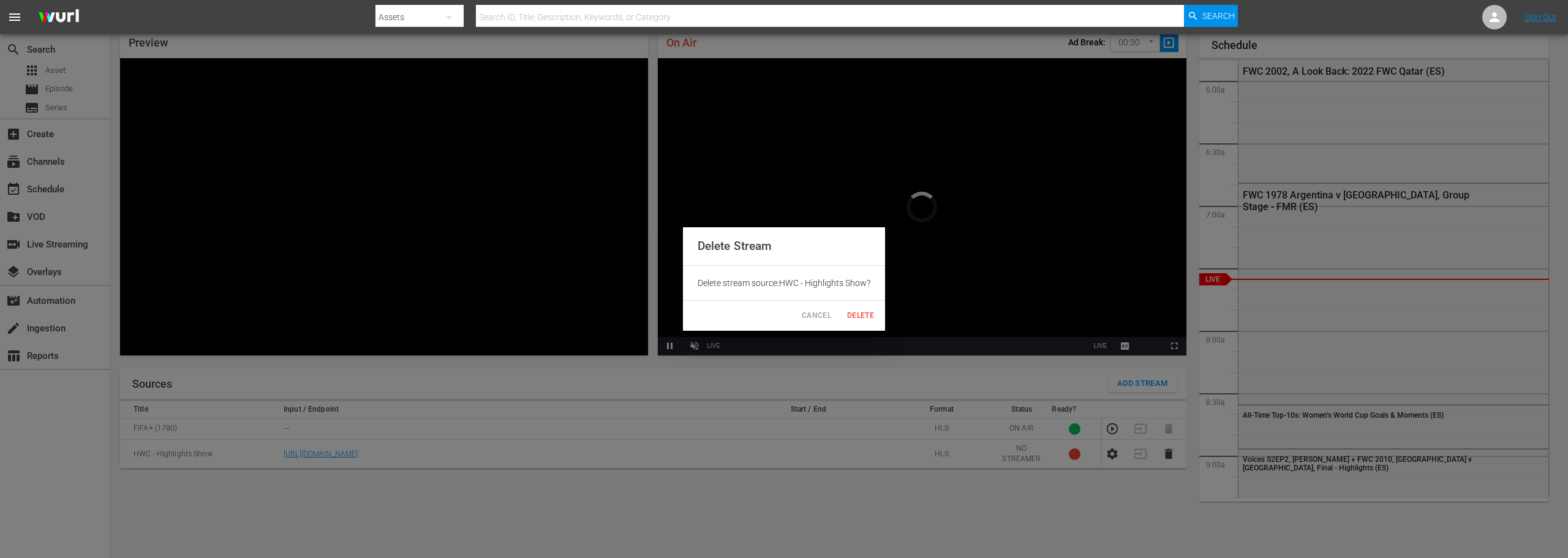
click at [864, 317] on span "Delete" at bounding box center [860, 316] width 29 height 13
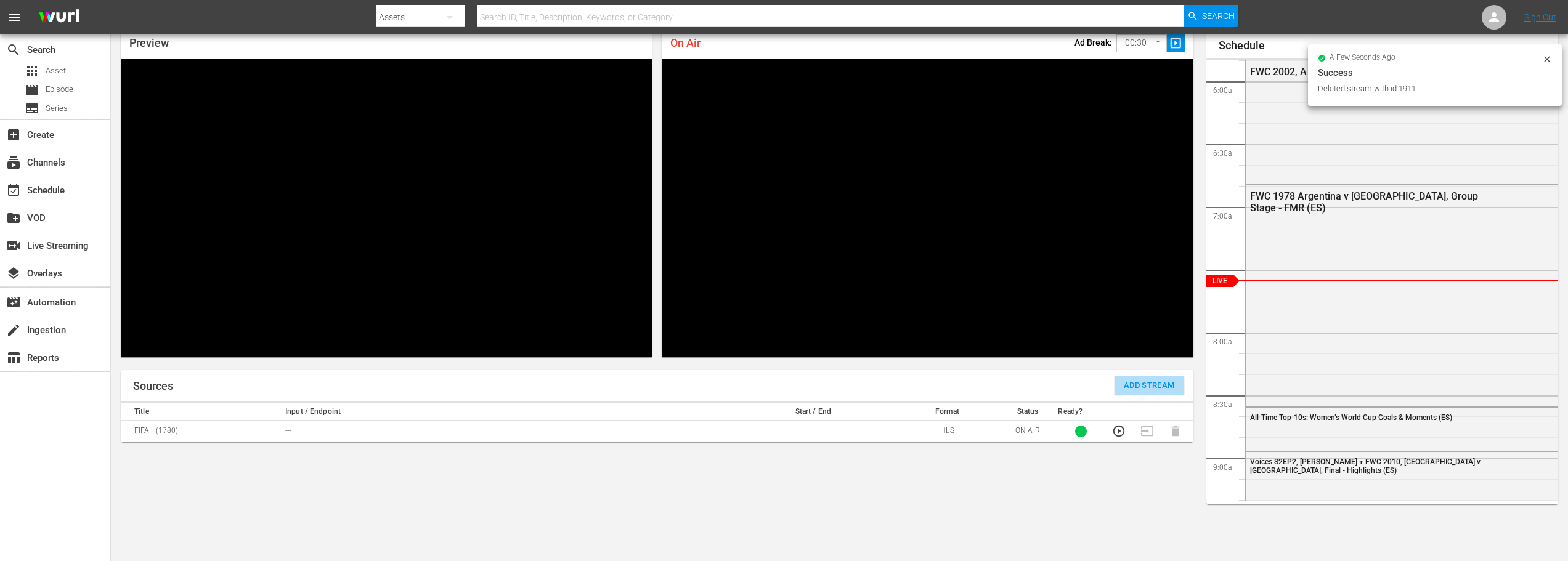
click at [1145, 387] on span "Add Stream" at bounding box center [1149, 385] width 51 height 14
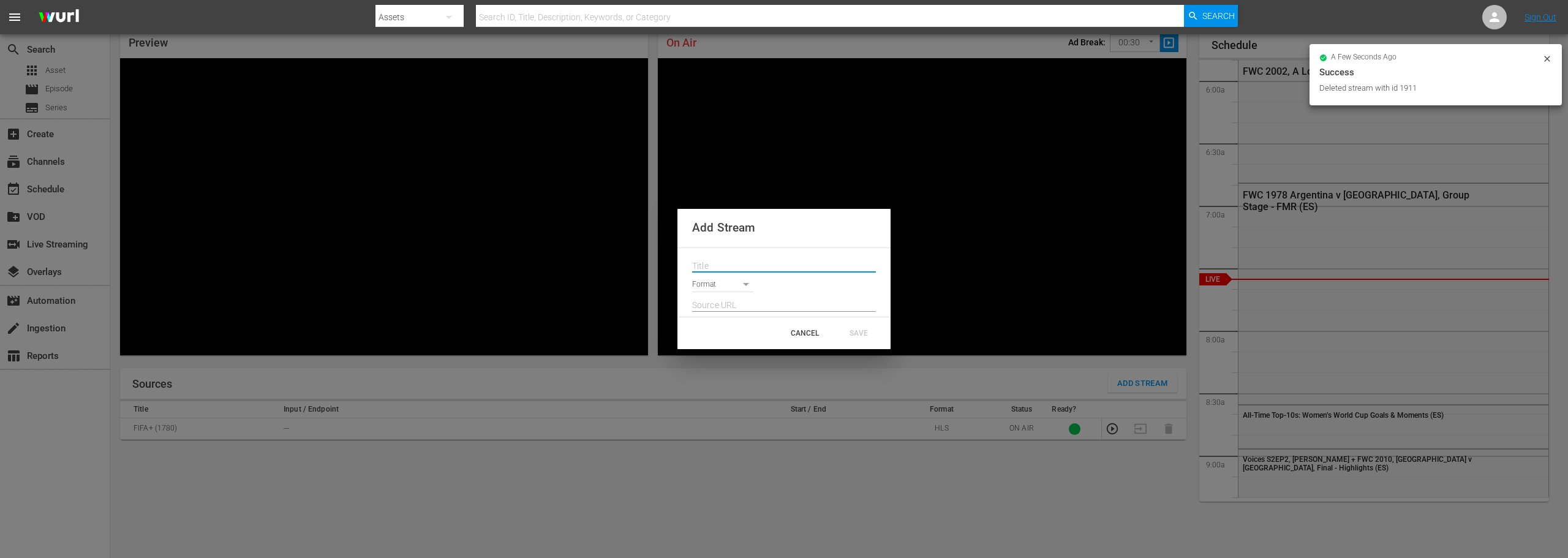
click at [731, 258] on input "text" at bounding box center [784, 266] width 184 height 18
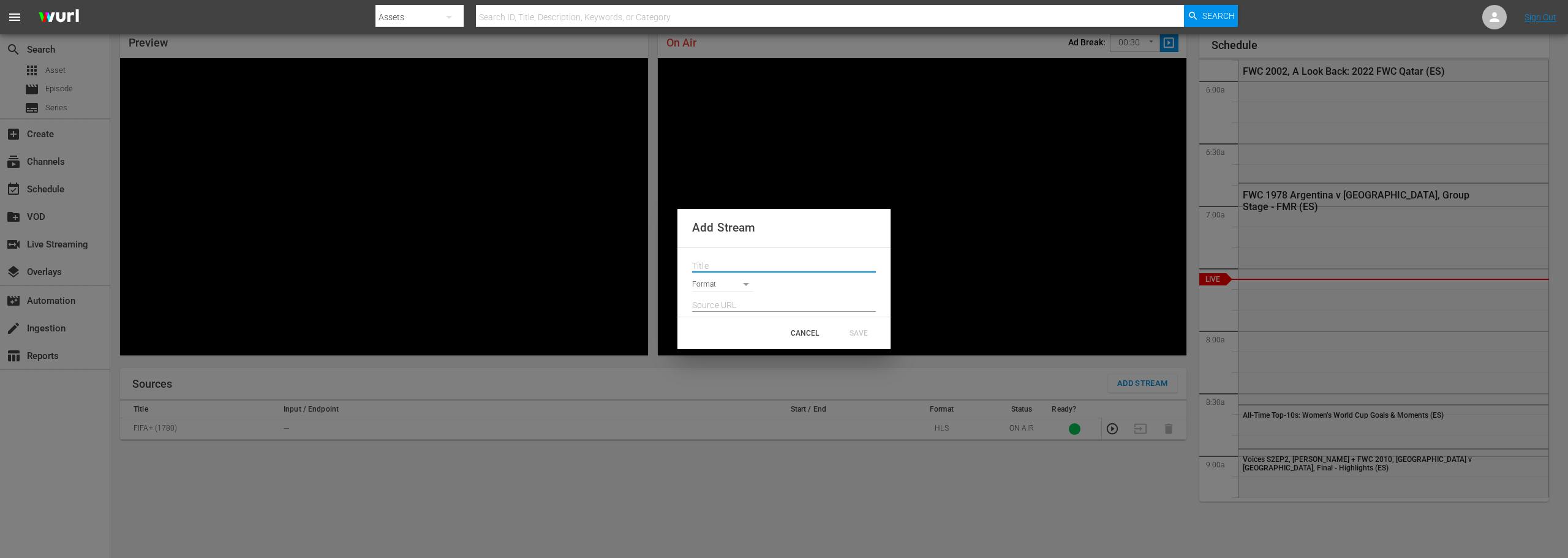
paste input "HWC Highlights Show"
type input "HWC Highlights Show"
click at [752, 286] on body "menu Search By Assets Search ID, Title, Description, Keywords, or Category Sear…" at bounding box center [784, 225] width 1568 height 558
click at [712, 281] on li "HLS" at bounding box center [728, 285] width 72 height 20
type input "HLS"
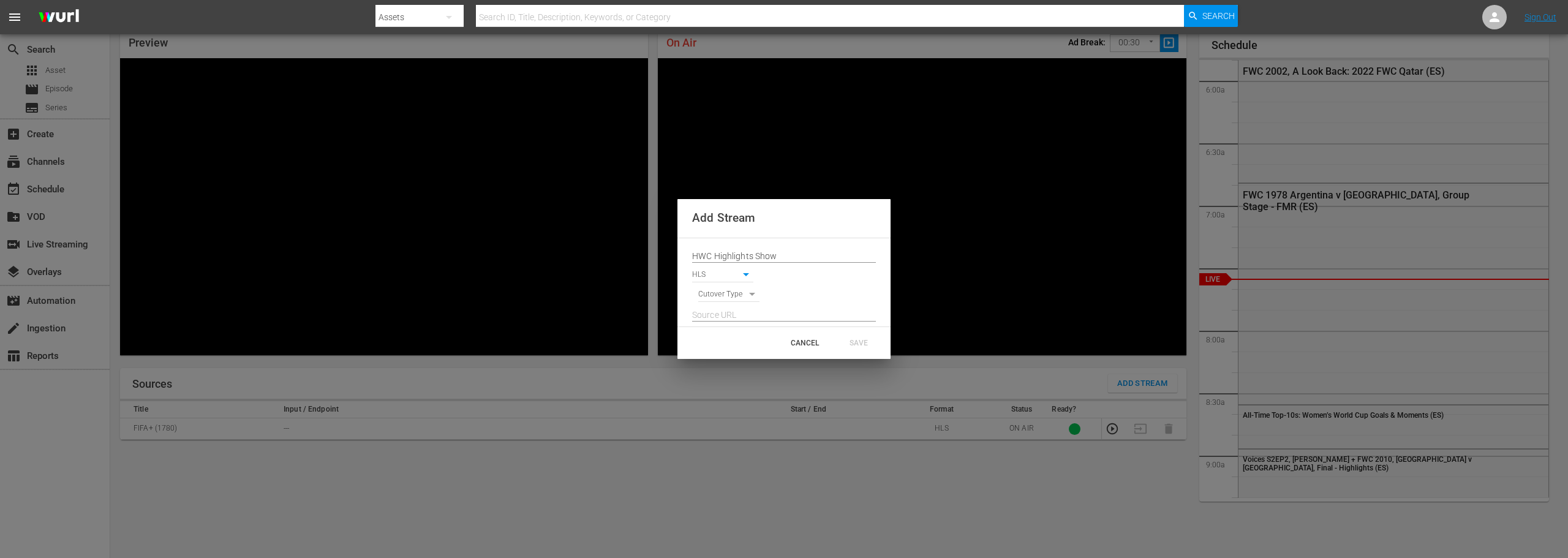
click at [722, 290] on body "menu Search By Assets Search ID, Title, Description, Keywords, or Category Sear…" at bounding box center [784, 225] width 1568 height 558
click at [727, 316] on li "SIGNAL" at bounding box center [729, 315] width 62 height 20
type input "SIGNAL"
click at [727, 315] on input "text" at bounding box center [784, 315] width 184 height 18
paste input "[URL][DOMAIN_NAME][DATE][DATE]"
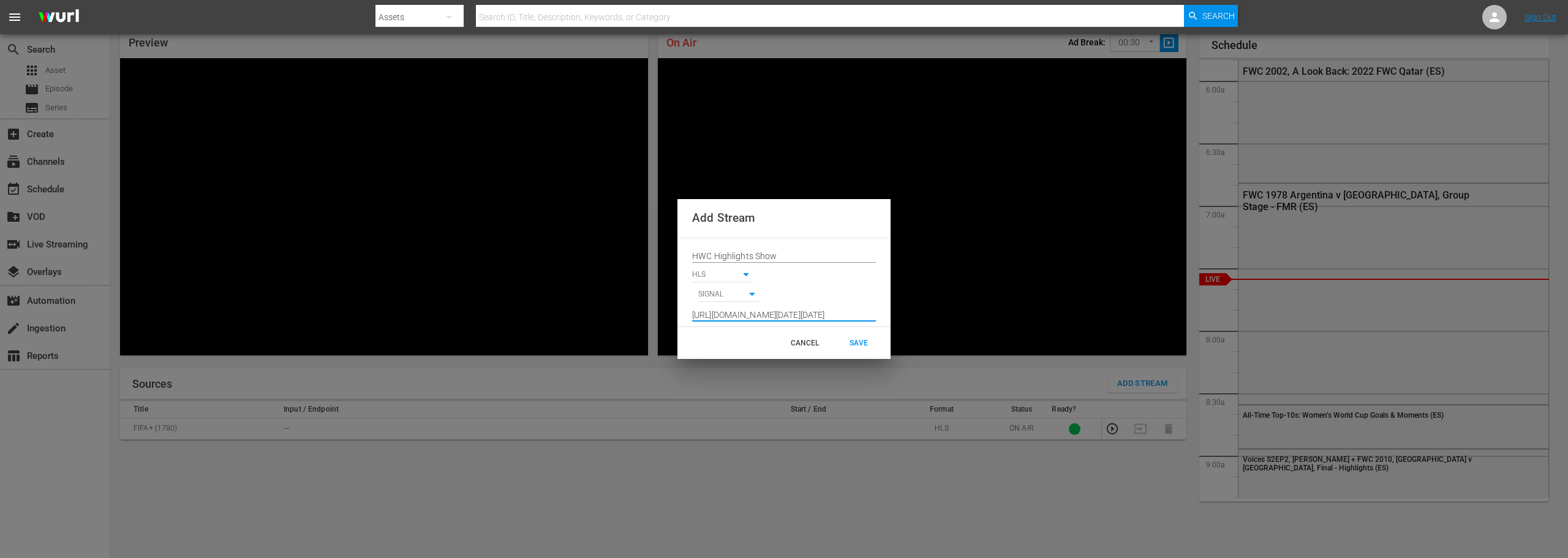
scroll to position [0, 500]
type input "[URL][DOMAIN_NAME][DATE][DATE]"
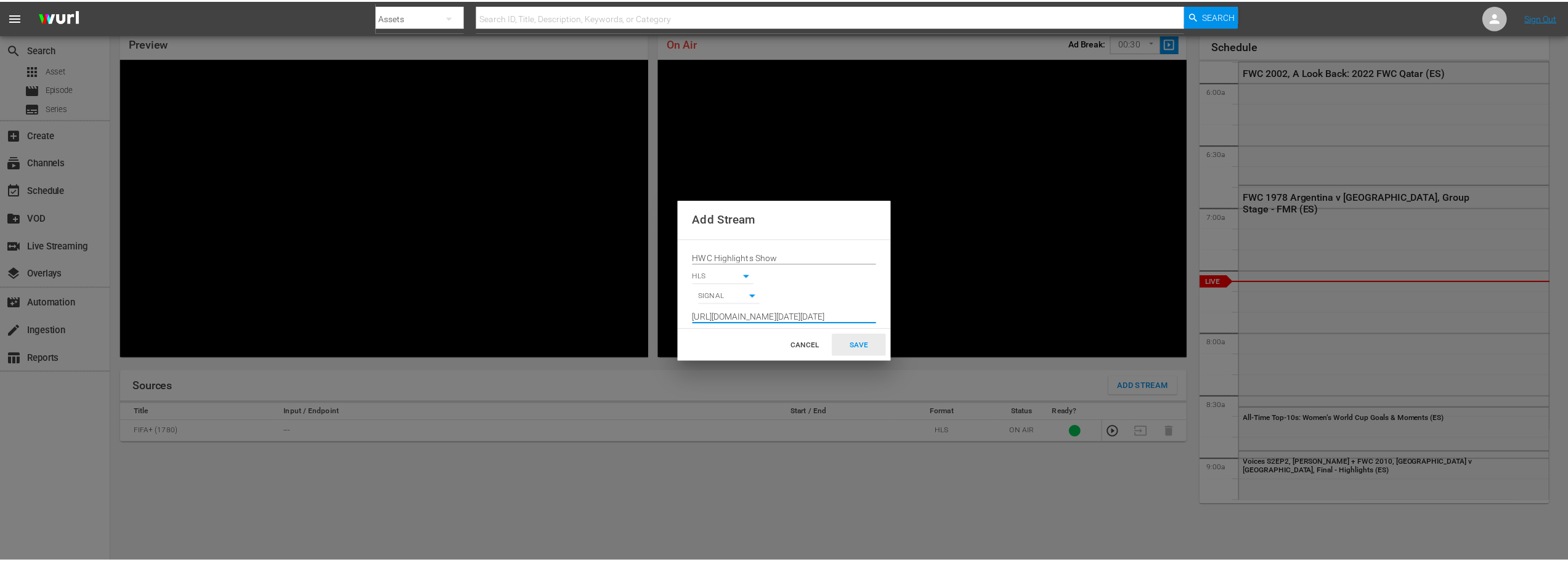
scroll to position [0, 0]
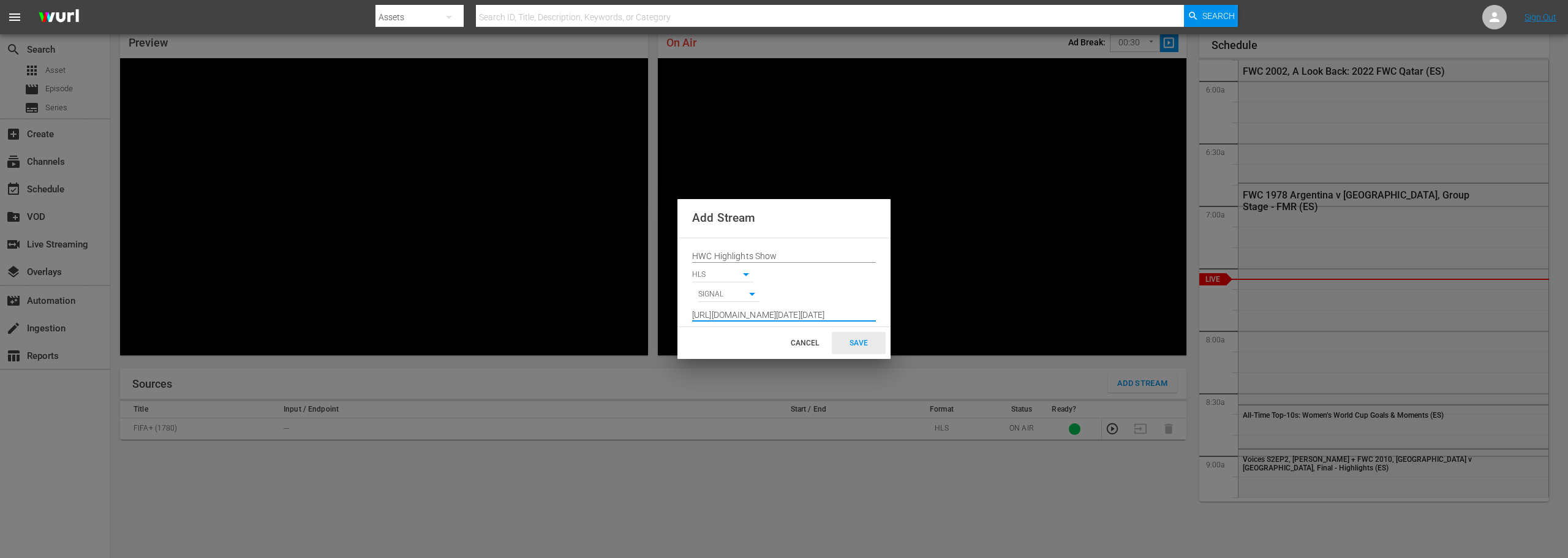
click at [857, 337] on div "SAVE" at bounding box center [859, 342] width 54 height 22
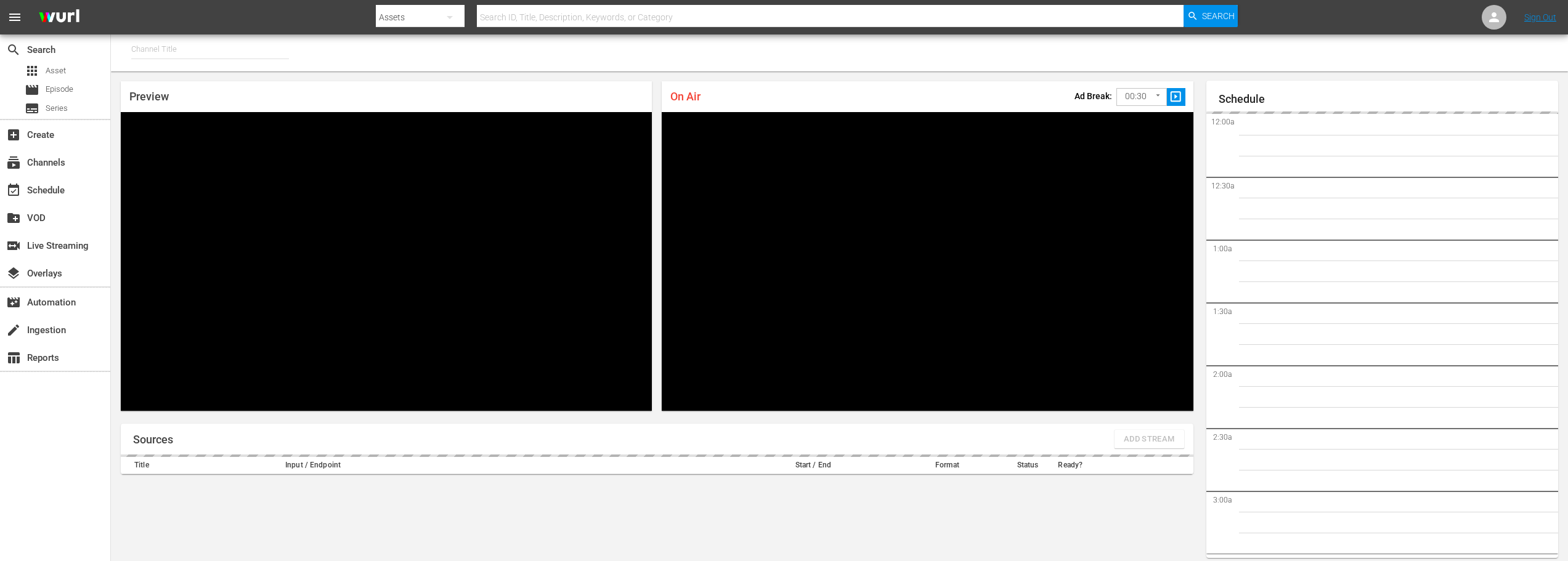
type input "FIFA+ [DEMOGRAPHIC_DATA]-Local-MX (1855)"
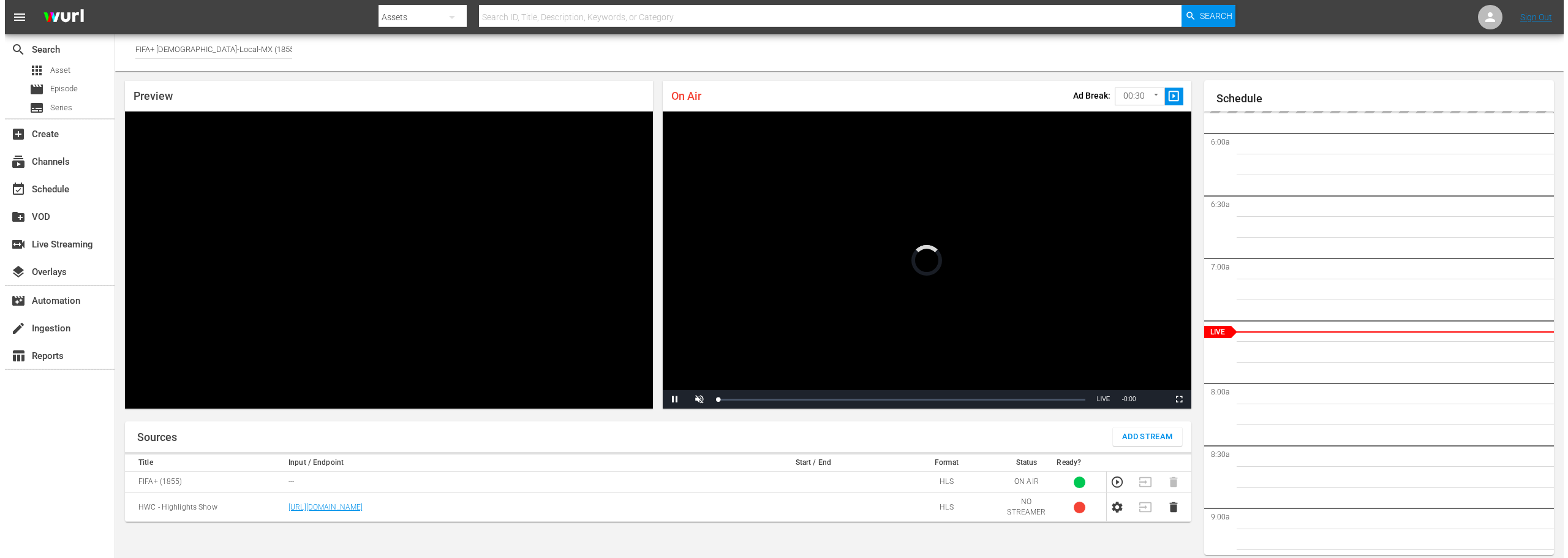
scroll to position [52, 0]
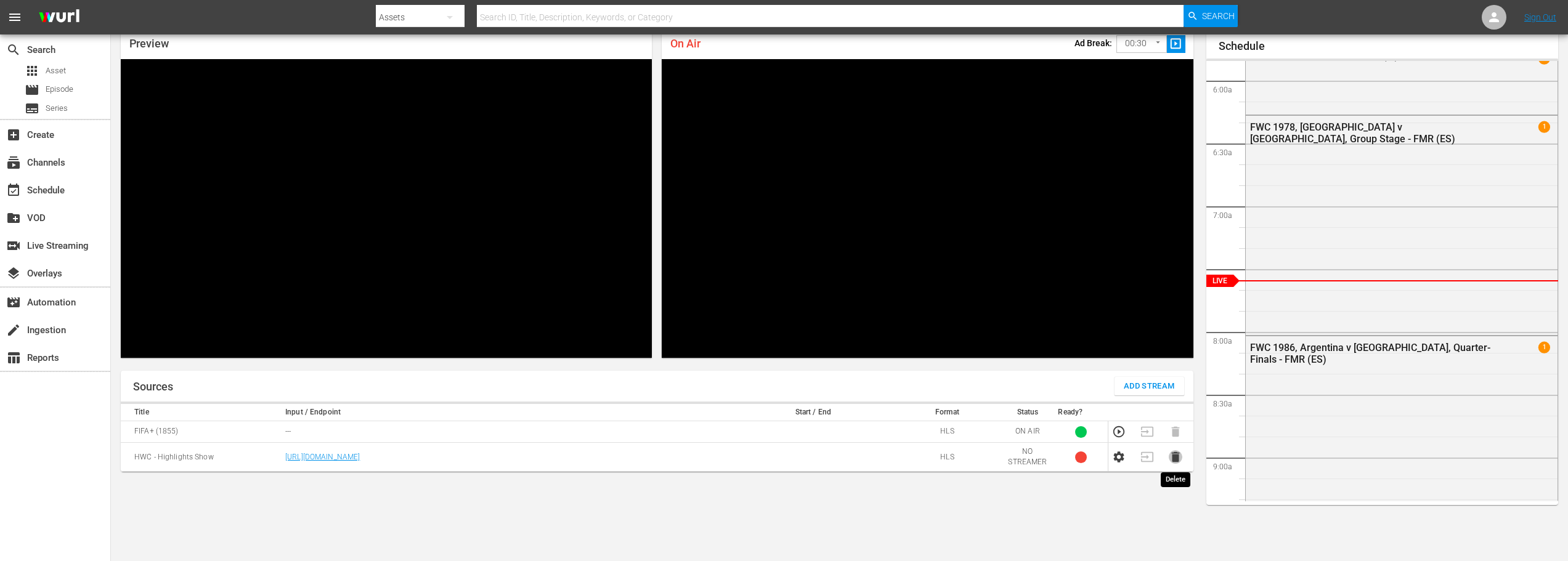
click at [1174, 458] on icon "button" at bounding box center [1175, 457] width 8 height 11
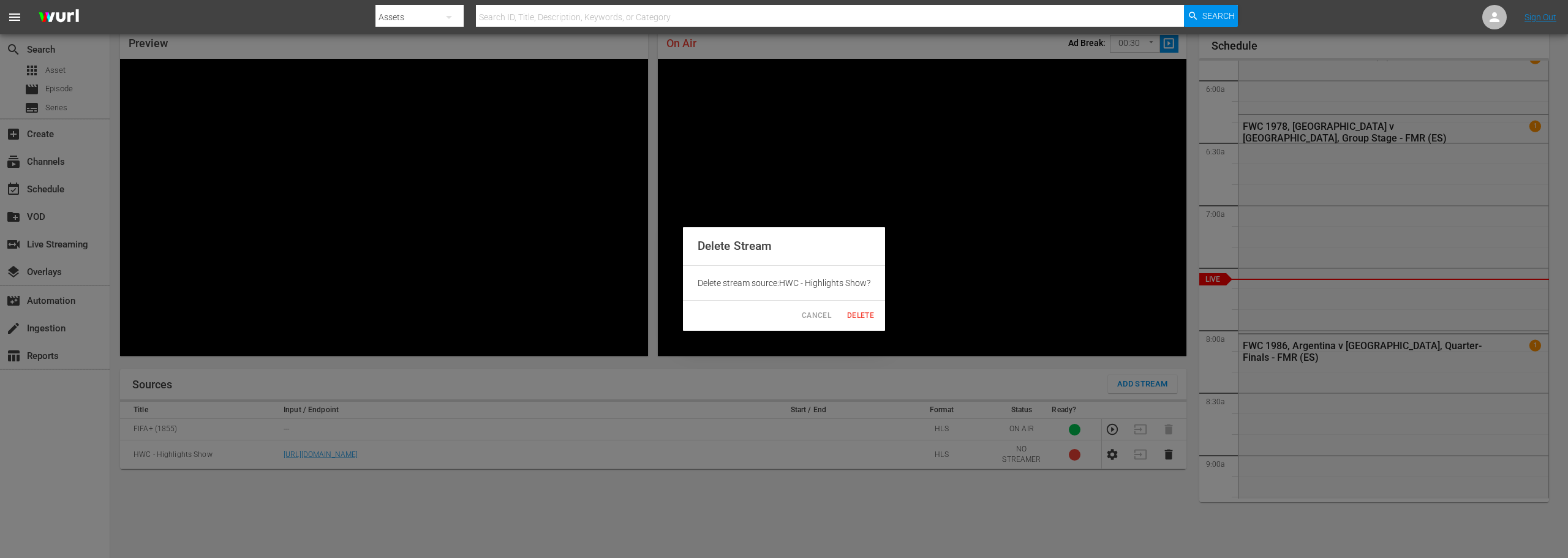
click at [857, 324] on button "Delete" at bounding box center [860, 315] width 39 height 20
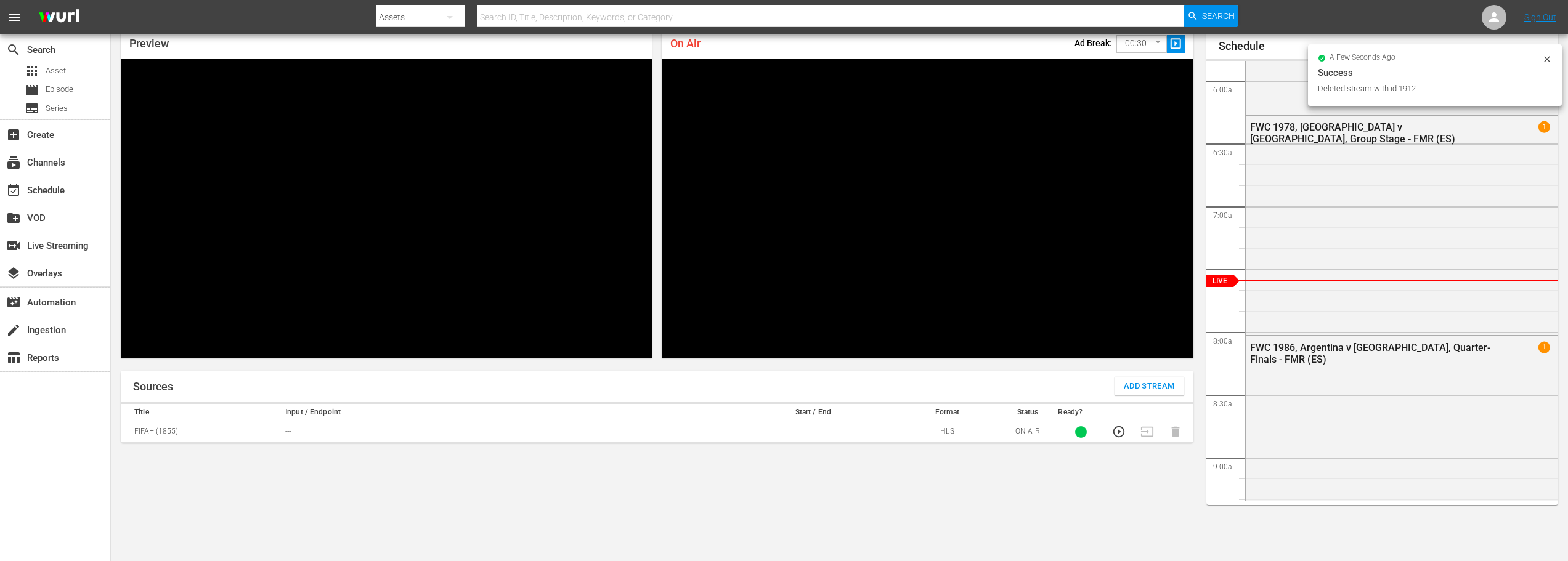
click at [1154, 379] on span "Add Stream" at bounding box center [1149, 386] width 51 height 14
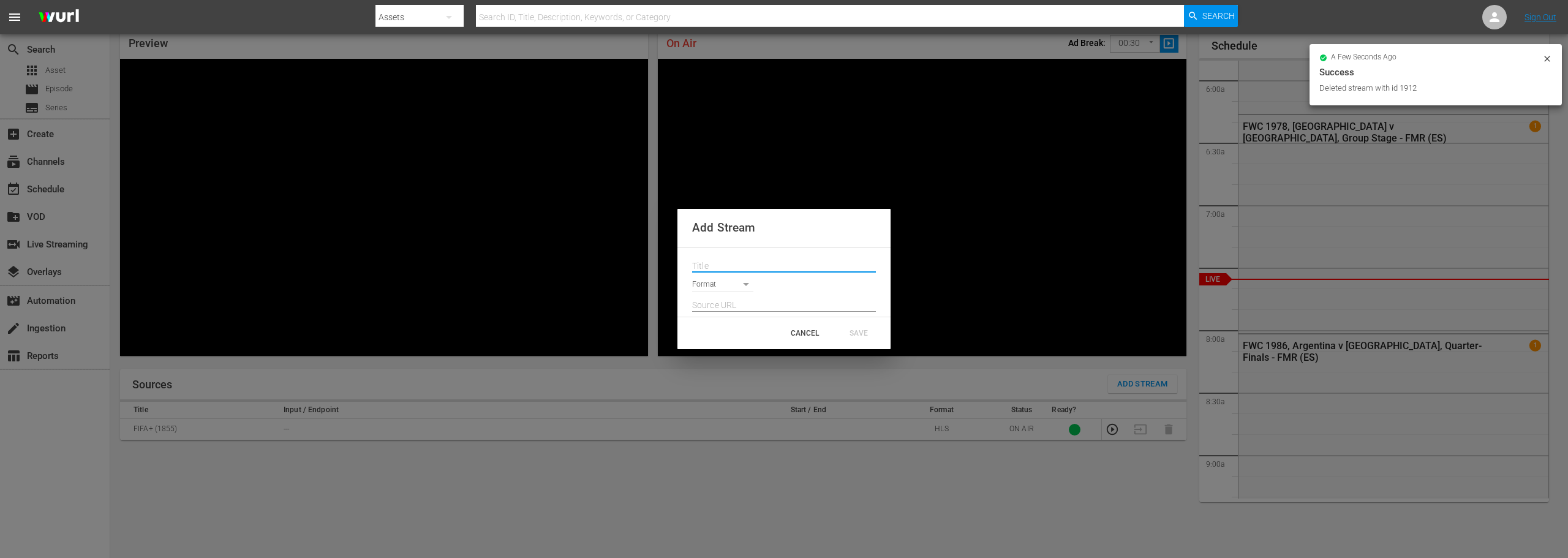
click at [784, 270] on input "text" at bounding box center [784, 266] width 184 height 18
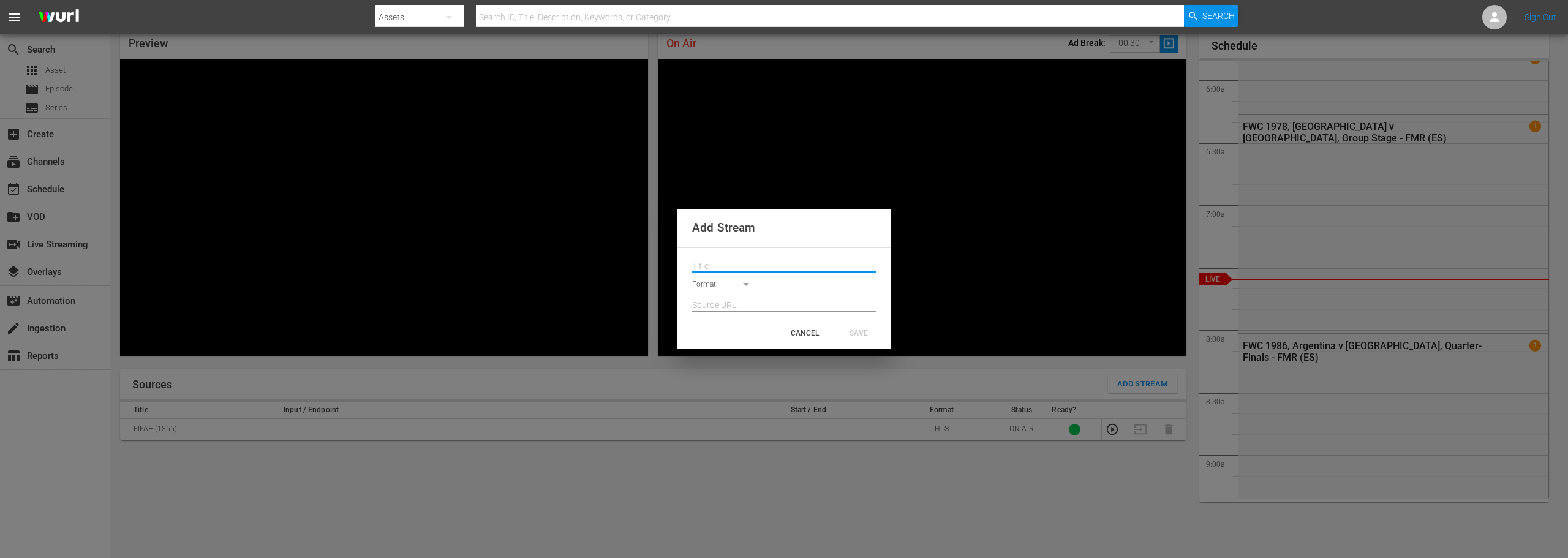
paste input "HWC Highlights Show"
type input "HWC Highlights Show"
click at [730, 282] on body "menu Search By Assets Search ID, Title, Description, Keywords, or Category Sear…" at bounding box center [784, 226] width 1568 height 558
click at [721, 283] on li "HLS" at bounding box center [728, 285] width 72 height 20
type input "HLS"
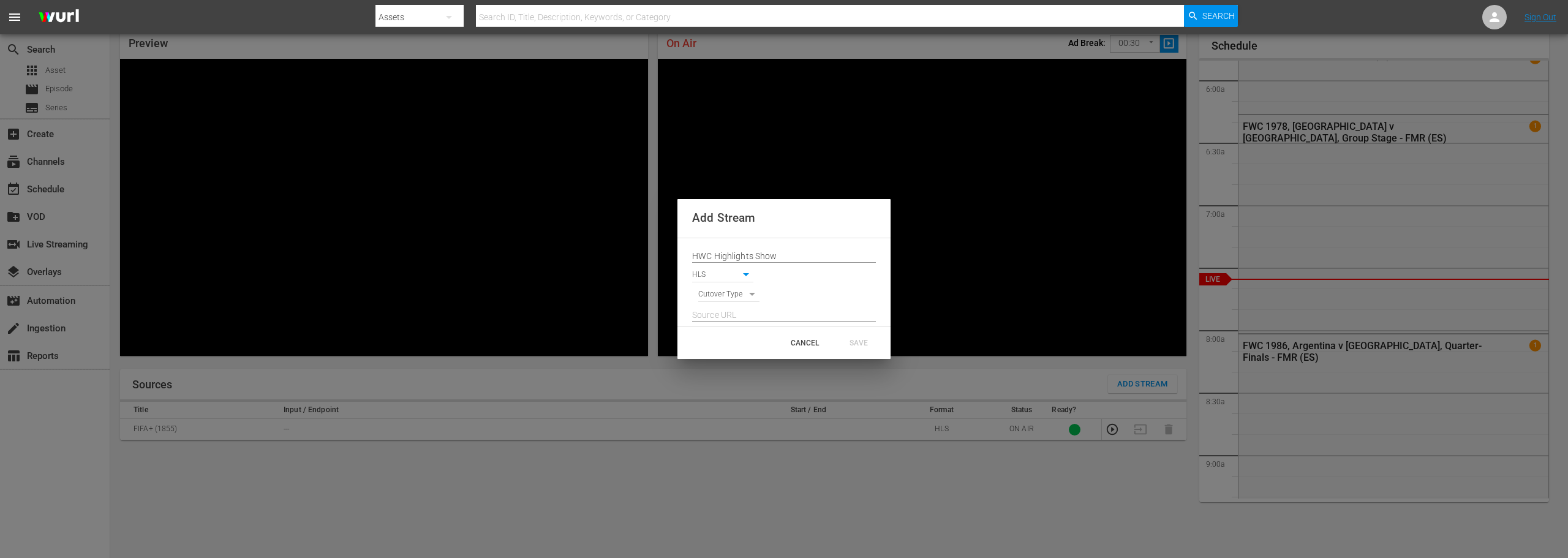
click at [725, 290] on body "menu Search By Assets Search ID, Title, Description, Keywords, or Category Sear…" at bounding box center [784, 226] width 1568 height 558
click at [729, 322] on li "SIGNAL" at bounding box center [729, 315] width 62 height 20
type input "SIGNAL"
click at [730, 315] on input "text" at bounding box center [784, 315] width 184 height 18
paste input "[URL][DOMAIN_NAME][DATE][DATE]"
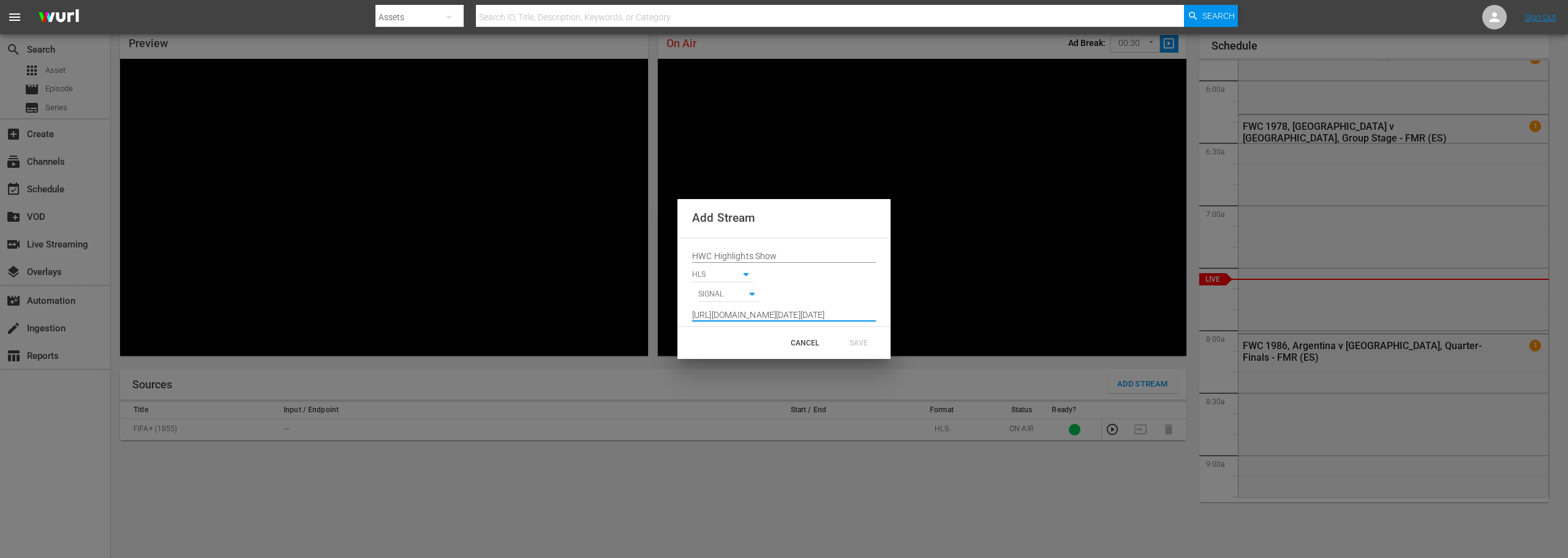
scroll to position [0, 500]
type input "[URL][DOMAIN_NAME][DATE][DATE]"
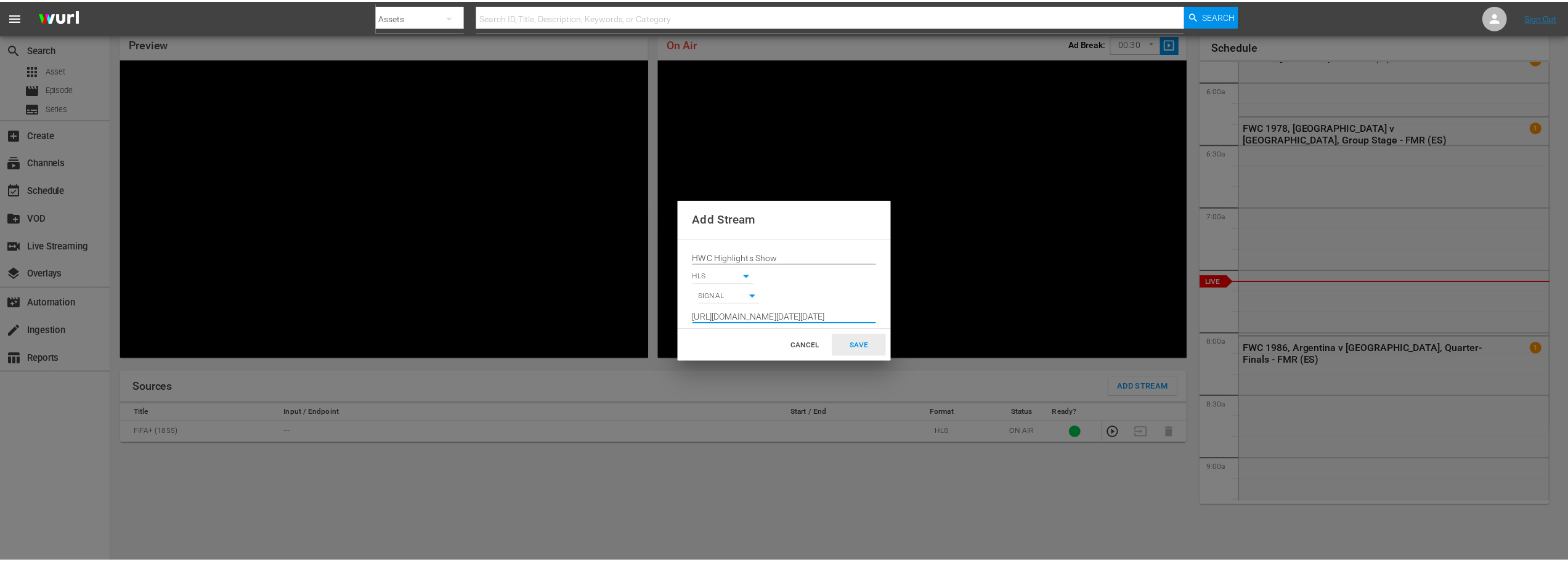
scroll to position [0, 0]
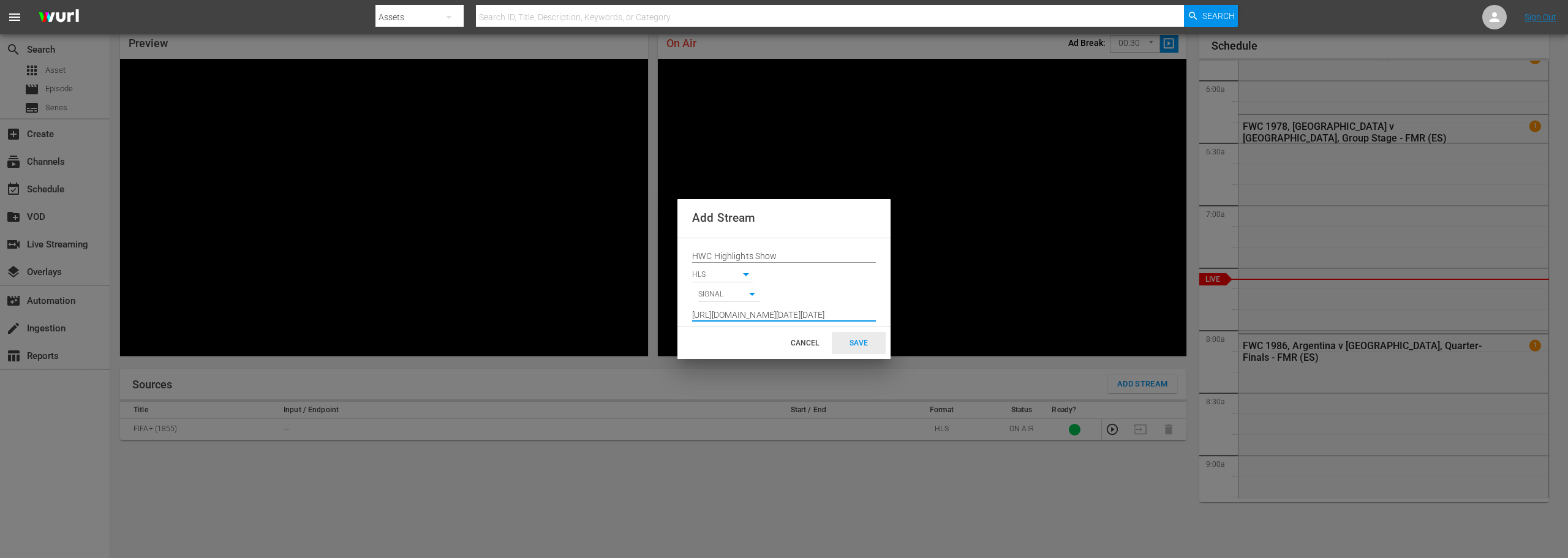
click at [862, 341] on div "SAVE" at bounding box center [859, 342] width 54 height 22
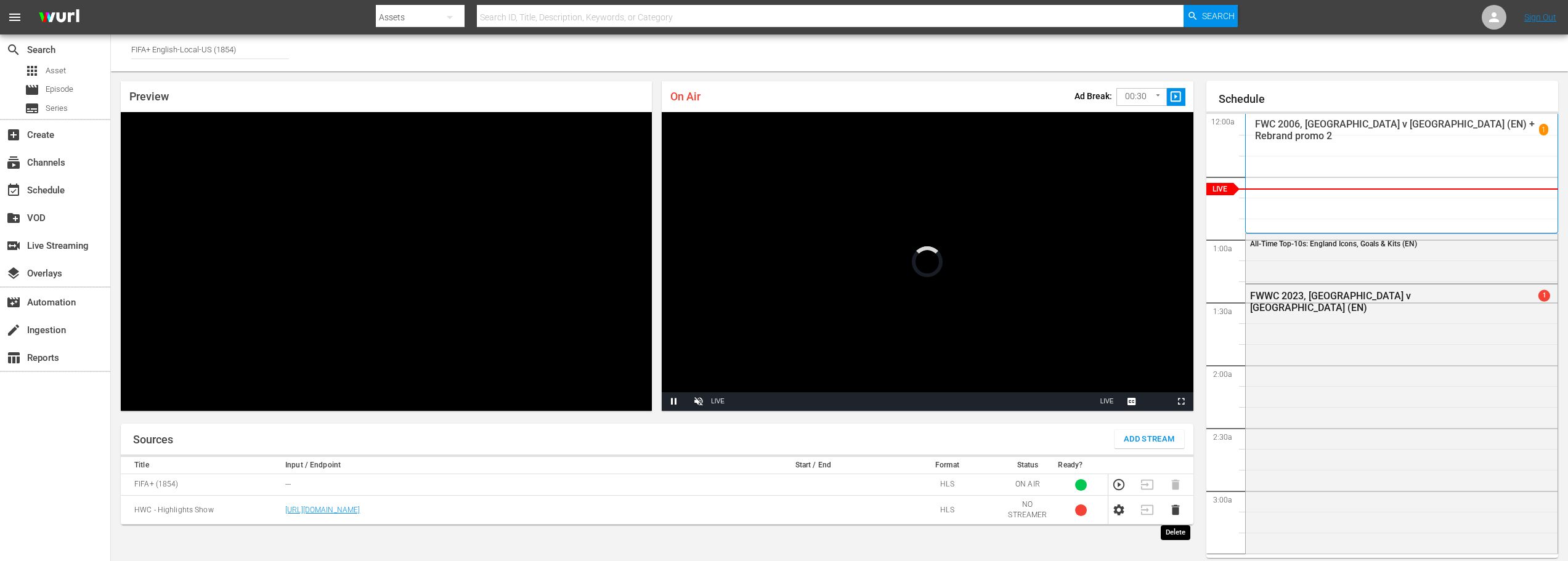
click at [1174, 508] on icon "button" at bounding box center [1175, 510] width 8 height 11
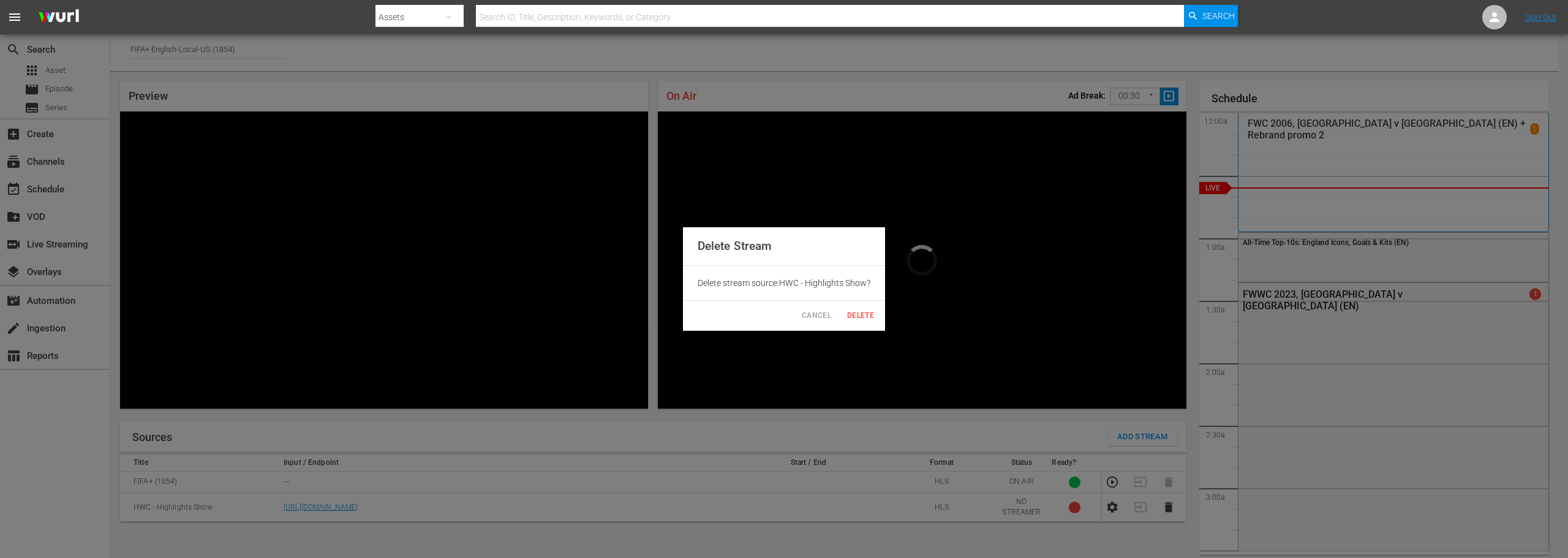
click at [864, 314] on span "Delete" at bounding box center [860, 316] width 29 height 13
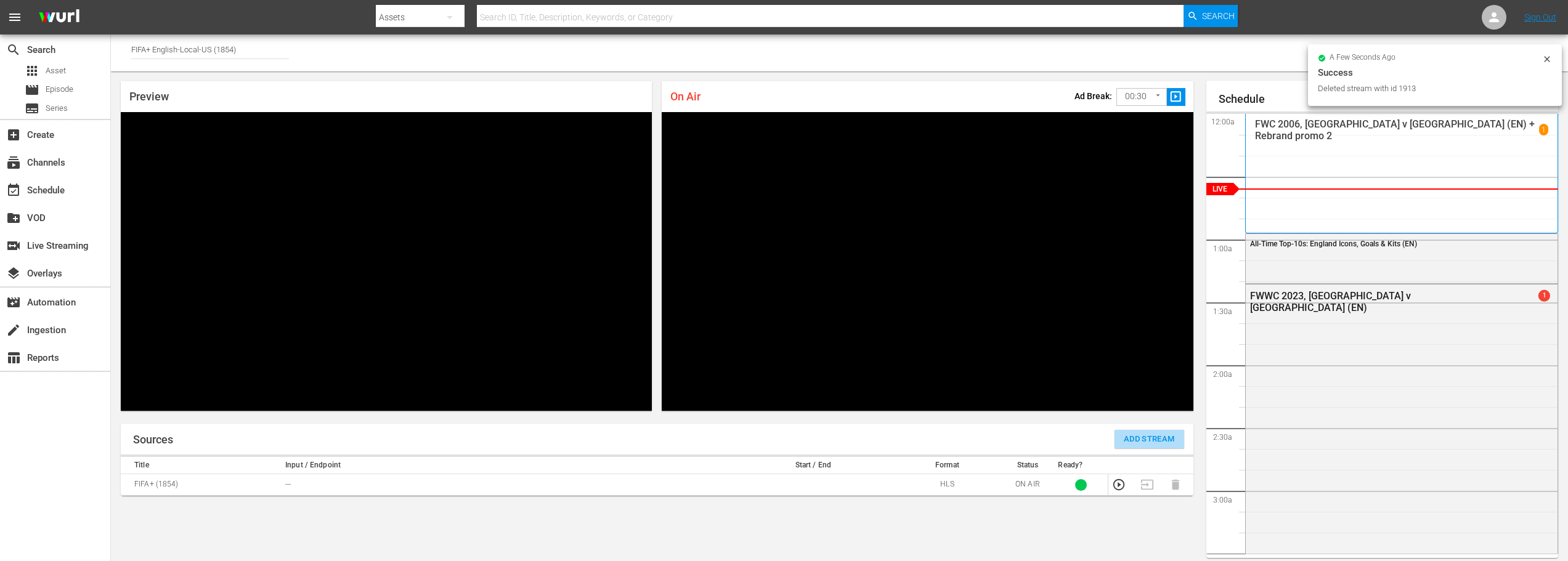
click at [1155, 441] on span "Add Stream" at bounding box center [1149, 439] width 51 height 14
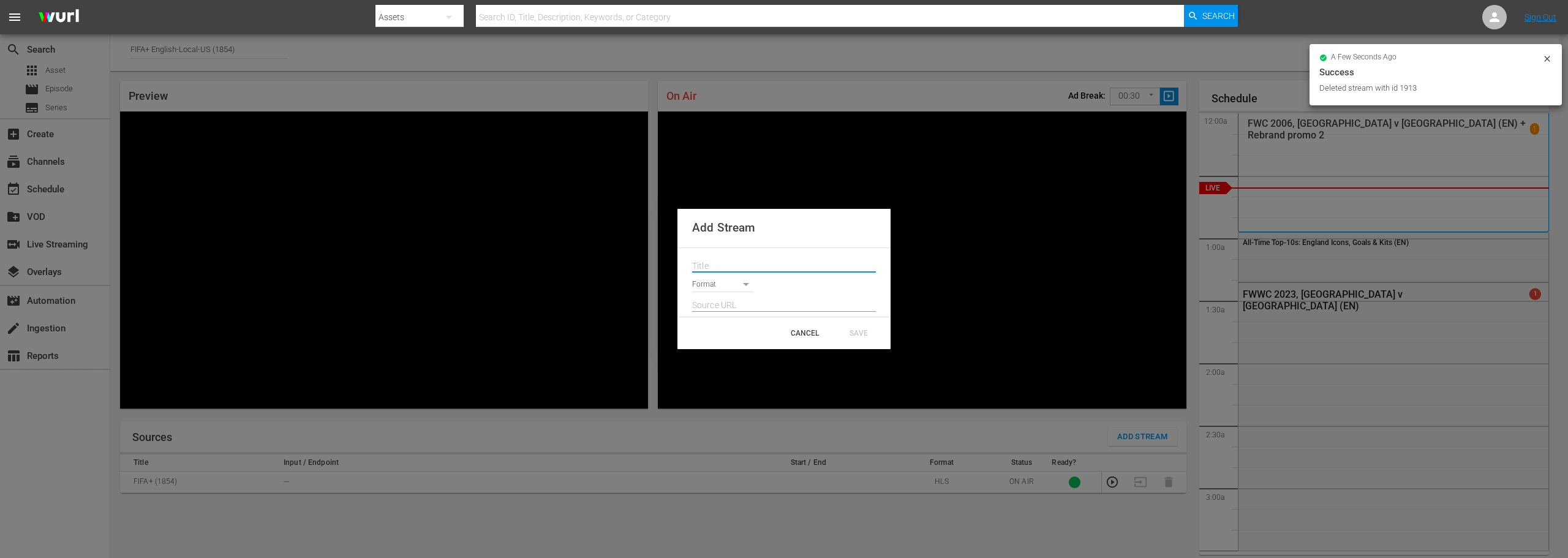
click at [753, 260] on input "text" at bounding box center [784, 266] width 184 height 18
paste input "HWC Highlights Show"
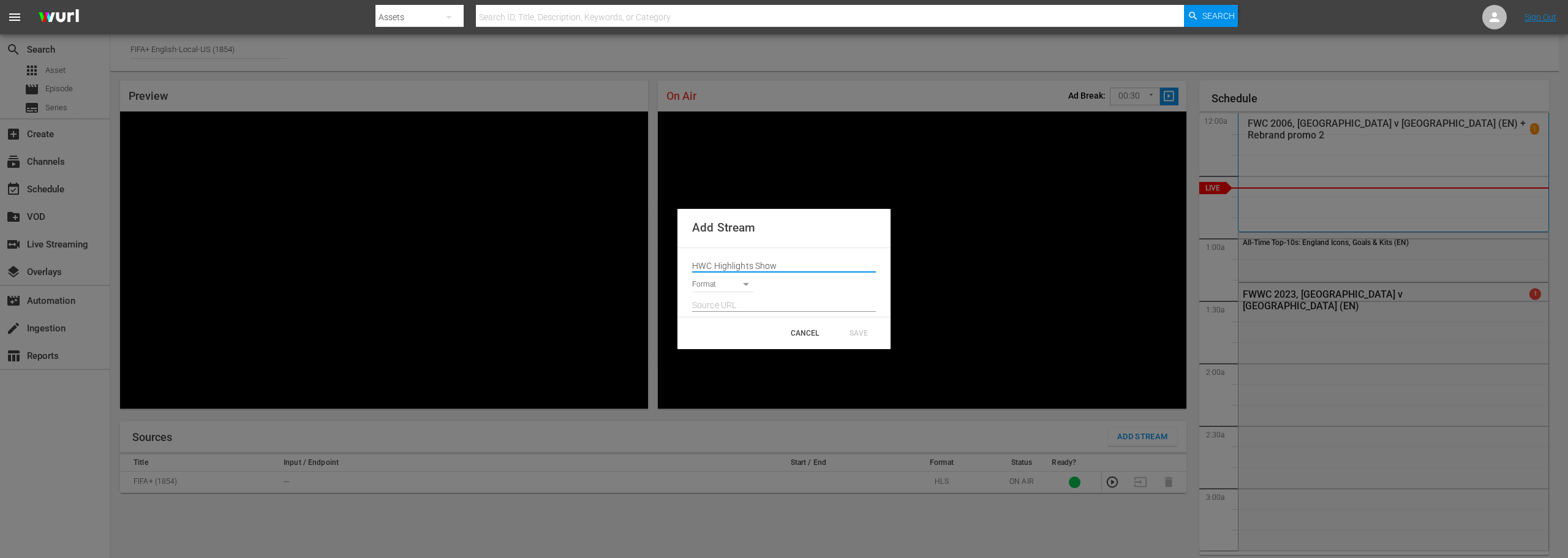
type input "HWC Highlights Show"
click at [725, 288] on body "menu Search By Assets Search ID, Title, Description, Keywords, or Category Sear…" at bounding box center [784, 279] width 1568 height 558
click at [725, 290] on li "HLS" at bounding box center [728, 285] width 72 height 20
type input "HLS"
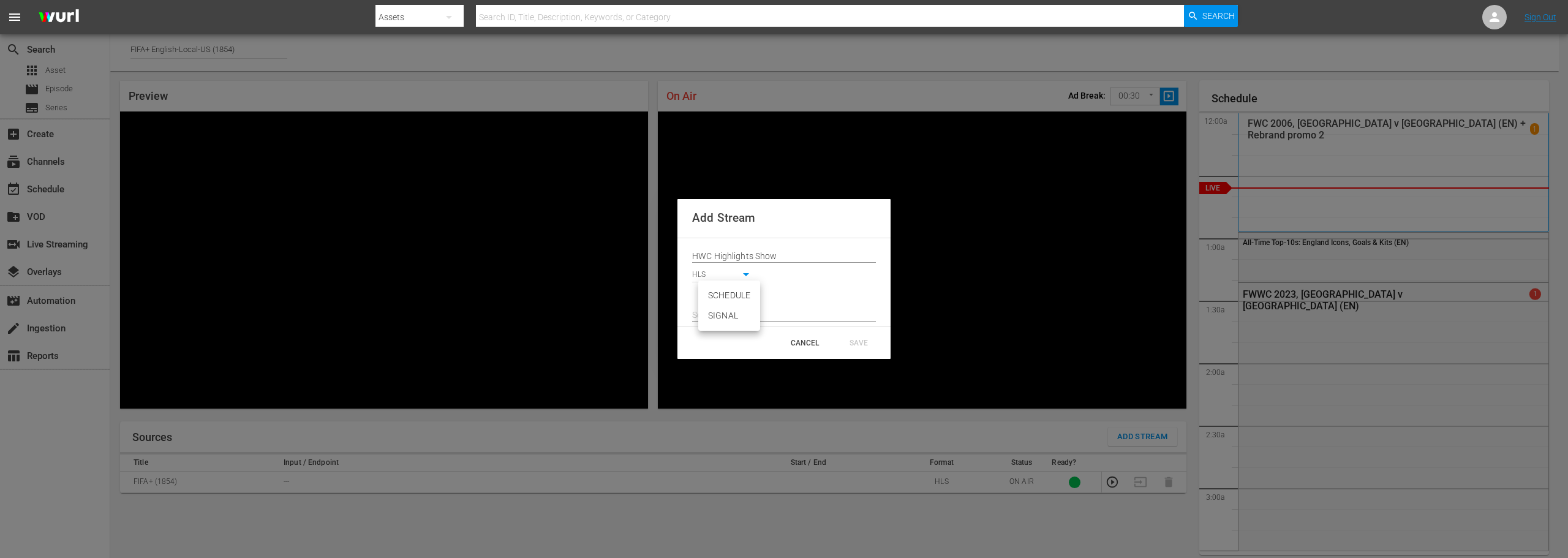
click at [727, 297] on body "menu Search By Assets Search ID, Title, Description, Keywords, or Category Sear…" at bounding box center [784, 279] width 1568 height 558
click at [728, 315] on li "SIGNAL" at bounding box center [729, 315] width 62 height 20
type input "SIGNAL"
click at [729, 314] on input "text" at bounding box center [784, 315] width 184 height 18
paste input "[URL][DOMAIN_NAME][DATE][DATE]"
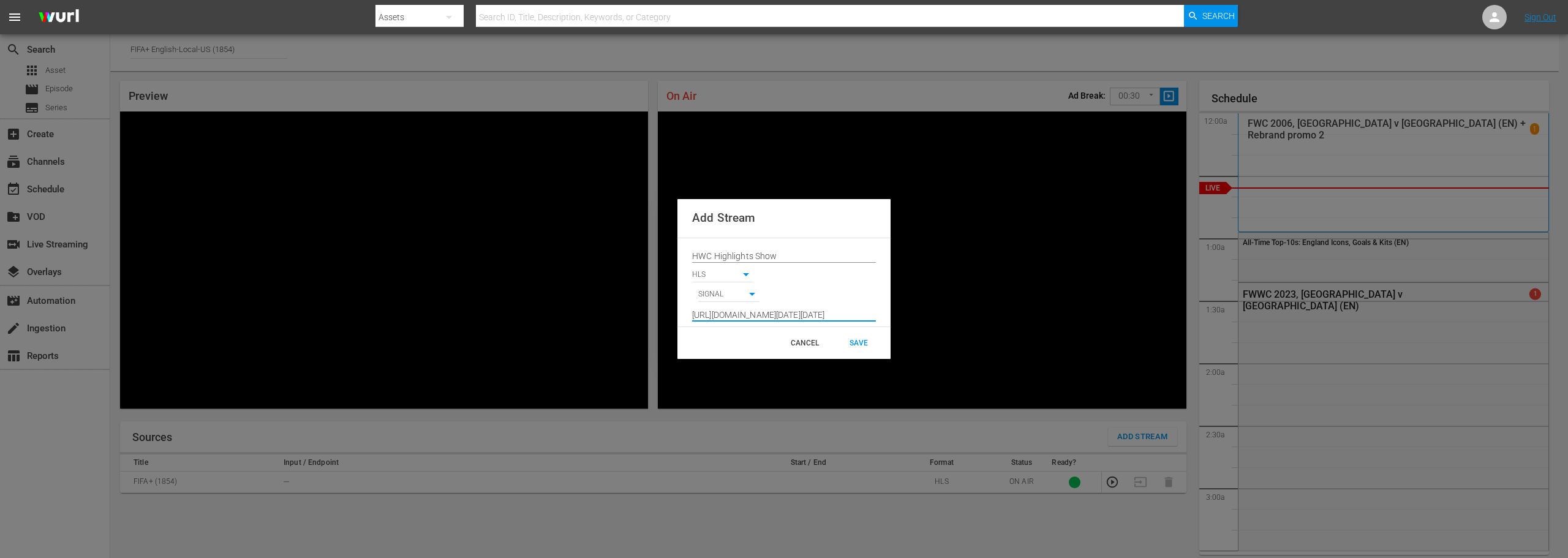
scroll to position [0, 500]
type input "[URL][DOMAIN_NAME][DATE][DATE]"
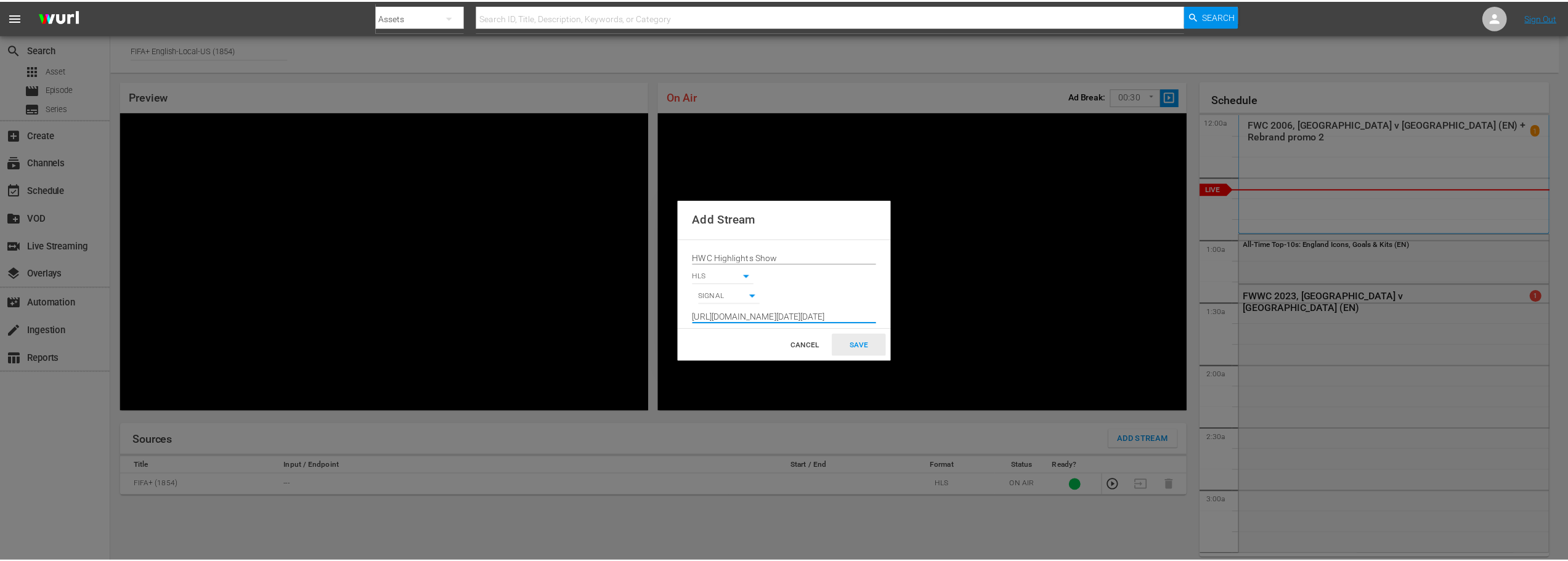
scroll to position [0, 0]
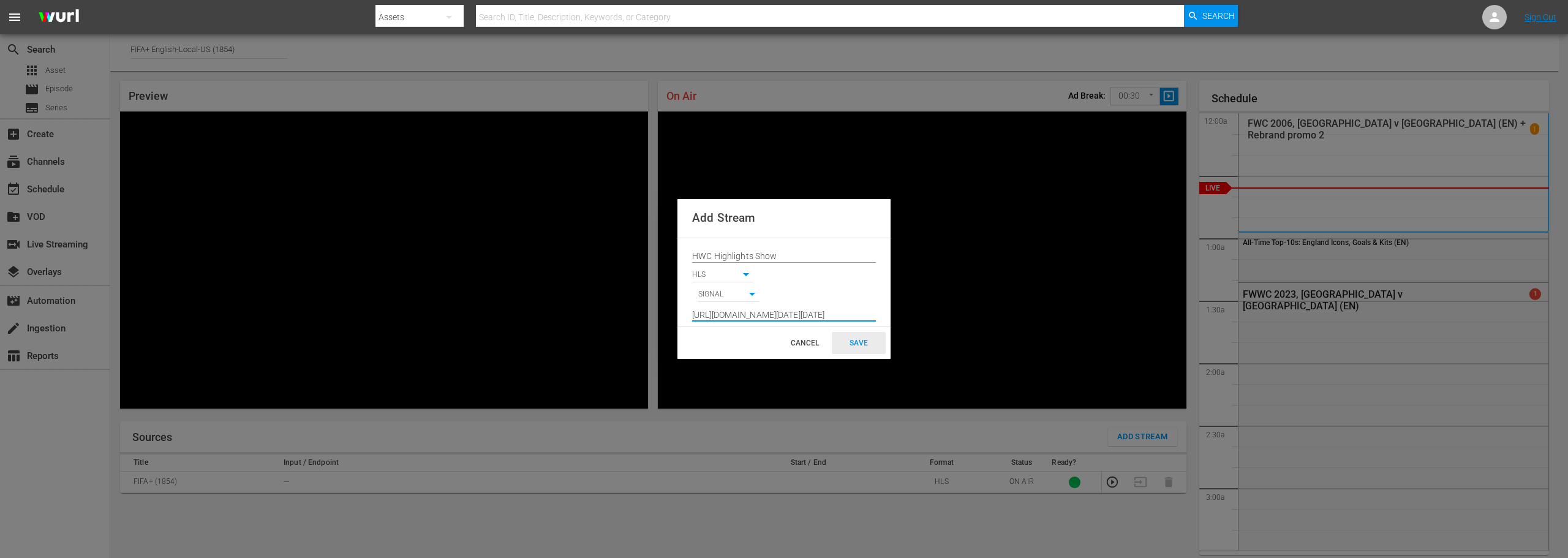
click at [863, 338] on div "SAVE" at bounding box center [859, 342] width 54 height 22
